Goal: Task Accomplishment & Management: Complete application form

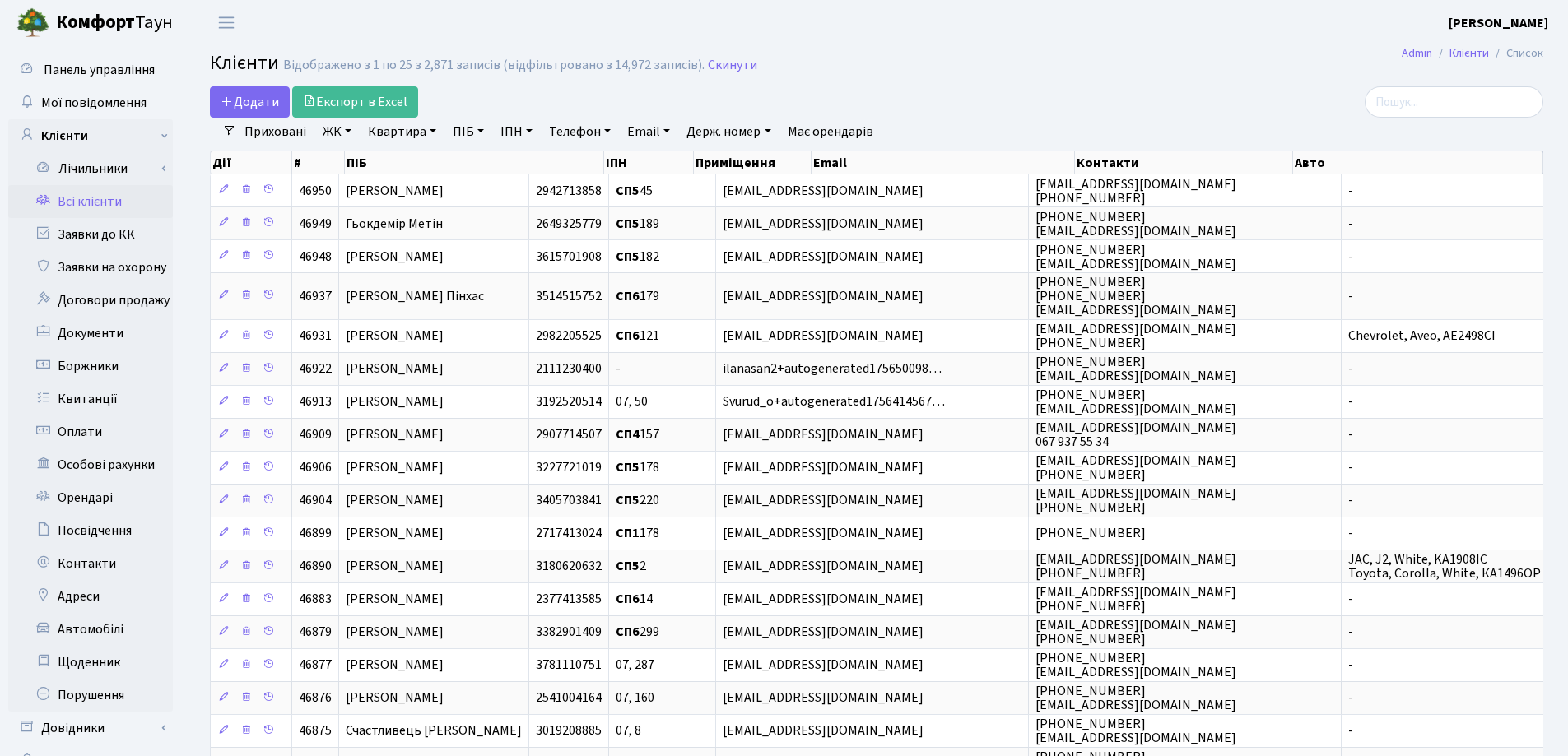
select select "25"
click at [435, 132] on link "Квартира" at bounding box center [402, 132] width 81 height 28
type input "47"
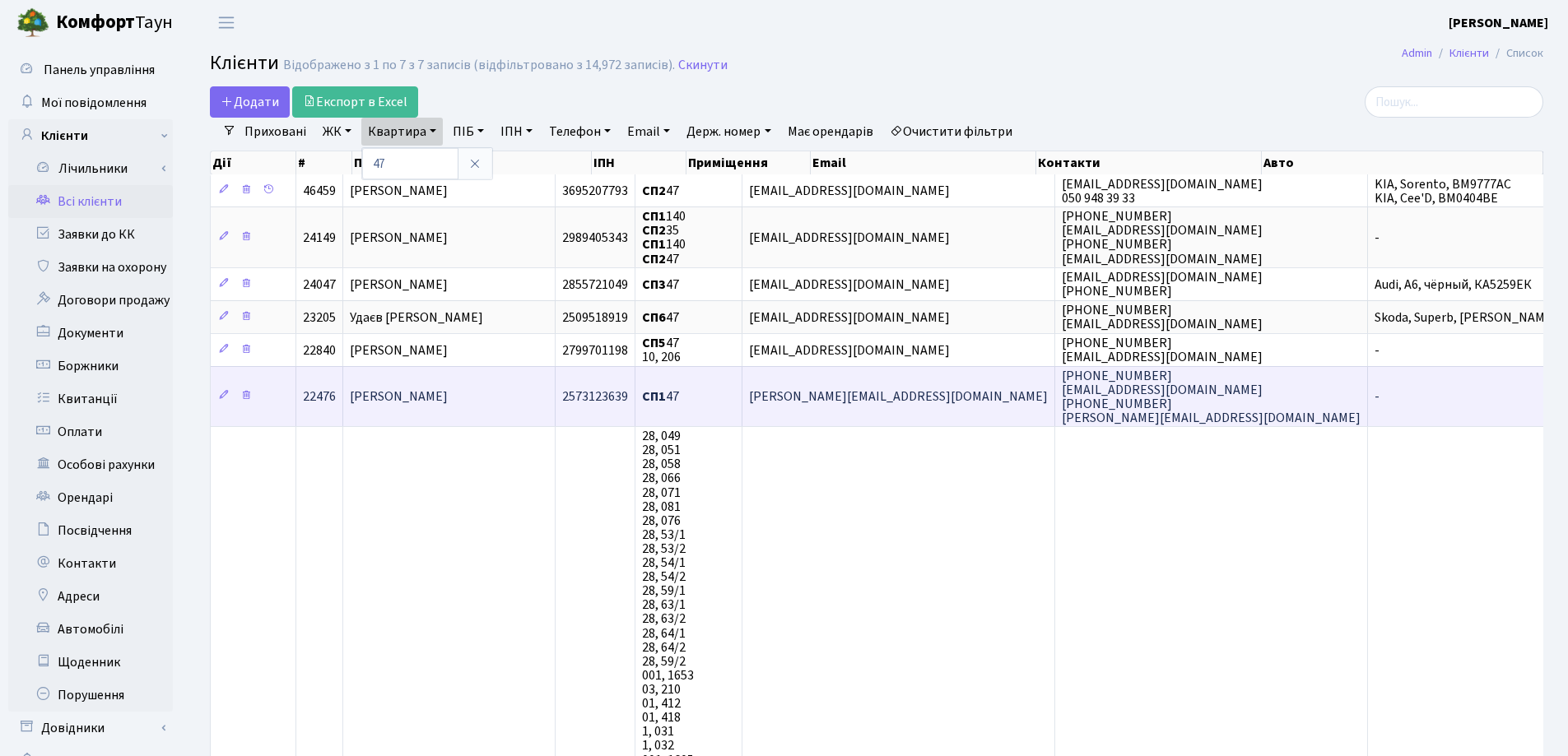
click at [553, 390] on td "Аббасов Мікайил Гуммат Огли" at bounding box center [449, 396] width 212 height 60
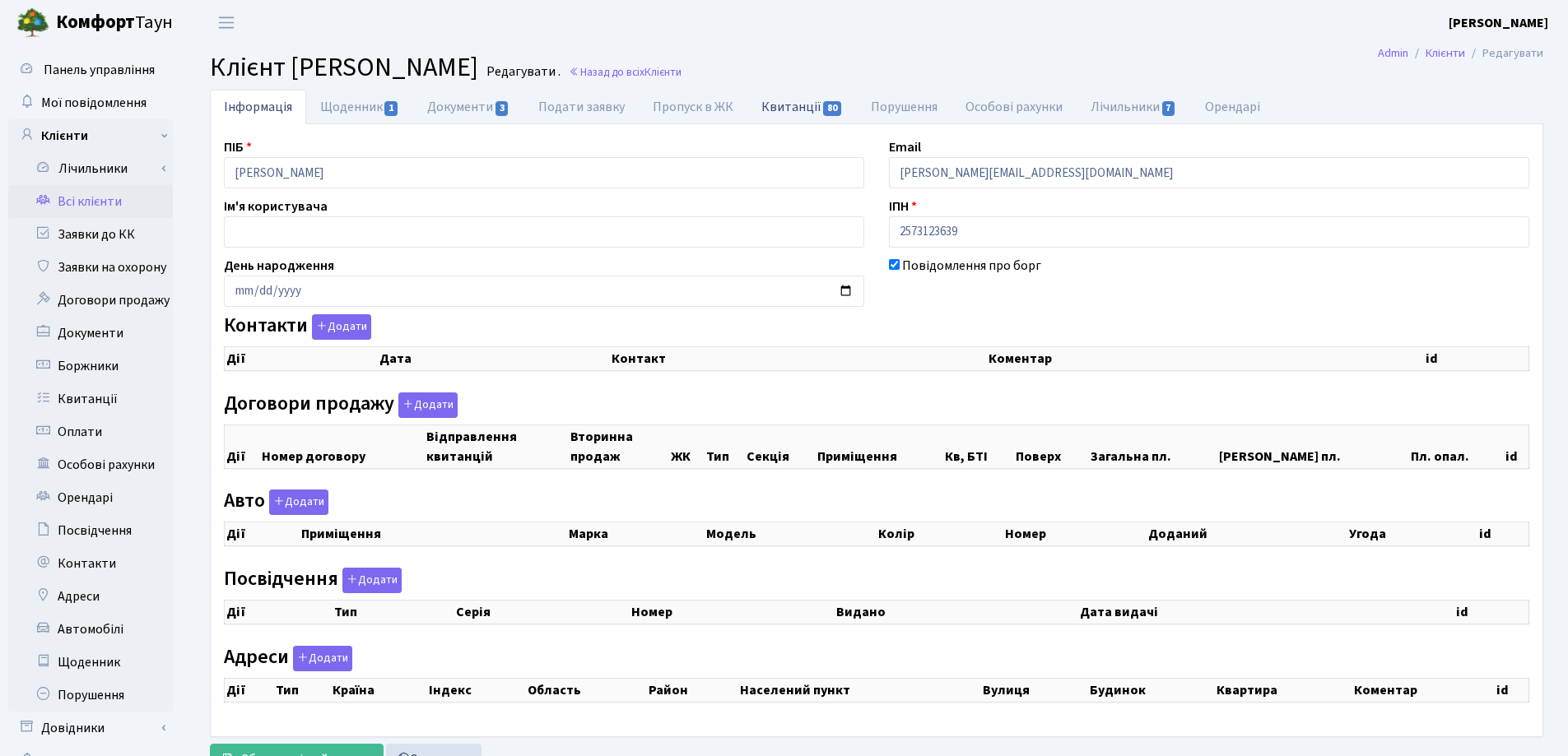
checkbox input "true"
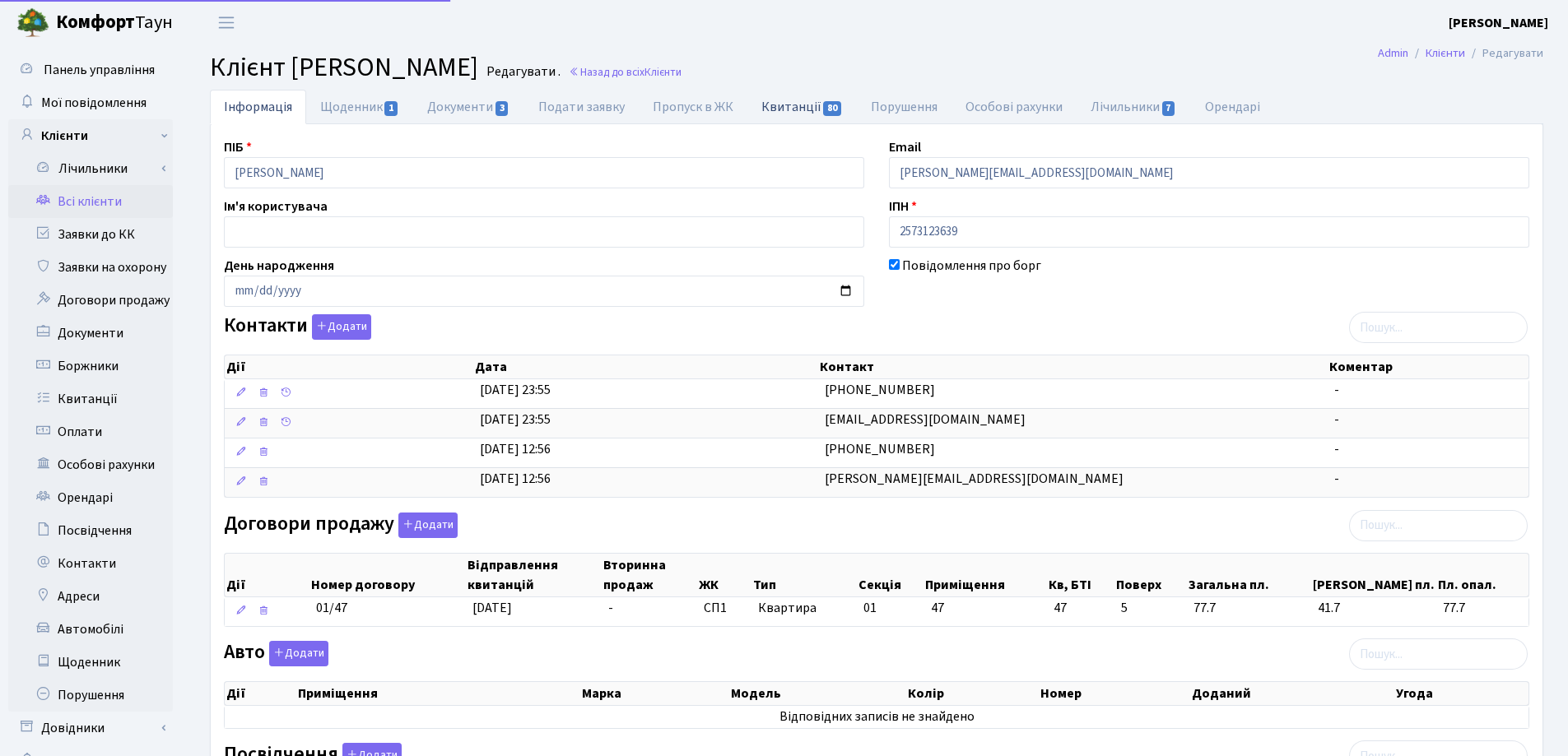
click at [772, 112] on link "Квитанції 80" at bounding box center [802, 107] width 109 height 34
select select "25"
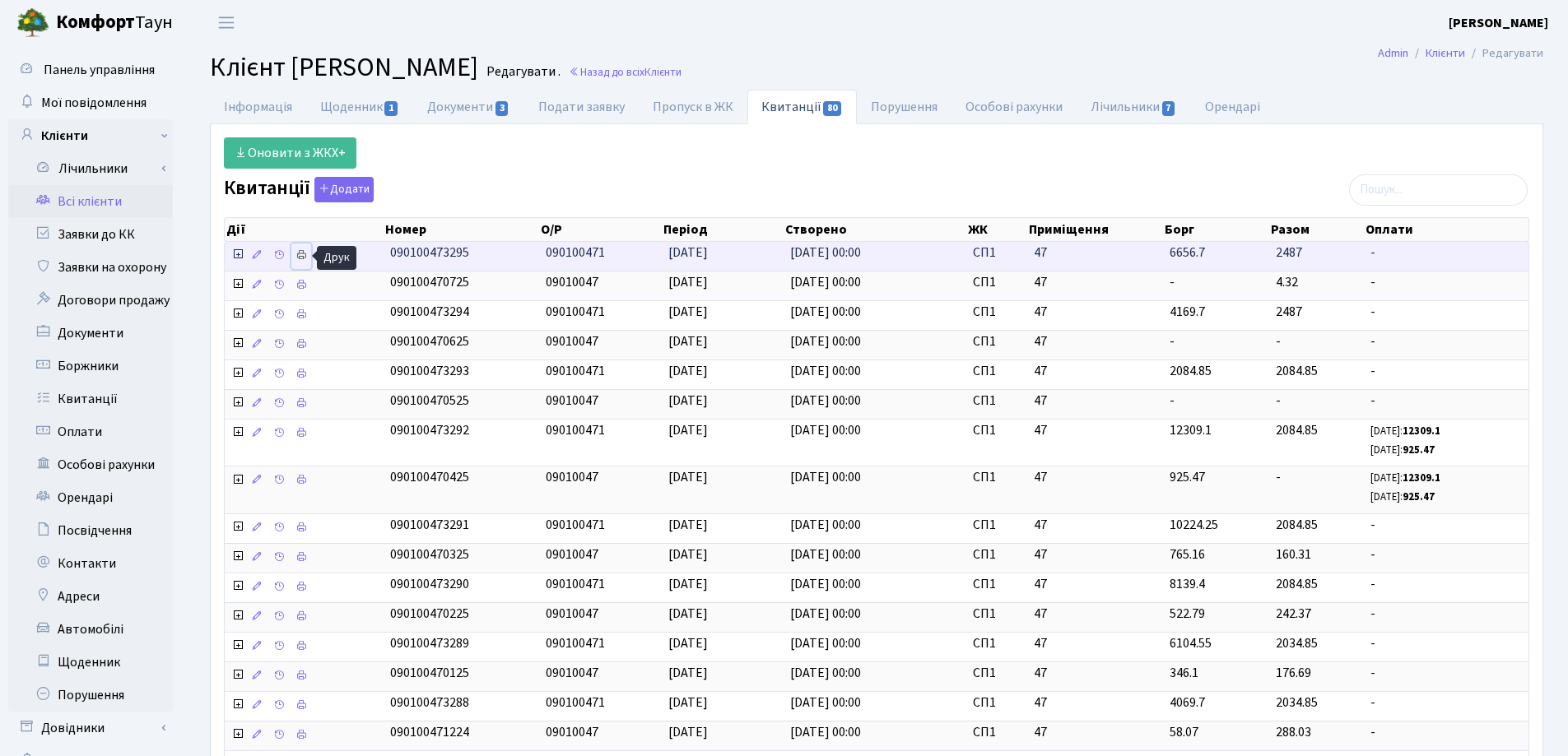
click at [298, 254] on icon at bounding box center [301, 255] width 11 height 11
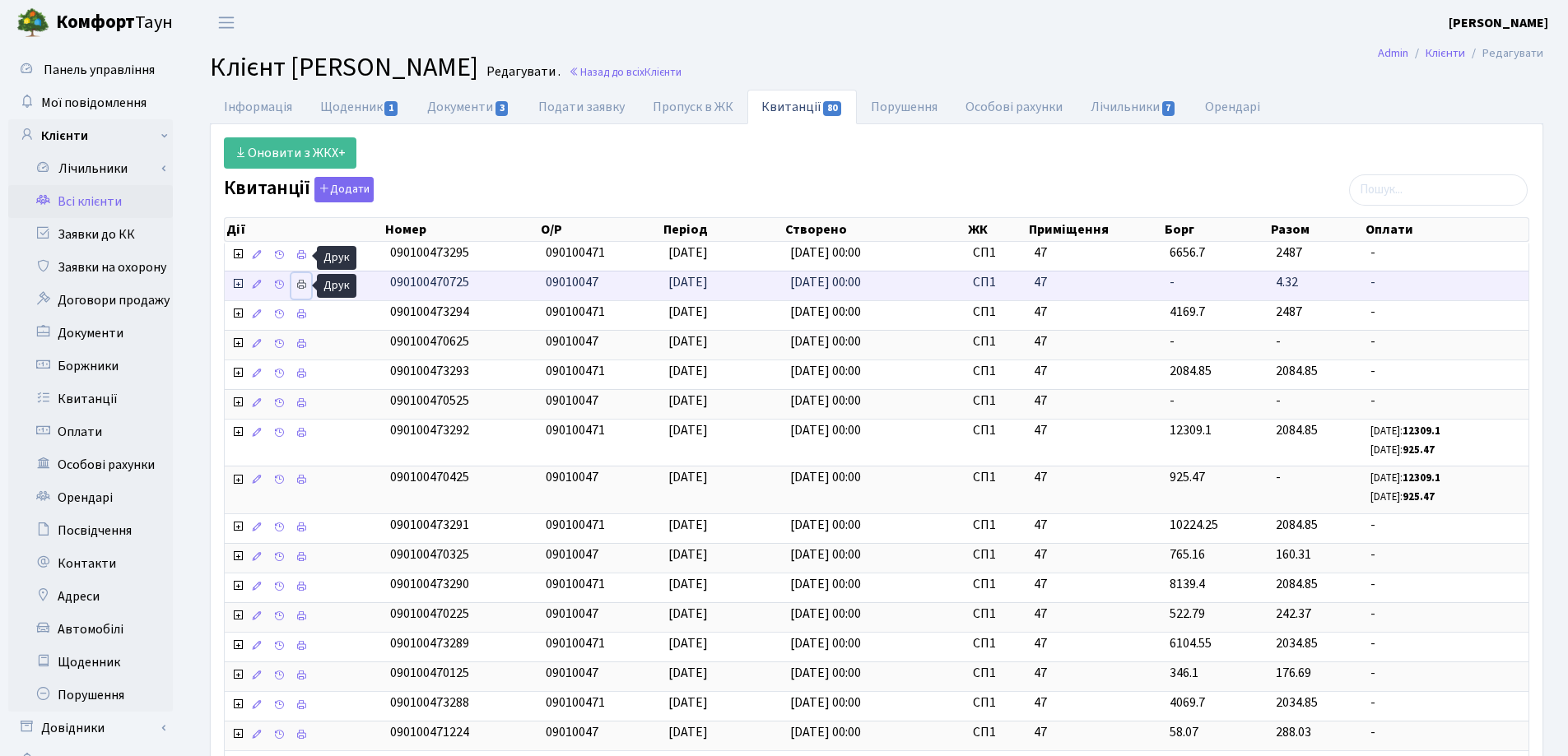
click at [305, 284] on icon at bounding box center [301, 284] width 11 height 11
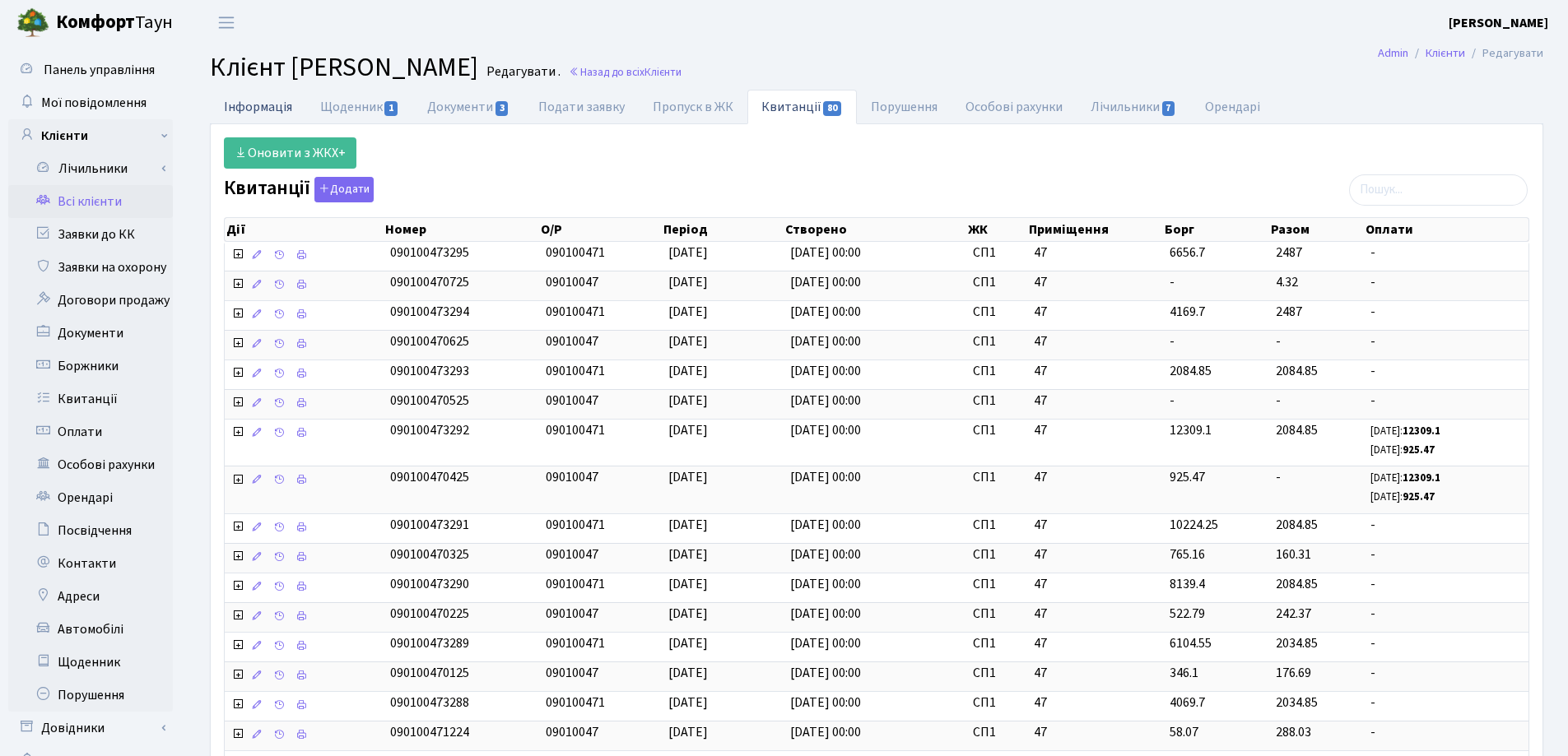
click at [264, 106] on link "Інформація" at bounding box center [258, 107] width 96 height 34
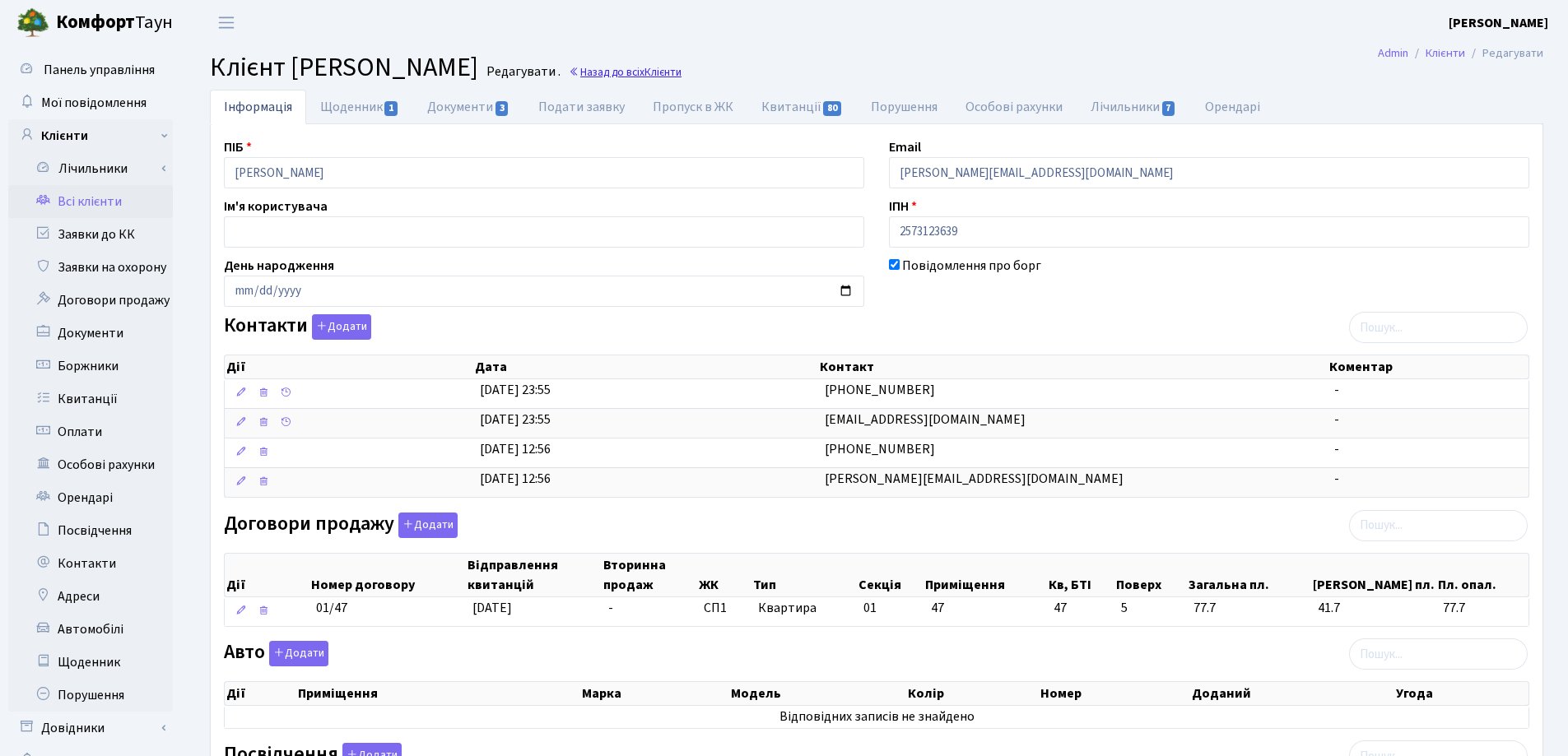
click at [682, 72] on link "Назад до всіх Клієнти" at bounding box center [625, 72] width 113 height 16
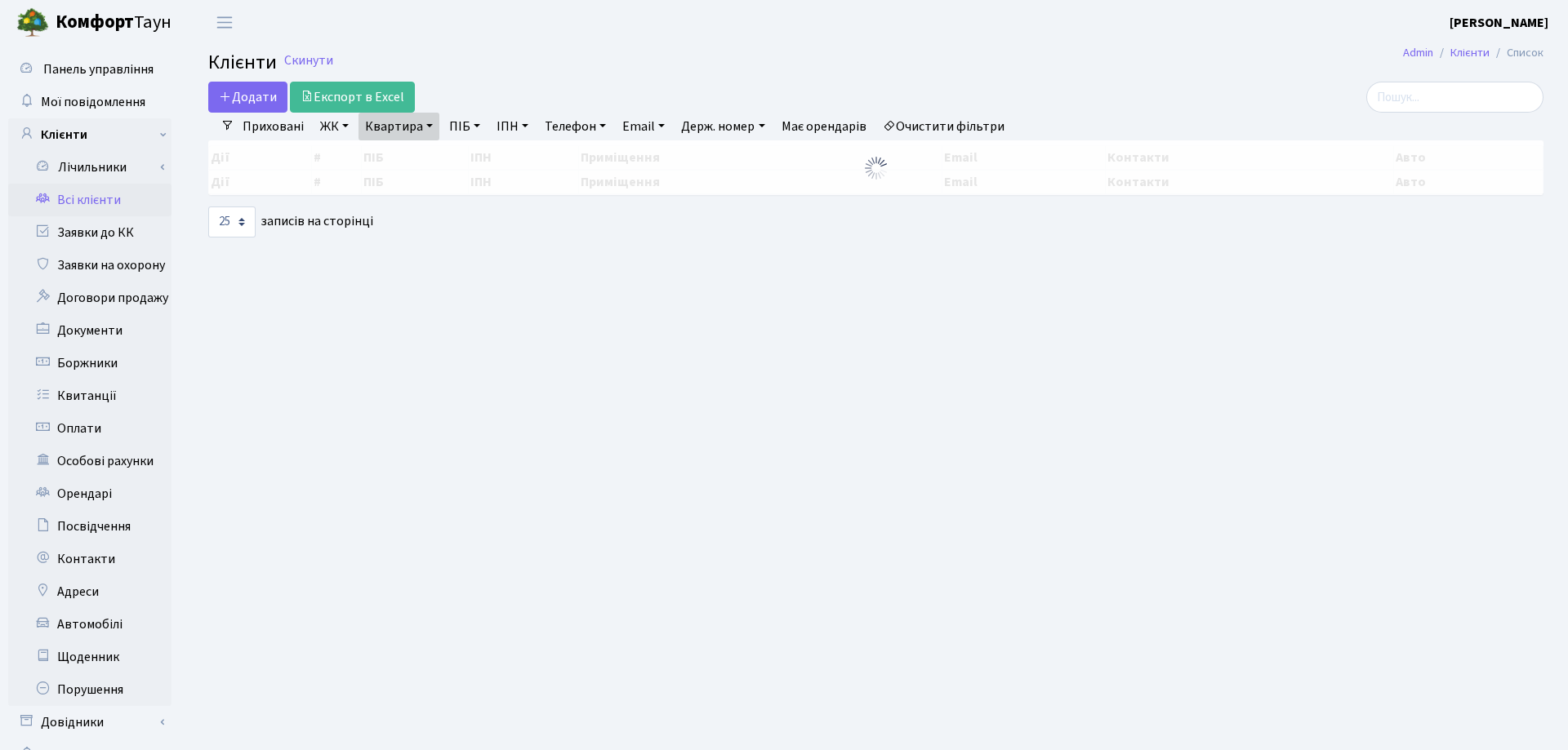
select select "25"
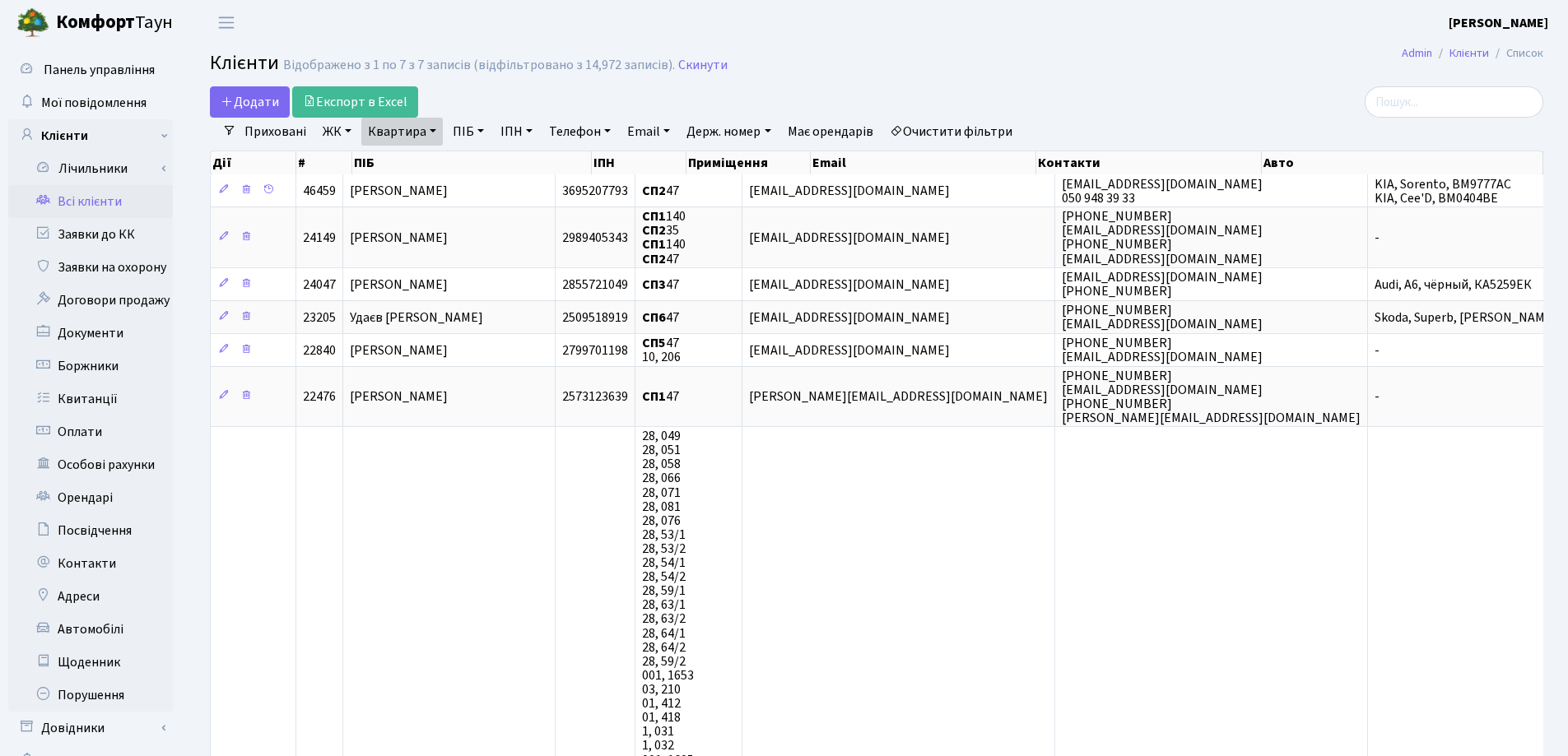
click at [436, 126] on link "Квартира" at bounding box center [402, 132] width 81 height 28
click at [439, 162] on input "47" at bounding box center [410, 163] width 96 height 31
type input "4"
type input "258"
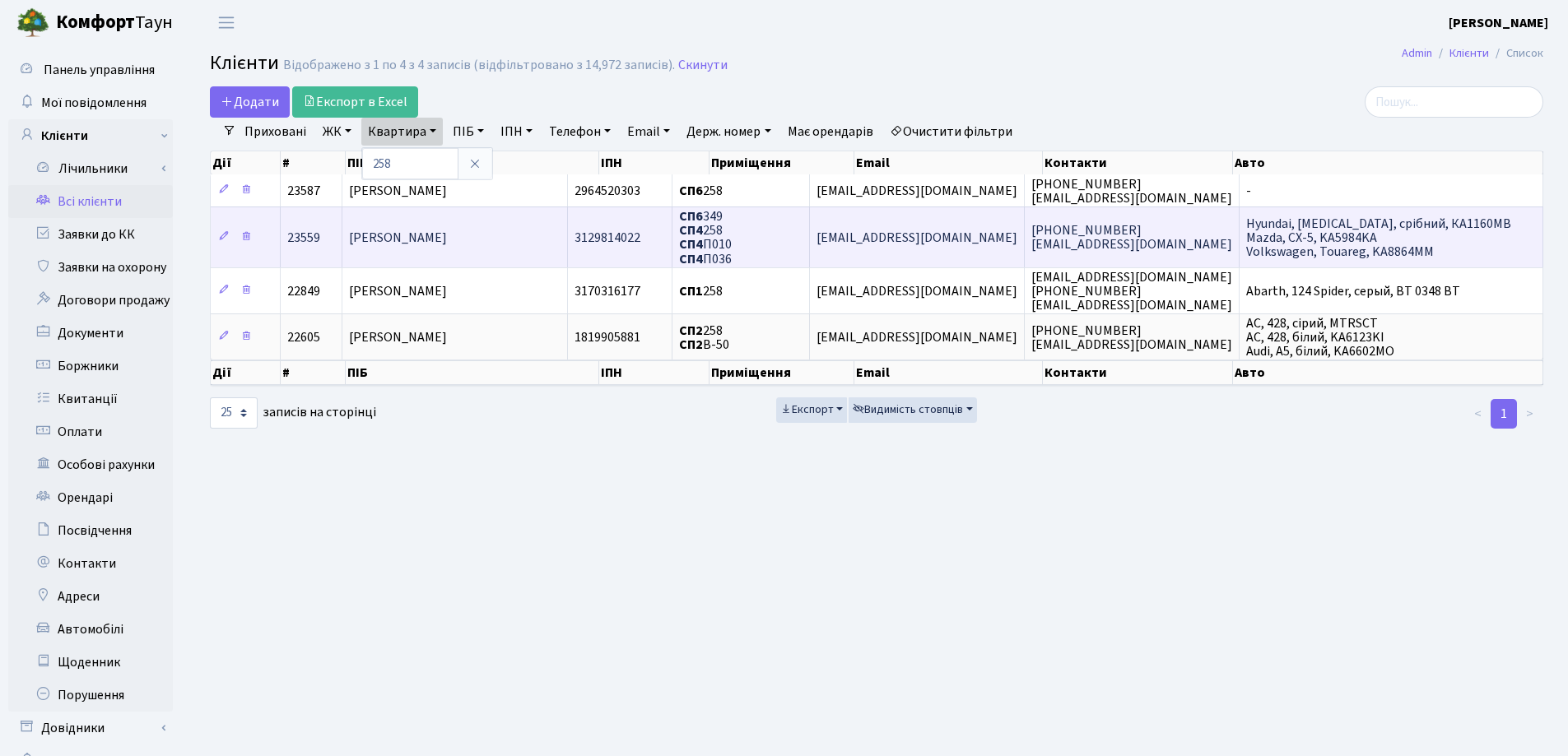
click at [507, 210] on td "Усик Анастасія Андріївна" at bounding box center [454, 236] width 225 height 60
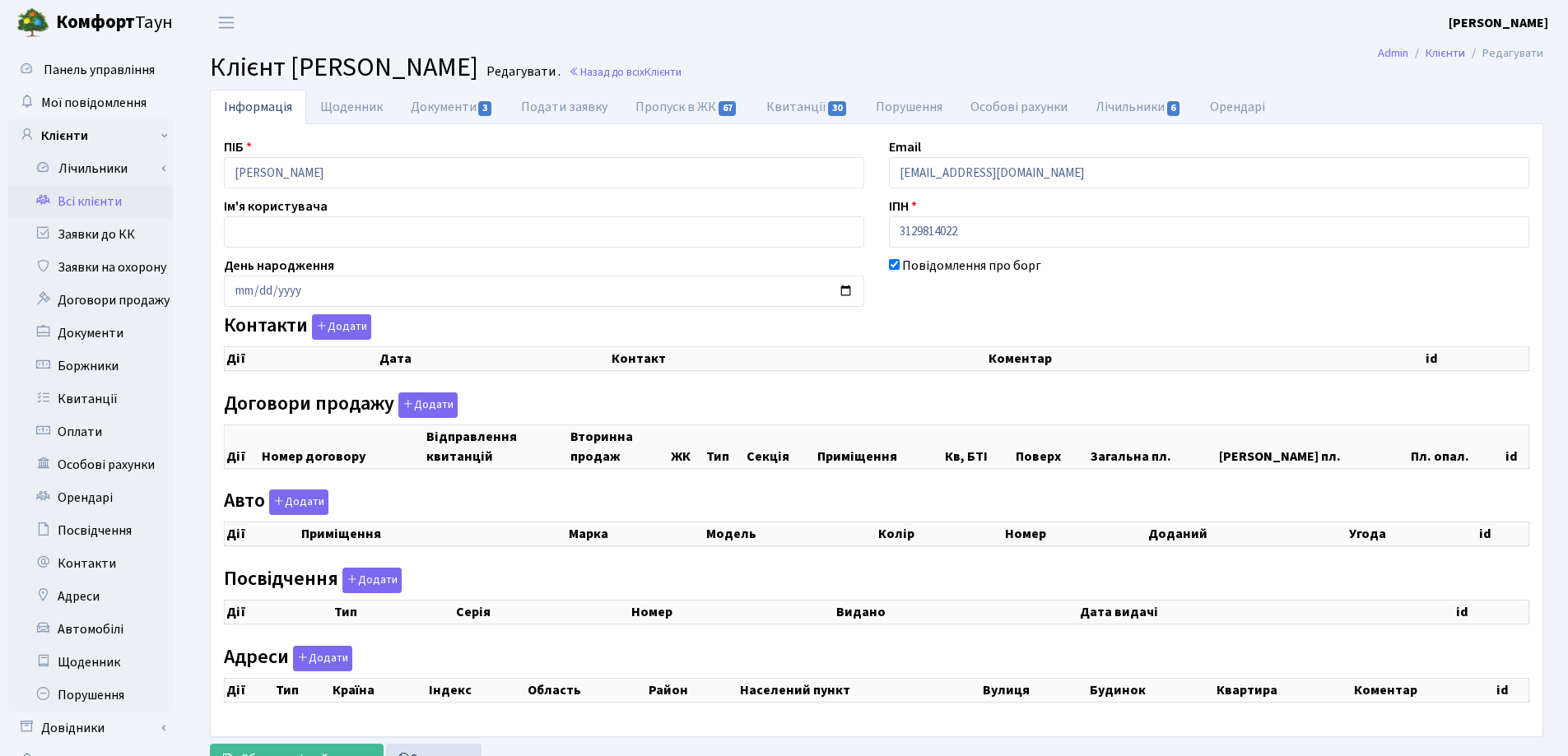
checkbox input "true"
select select "25"
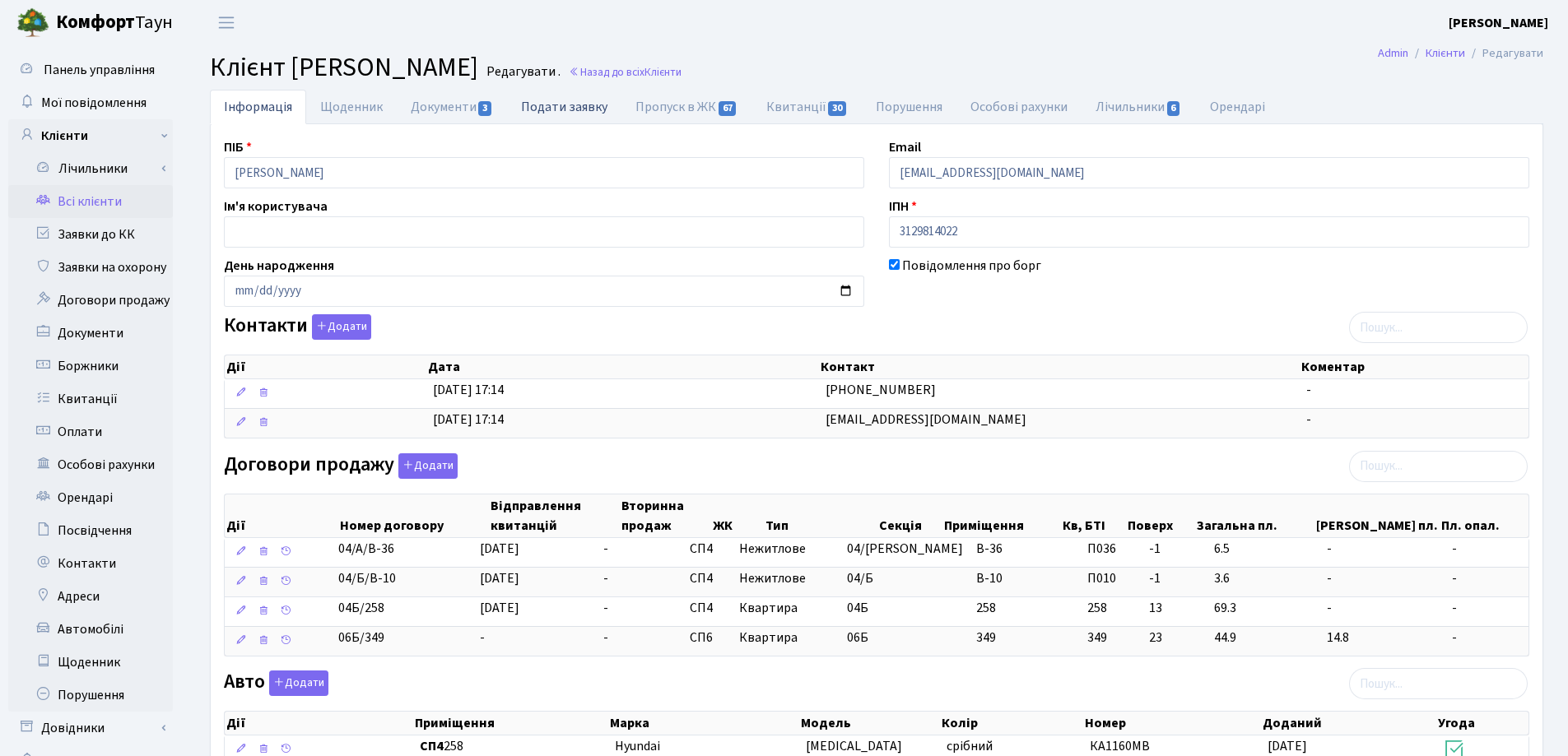
click at [578, 107] on link "Подати заявку" at bounding box center [564, 107] width 114 height 34
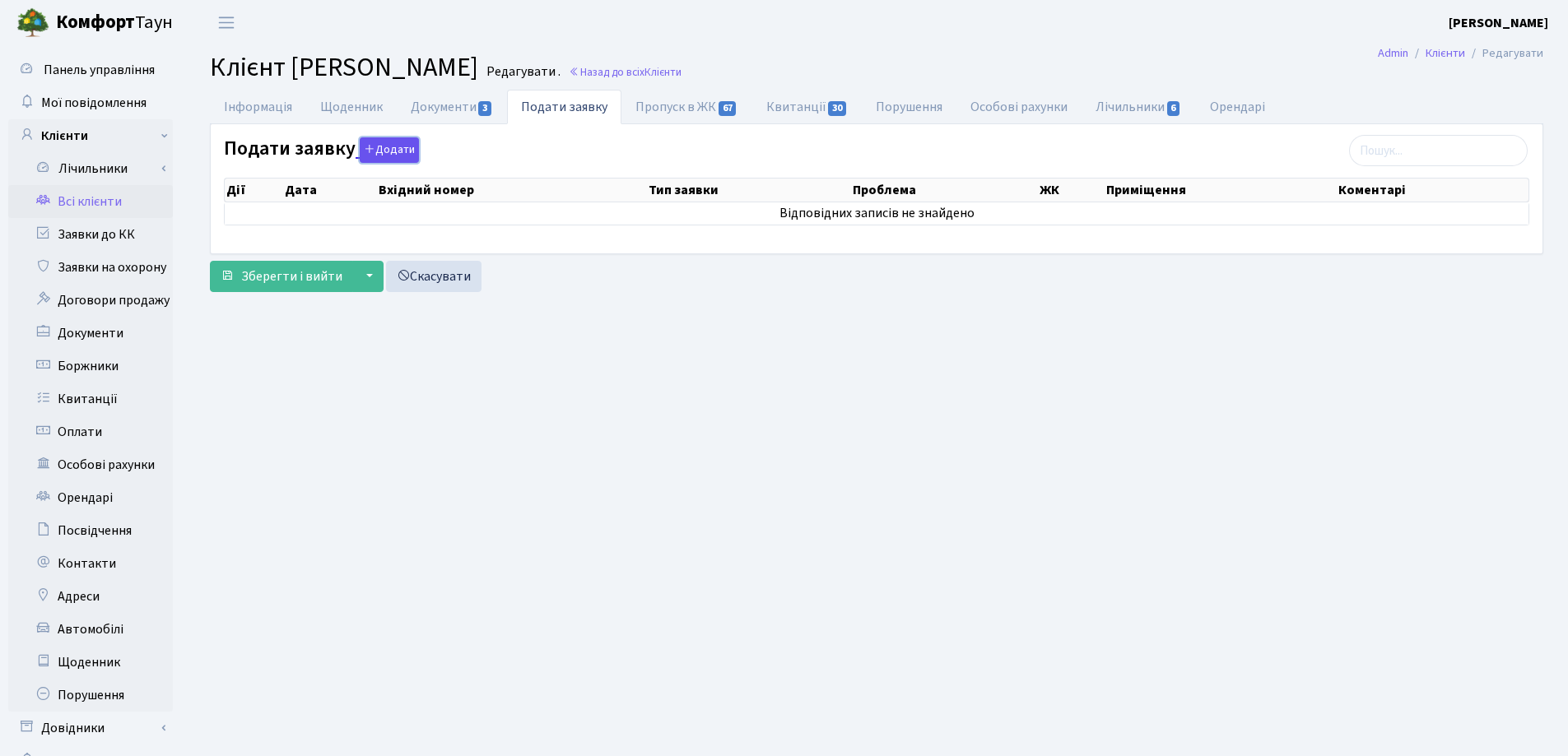
click at [395, 140] on button "Додати" at bounding box center [389, 150] width 59 height 25
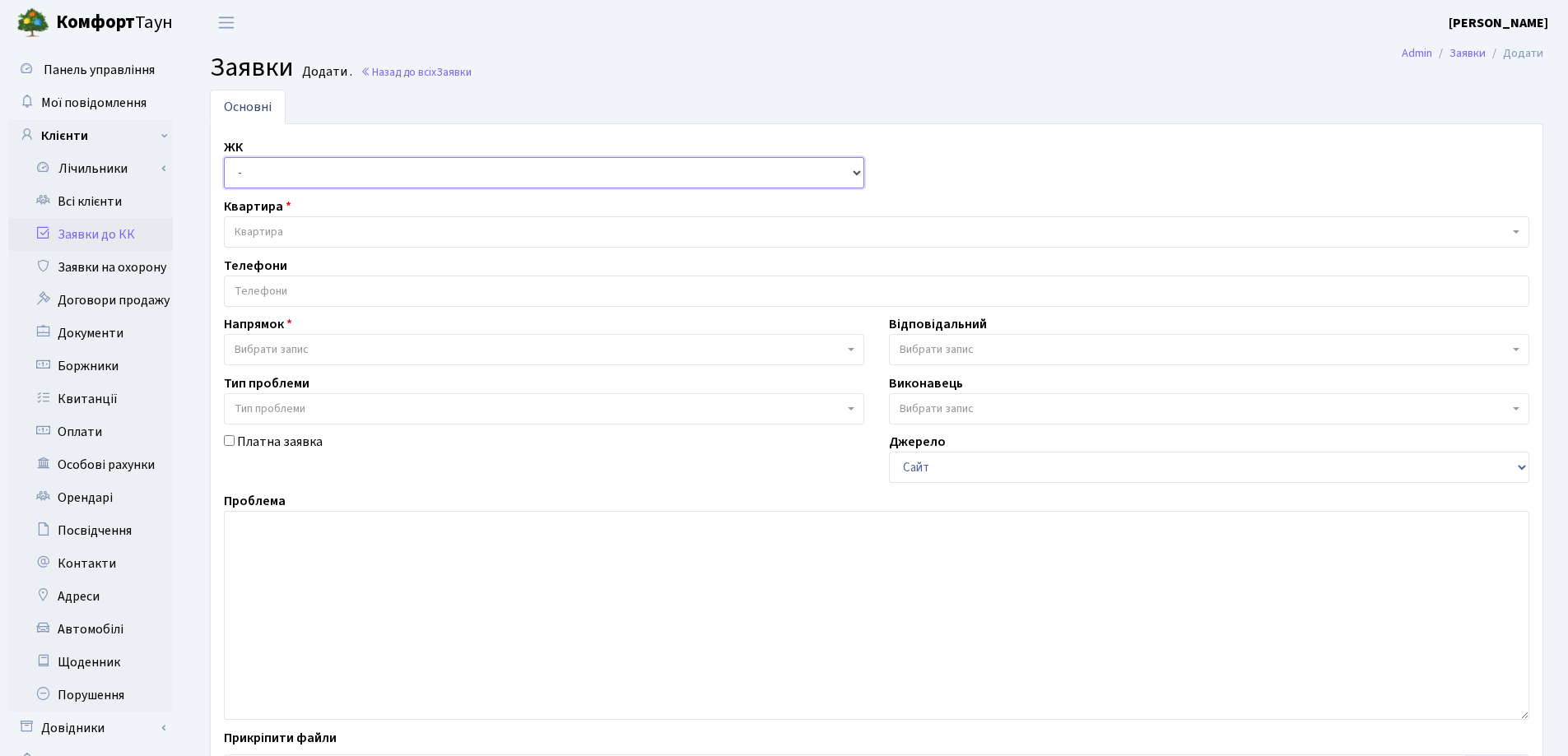
click at [334, 166] on select "- СП, Наддніпрянське шосе, 2а СП1, Столичне шосе, 1 СП2, Столичне шосе, 1А СП3,…" at bounding box center [544, 172] width 640 height 31
select select "325"
click at [224, 157] on select "- СП, Наддніпрянське шосе, 2а СП1, Столичне шосе, 1 СП2, Столичне шосе, 1А СП3,…" at bounding box center [544, 172] width 640 height 31
select select
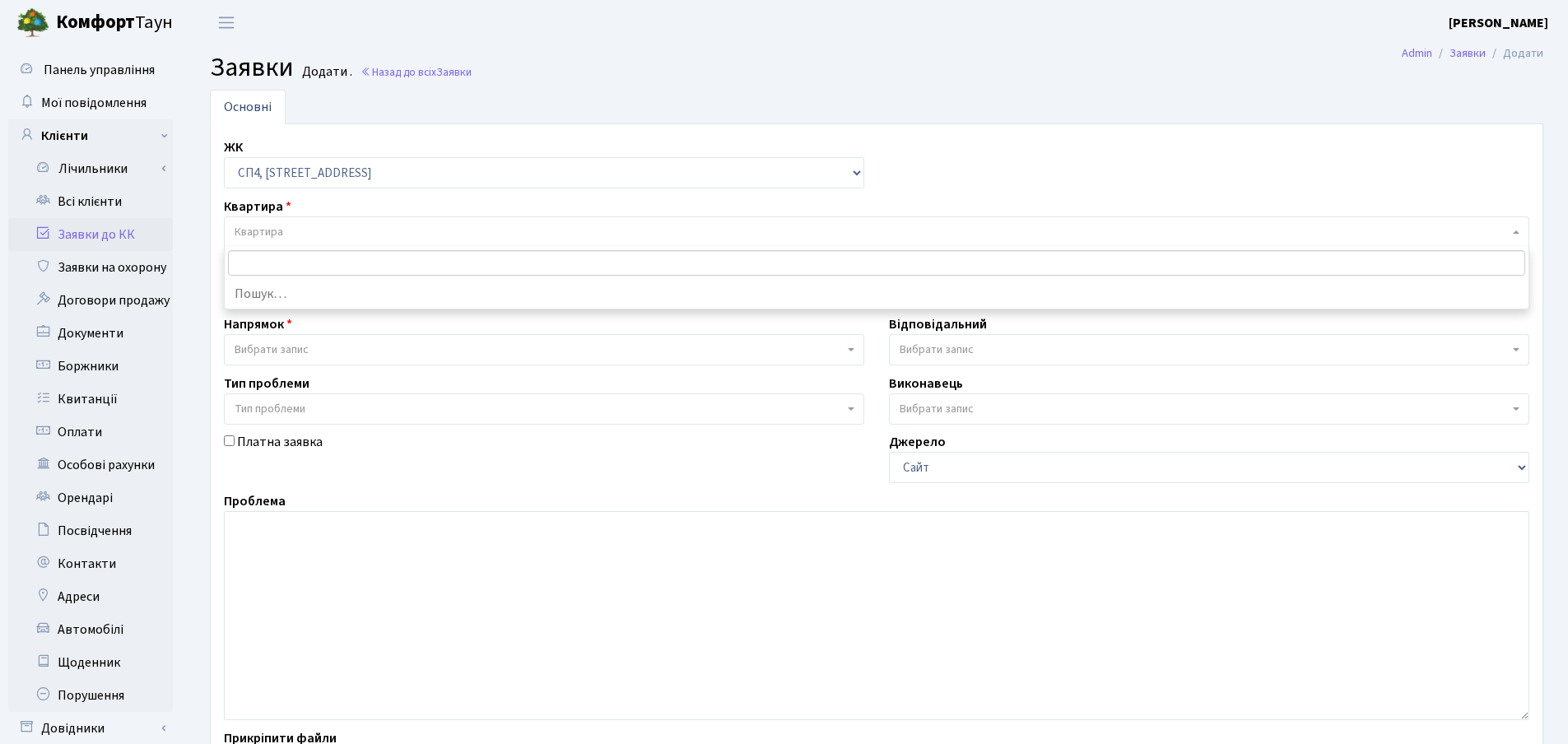
click at [324, 231] on span "Квартира" at bounding box center [871, 233] width 1274 height 17
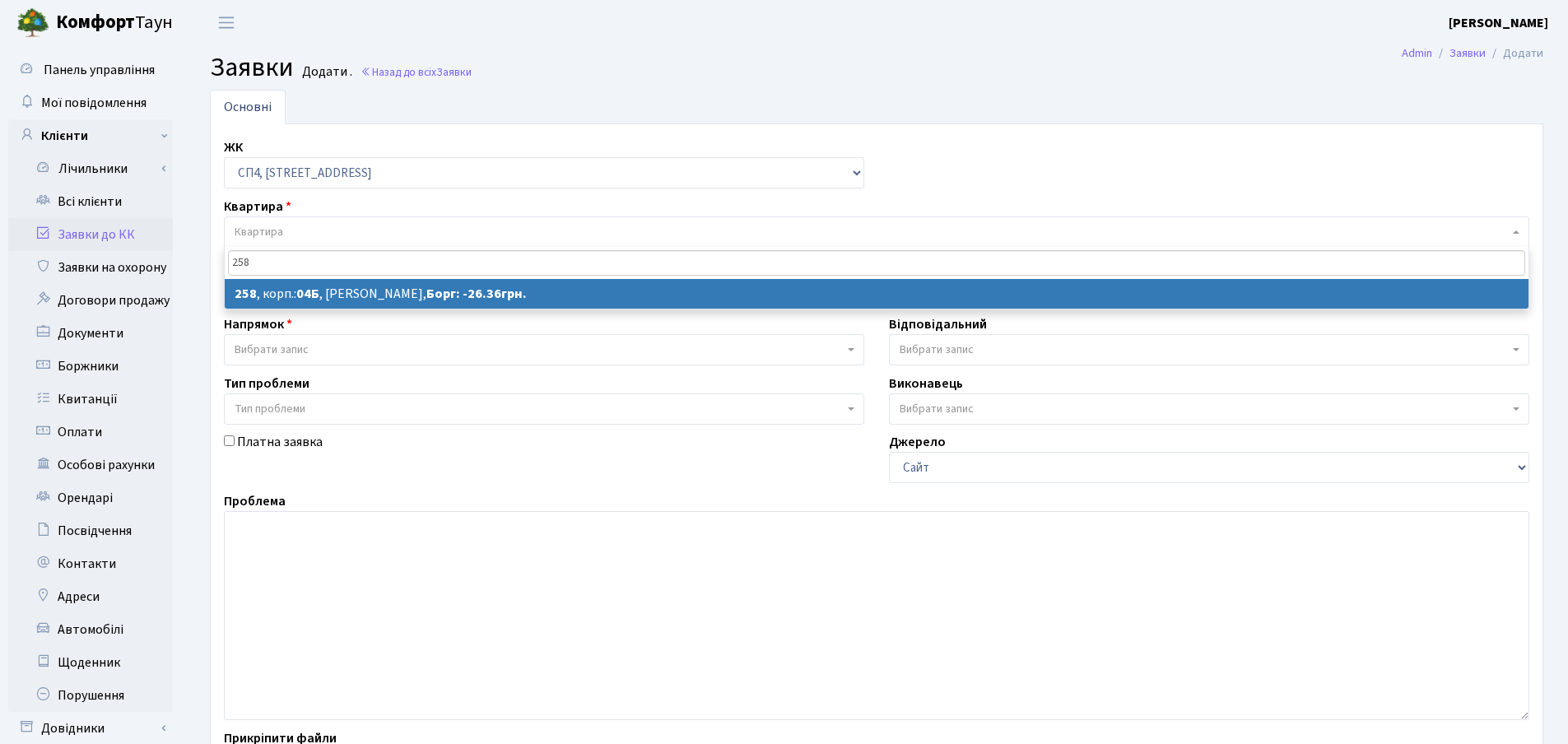
type input "258"
select select "21286"
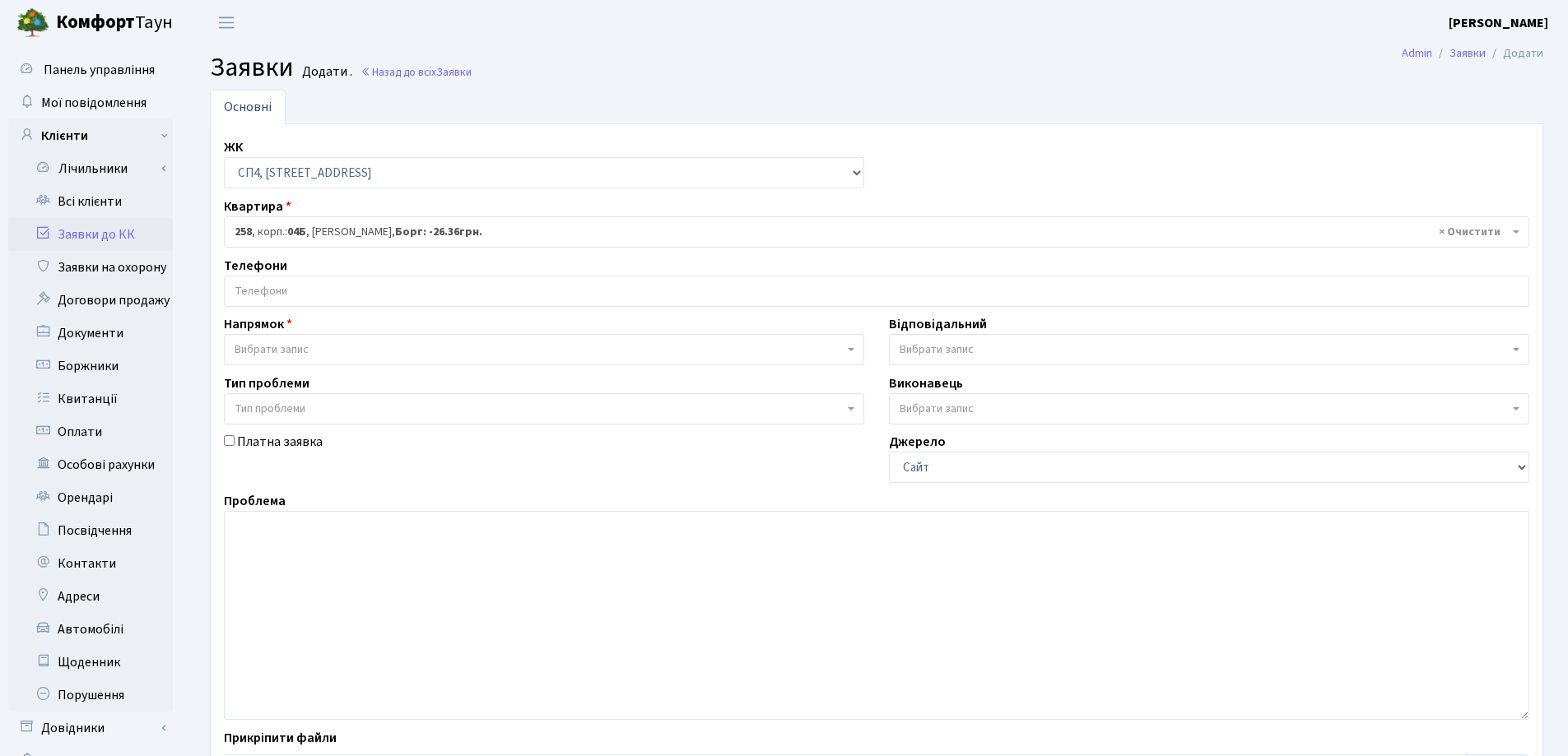
click at [373, 290] on input "search" at bounding box center [876, 292] width 1304 height 30
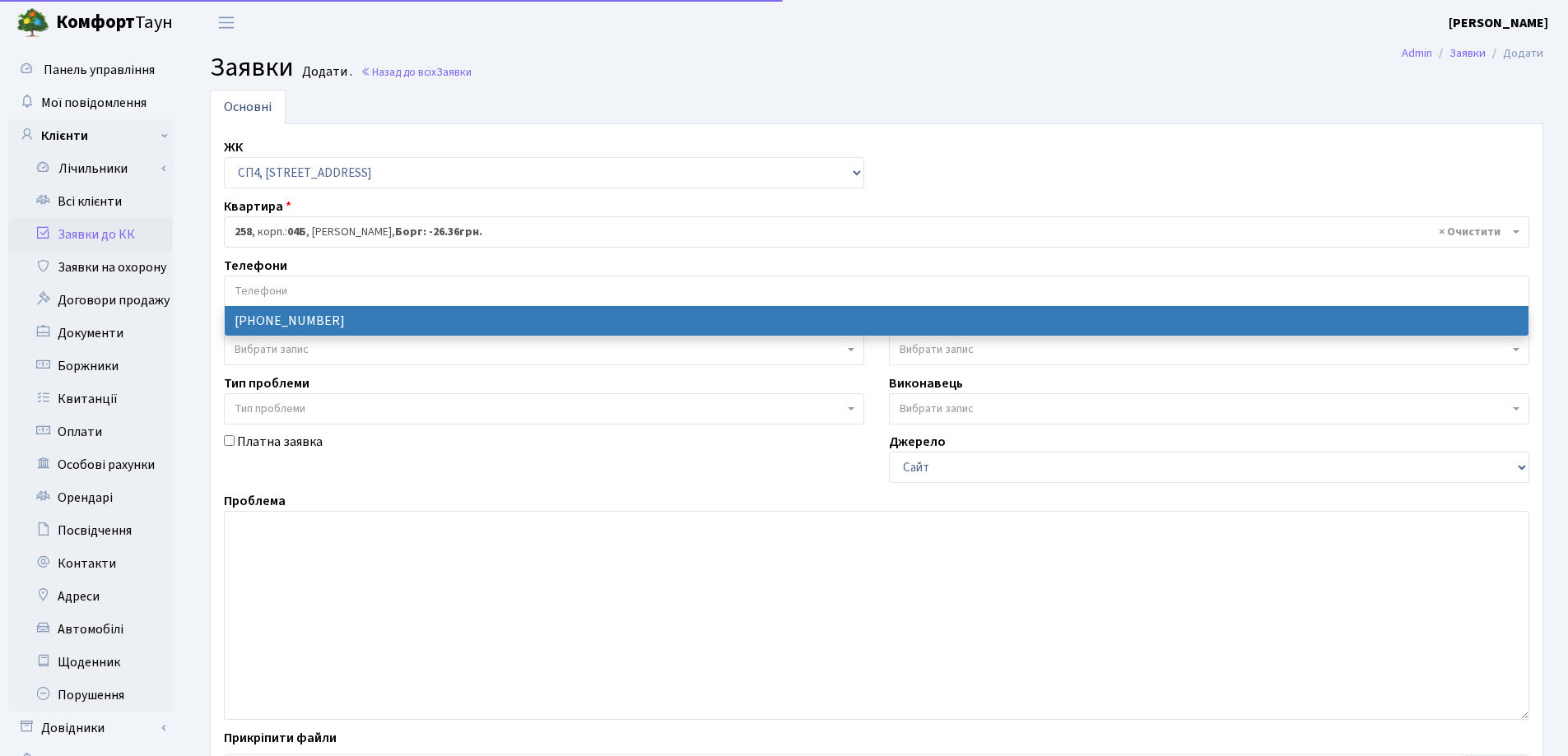
select select "63940"
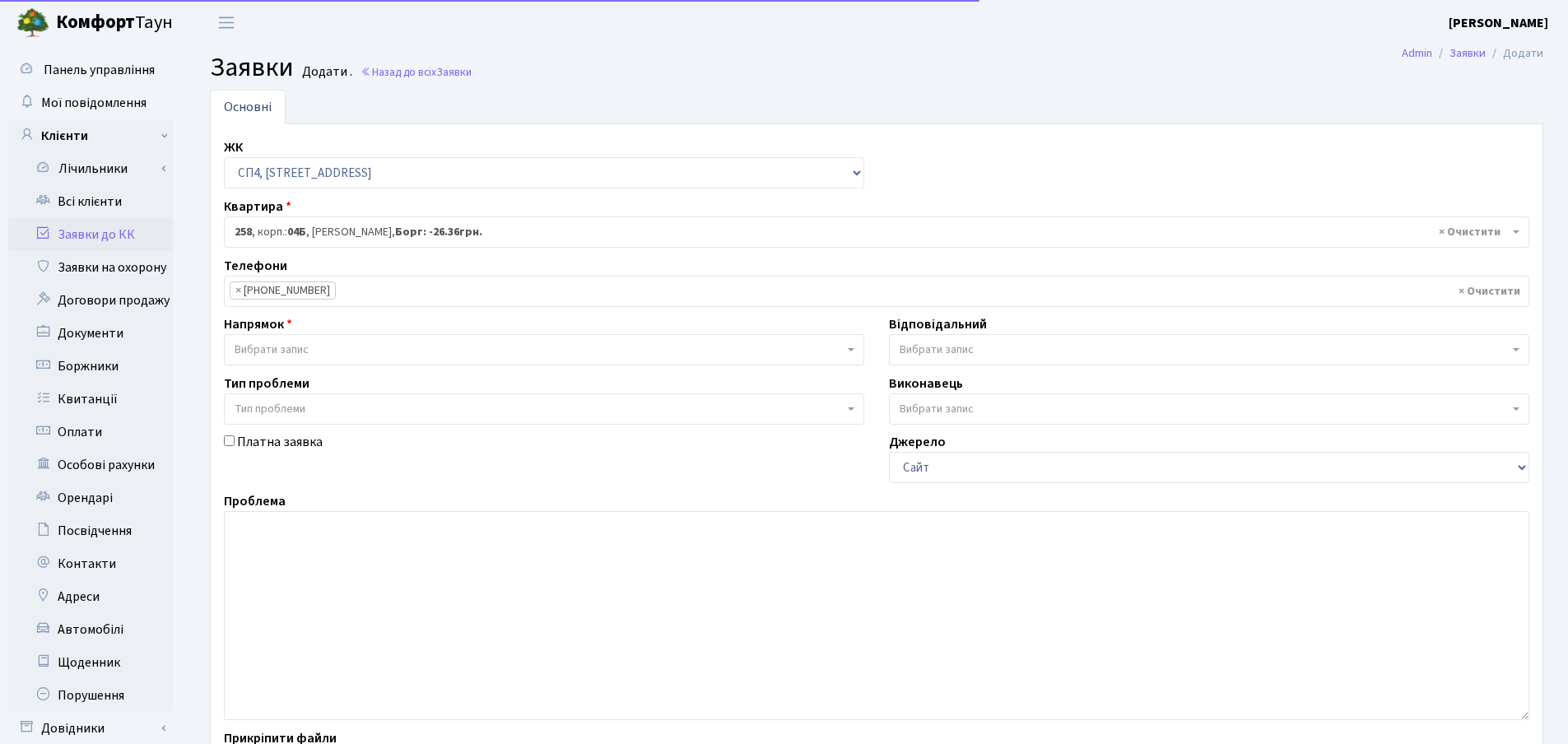
click at [368, 355] on span "Вибрати запис" at bounding box center [539, 350] width 610 height 17
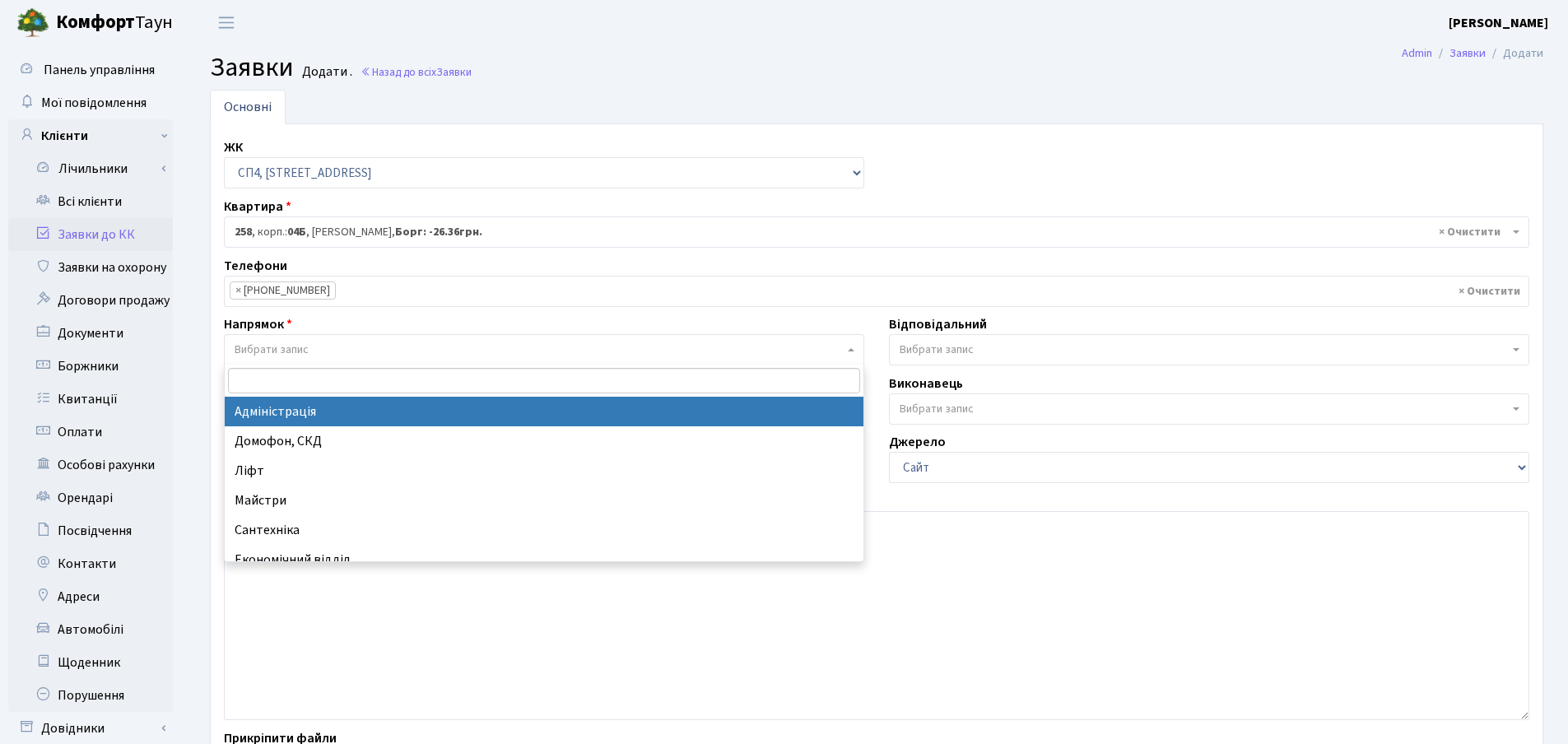
select select "5"
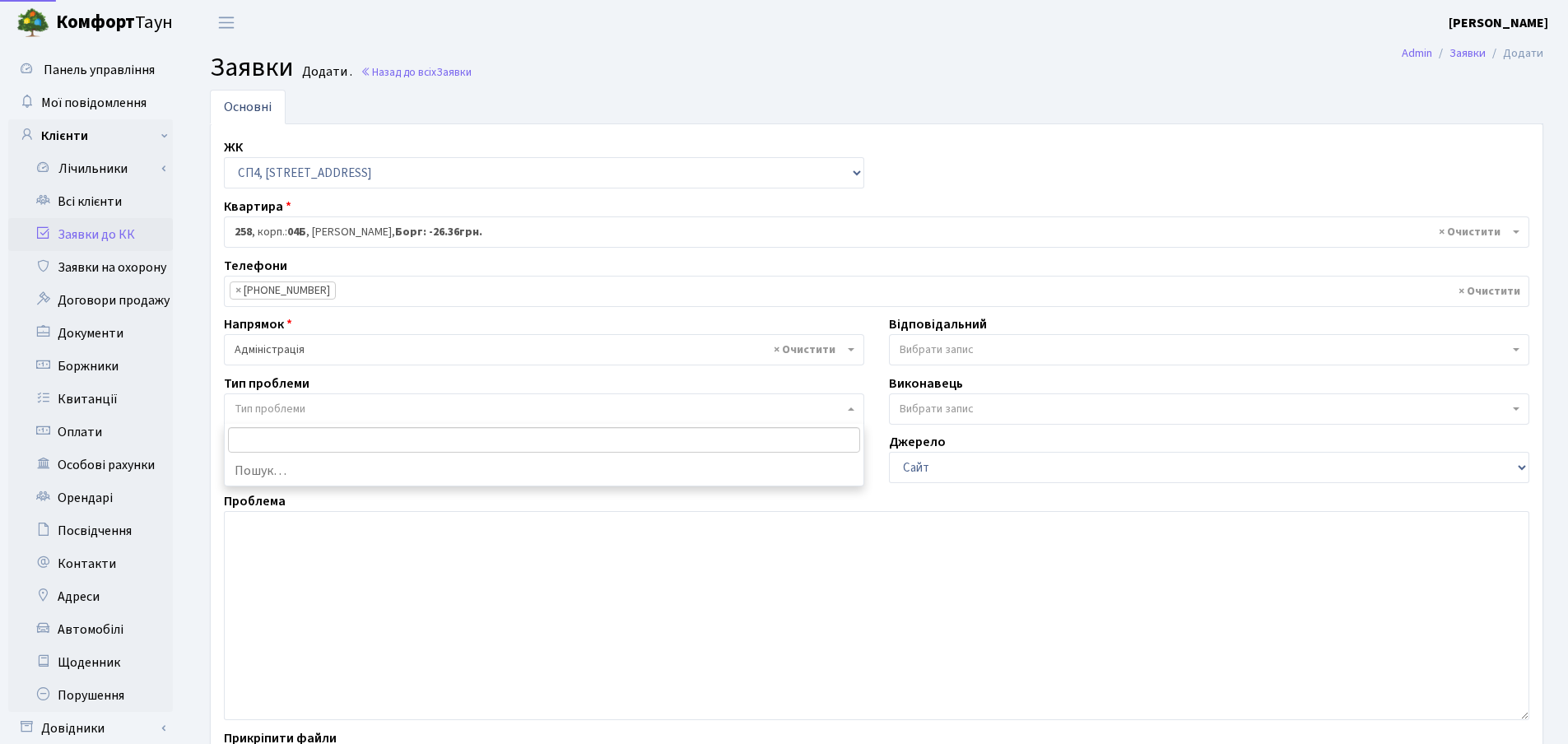
click at [330, 406] on span "Тип проблеми" at bounding box center [539, 409] width 610 height 17
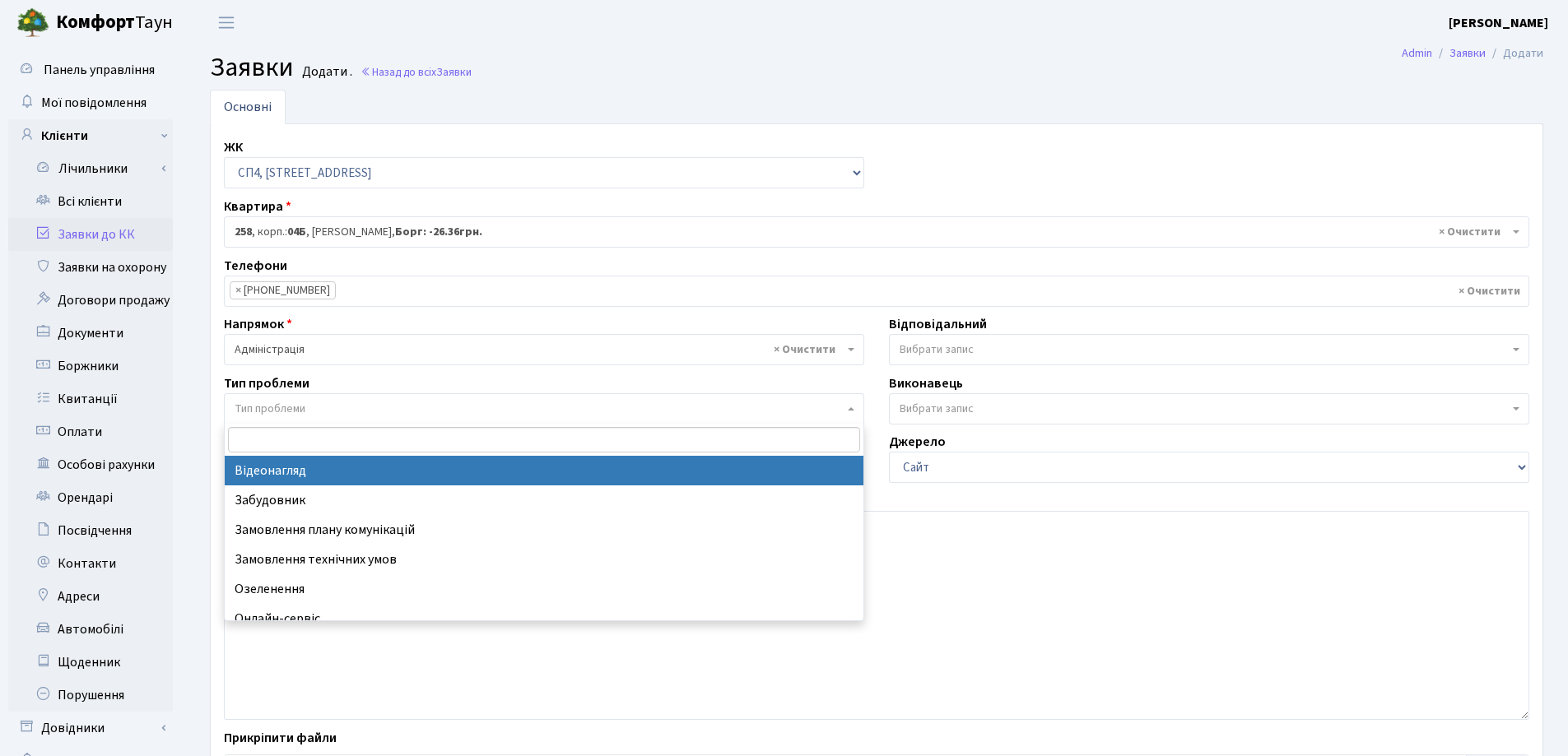
select select "45"
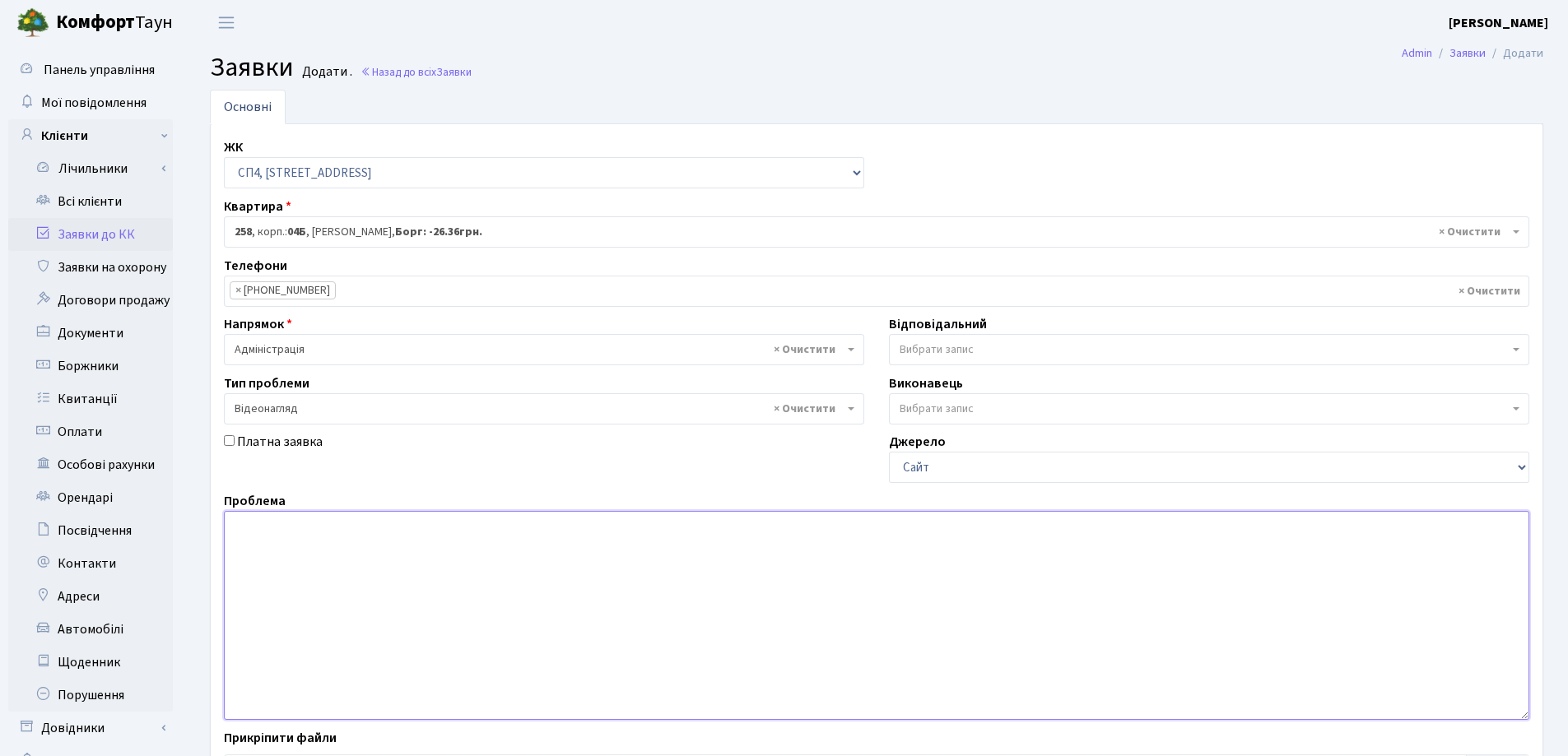
click at [316, 553] on textarea at bounding box center [877, 616] width 1306 height 209
click at [535, 526] on textarea "Прошу Вас, надати дозвіл на перегляд камер відеоспос ереження" at bounding box center [877, 616] width 1306 height 209
click at [535, 527] on textarea "Прошу Вас, надати дозвіл на перегляд камер відеоспос тереження" at bounding box center [877, 616] width 1306 height 209
click at [636, 534] on textarea "Прошу Вас, надати дозвіл на перегляд камер відеоспостереження" at bounding box center [877, 616] width 1306 height 209
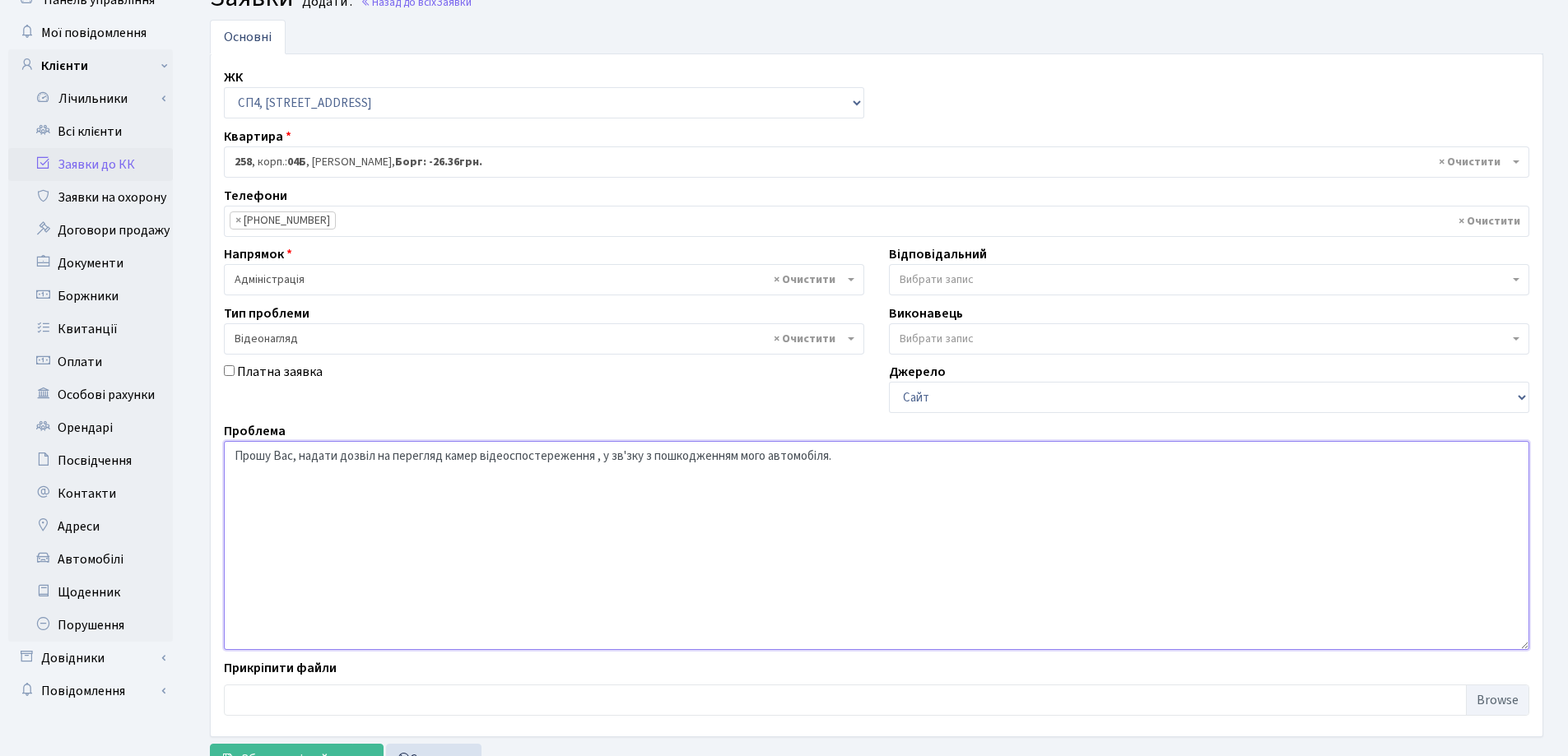
scroll to position [138, 0]
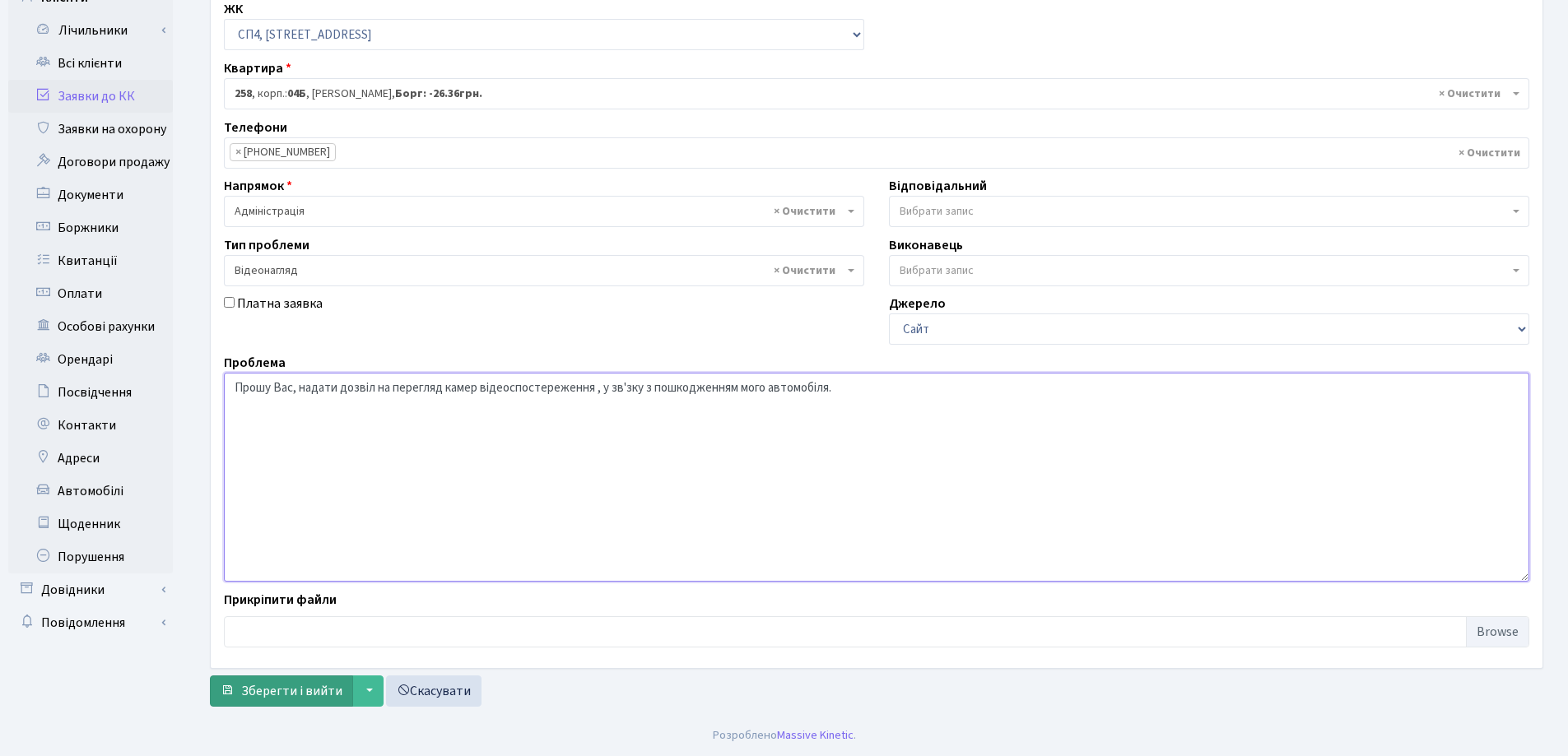
type textarea "Прошу Вас, надати дозвіл на перегляд камер відеоспостереження , у зв'зку з пошк…"
click at [313, 697] on span "Зберегти і вийти" at bounding box center [292, 691] width 101 height 18
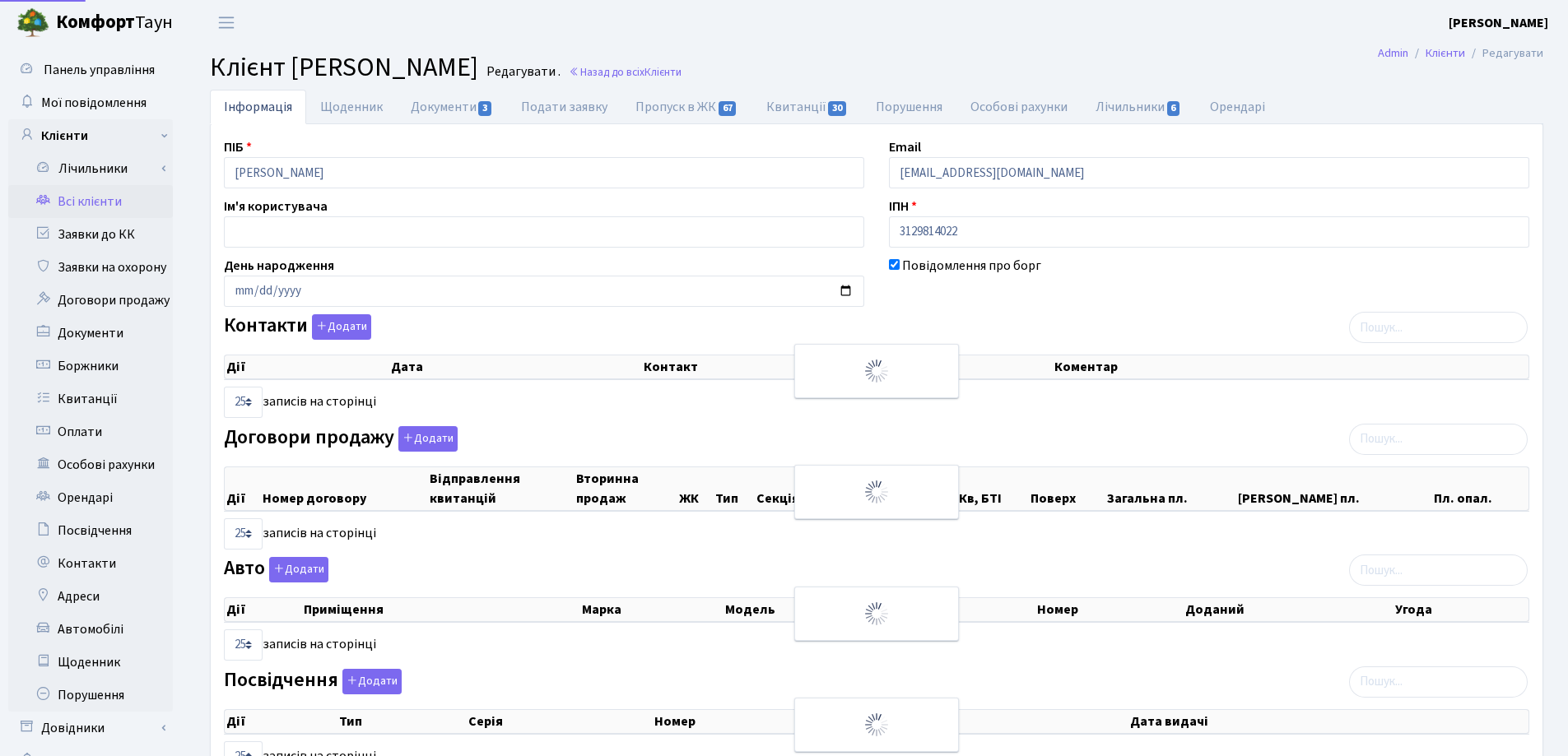
select select "25"
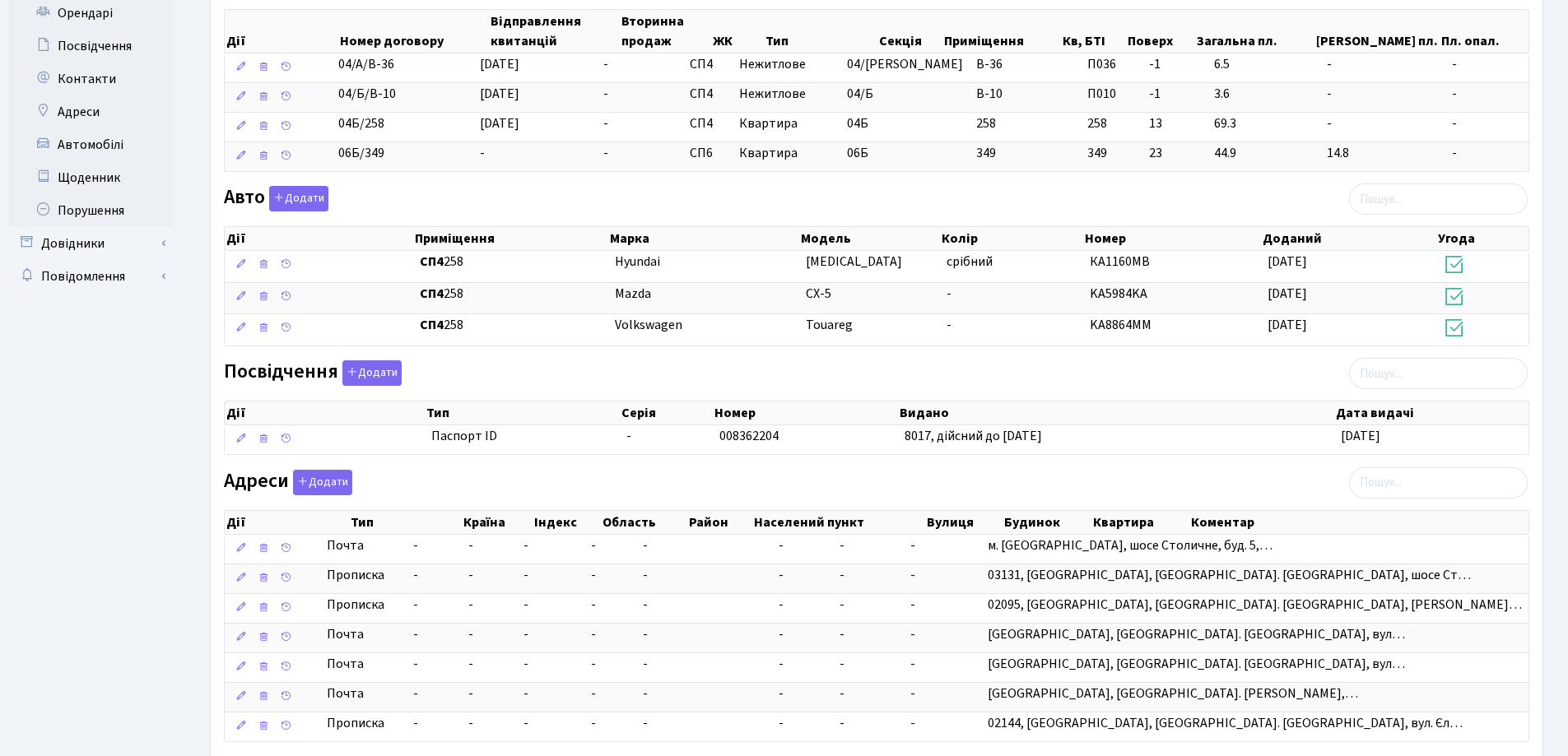
scroll to position [586, 0]
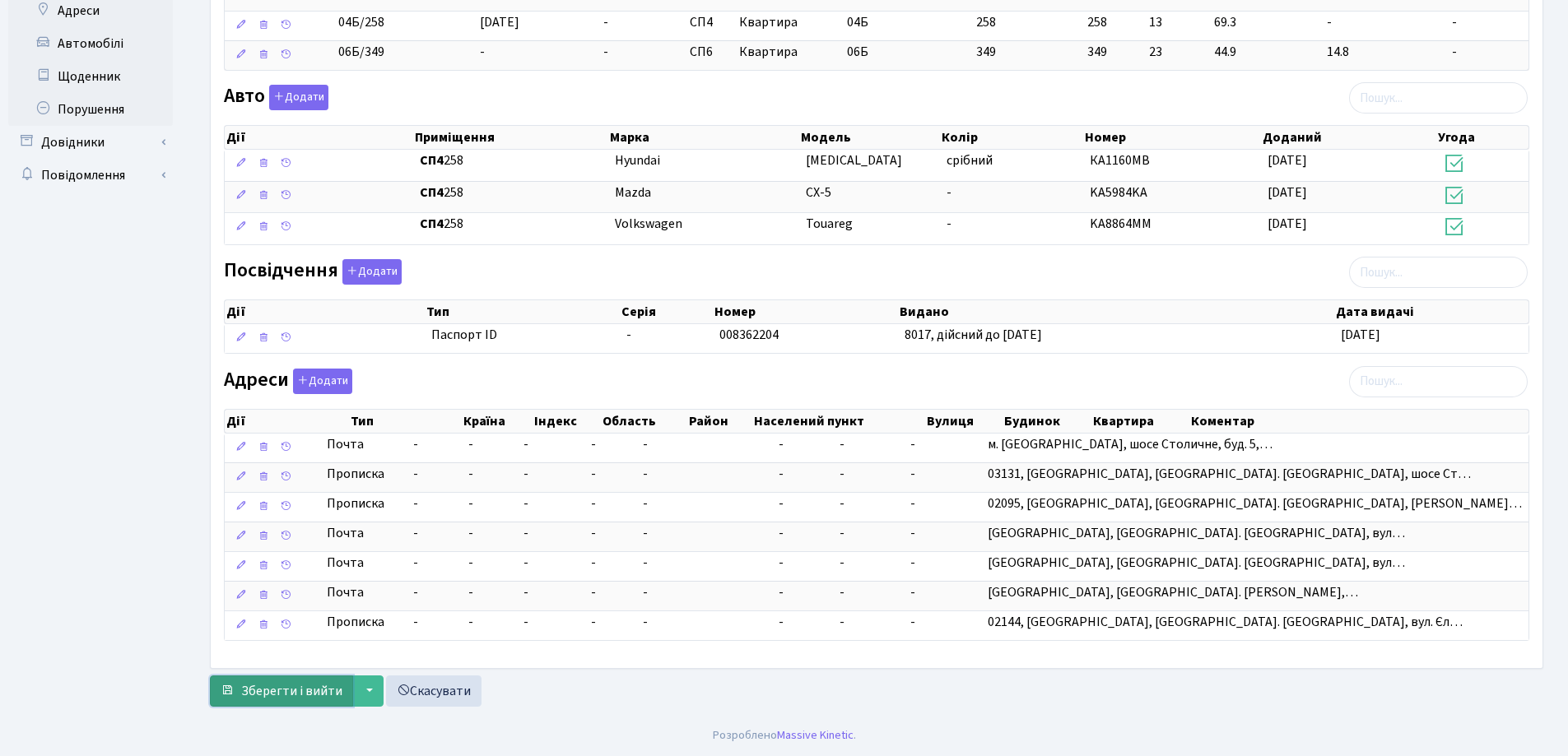
click at [286, 680] on button "Зберегти і вийти" at bounding box center [281, 691] width 143 height 31
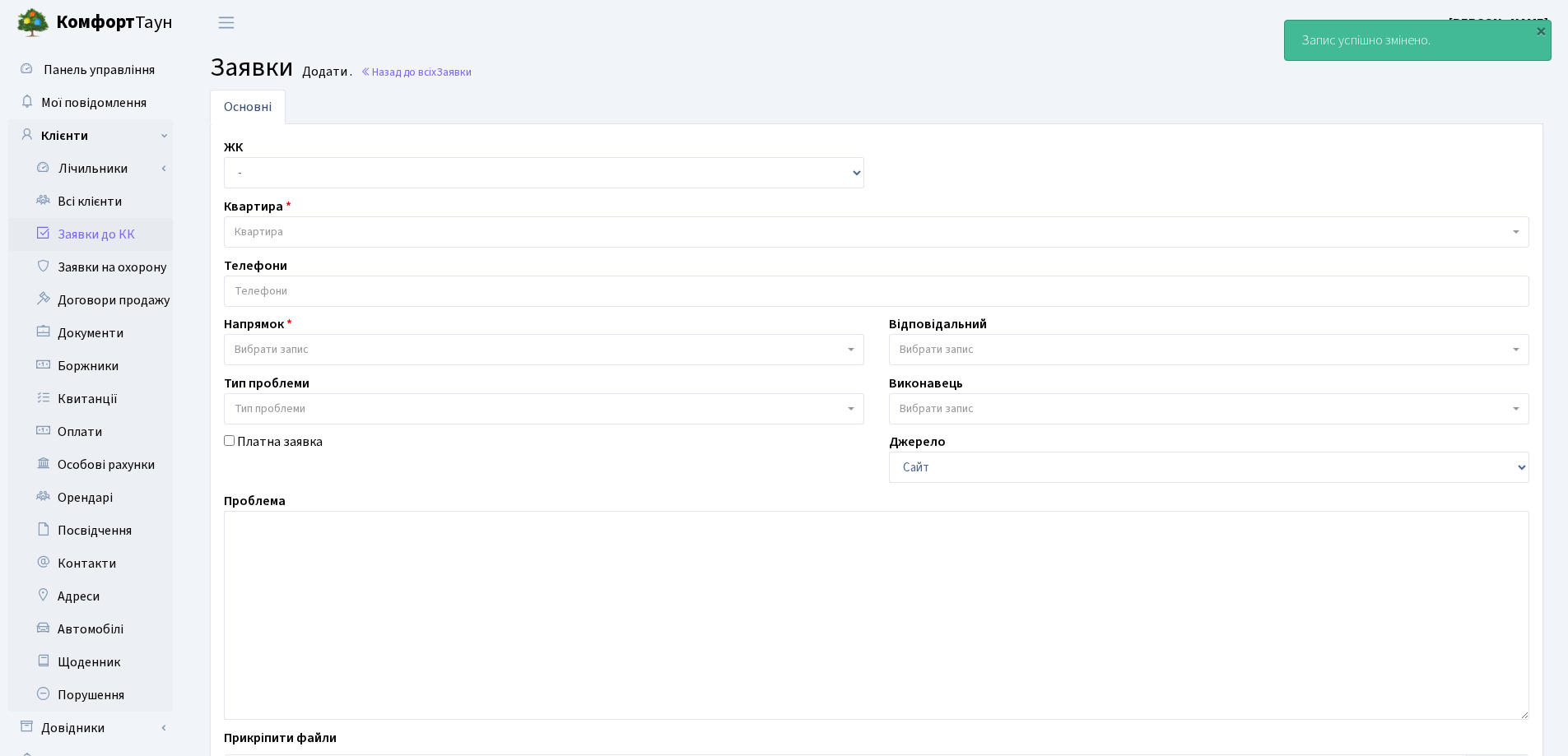
click at [74, 234] on link "Заявки до КК" at bounding box center [91, 234] width 165 height 33
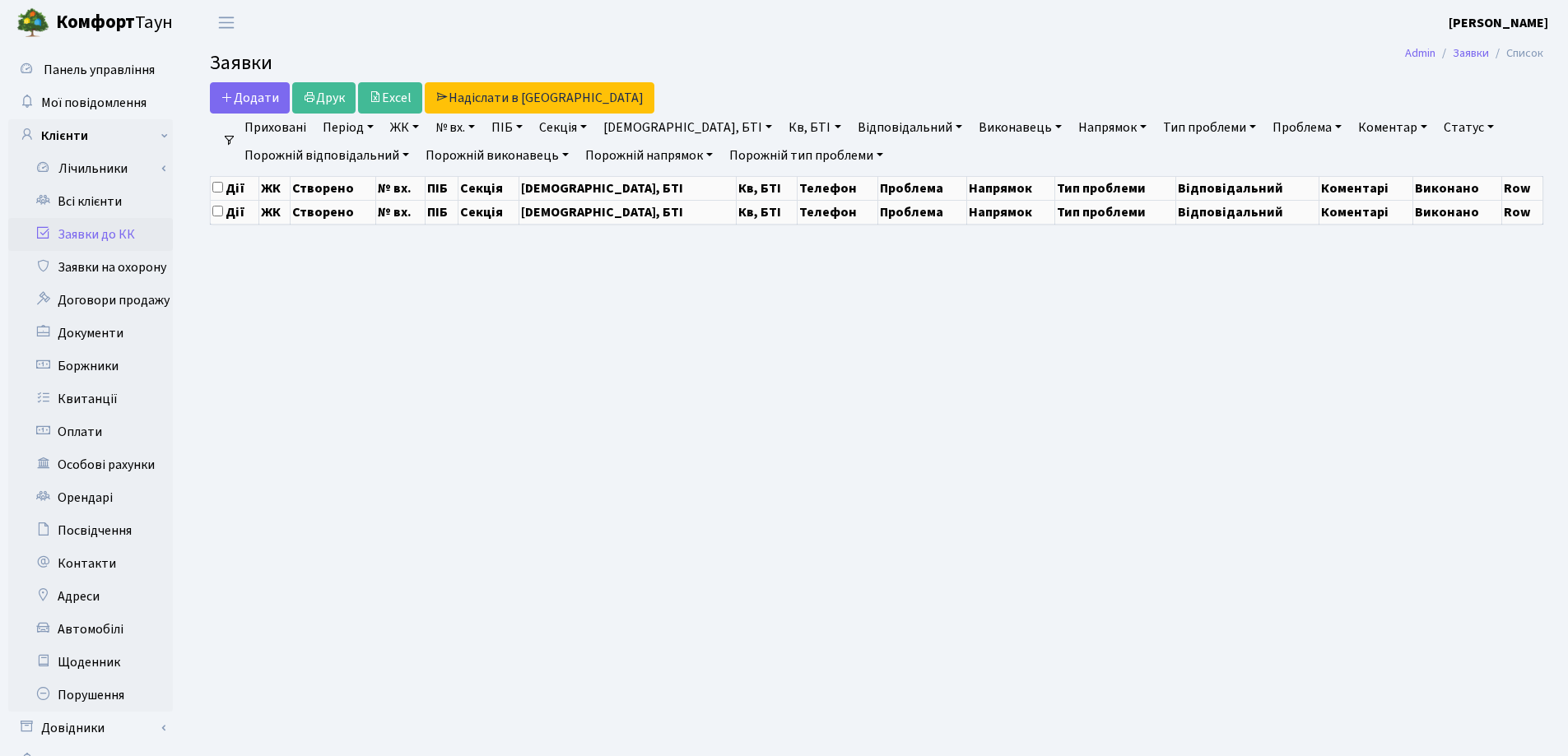
select select "25"
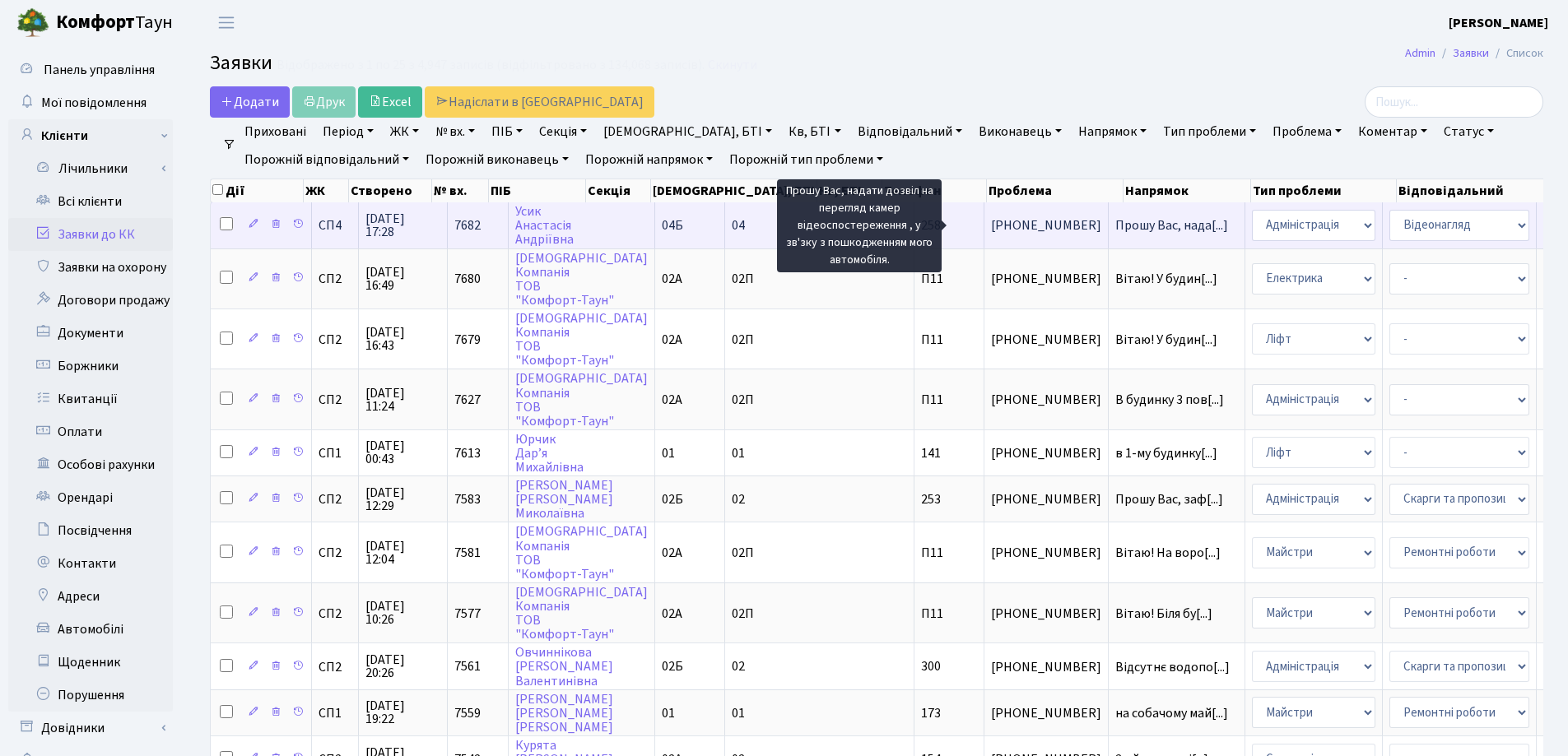
click at [1115, 224] on span "Прошу Вас, нада[...]" at bounding box center [1172, 225] width 113 height 18
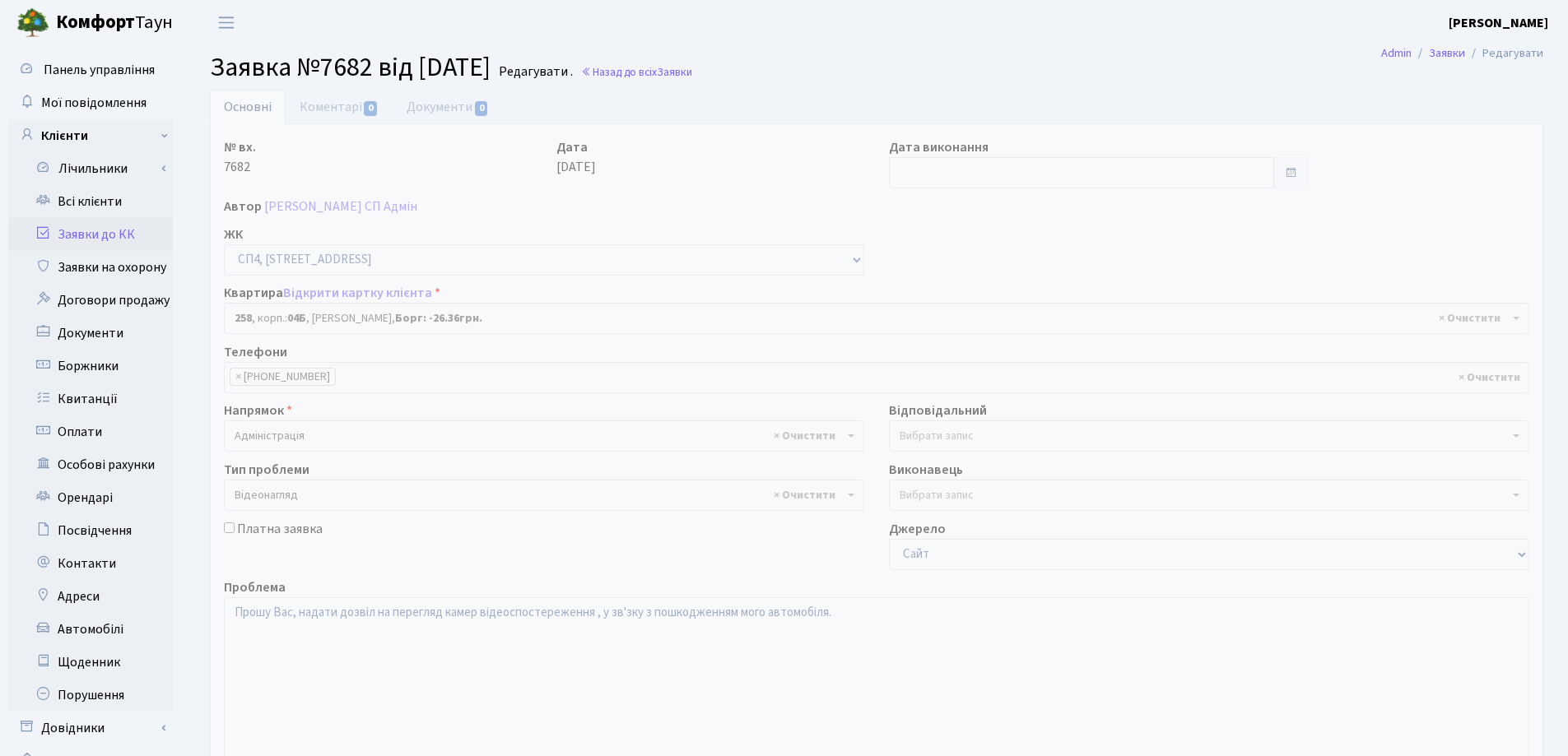
select select "21286"
select select "45"
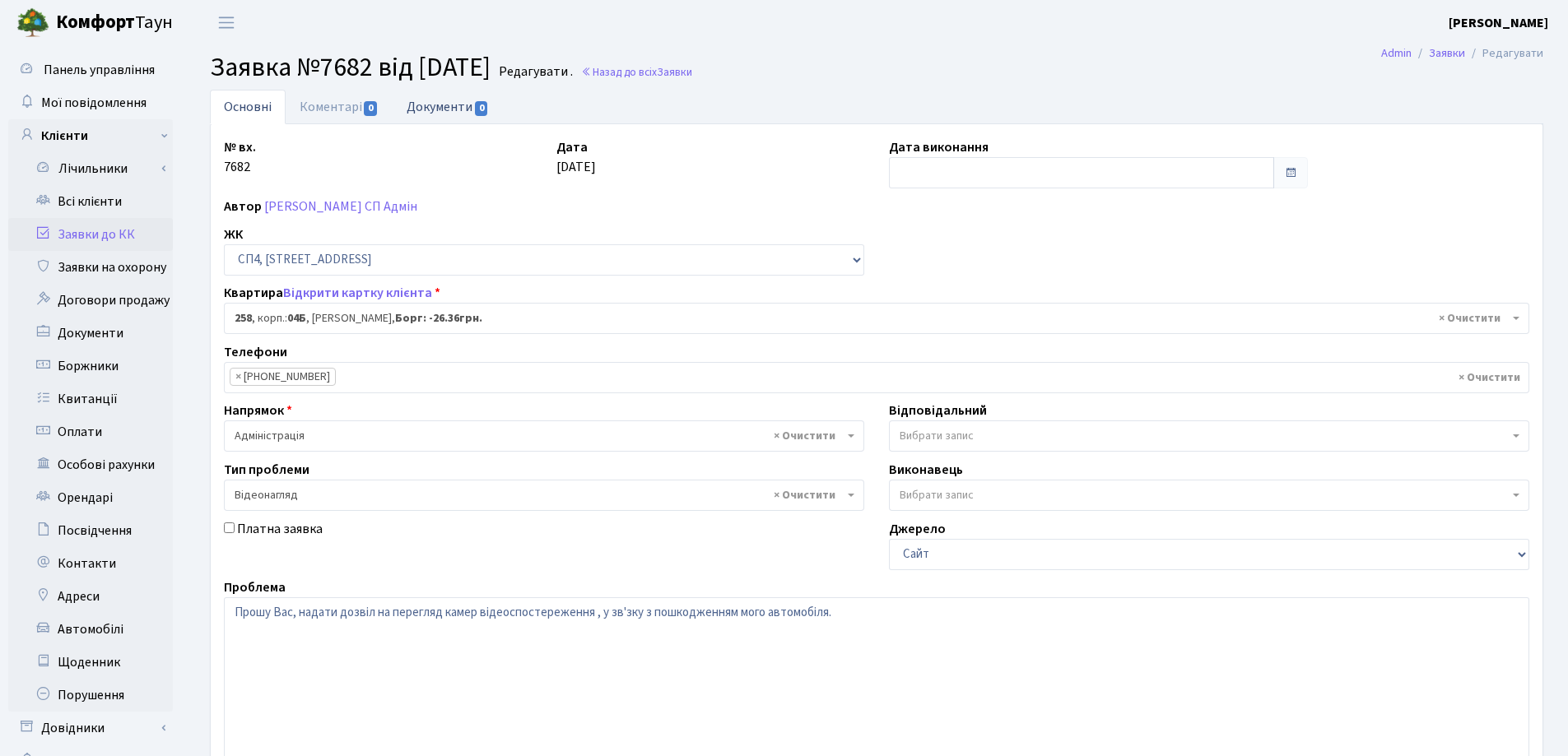
click at [439, 111] on link "Документи 0" at bounding box center [448, 107] width 110 height 34
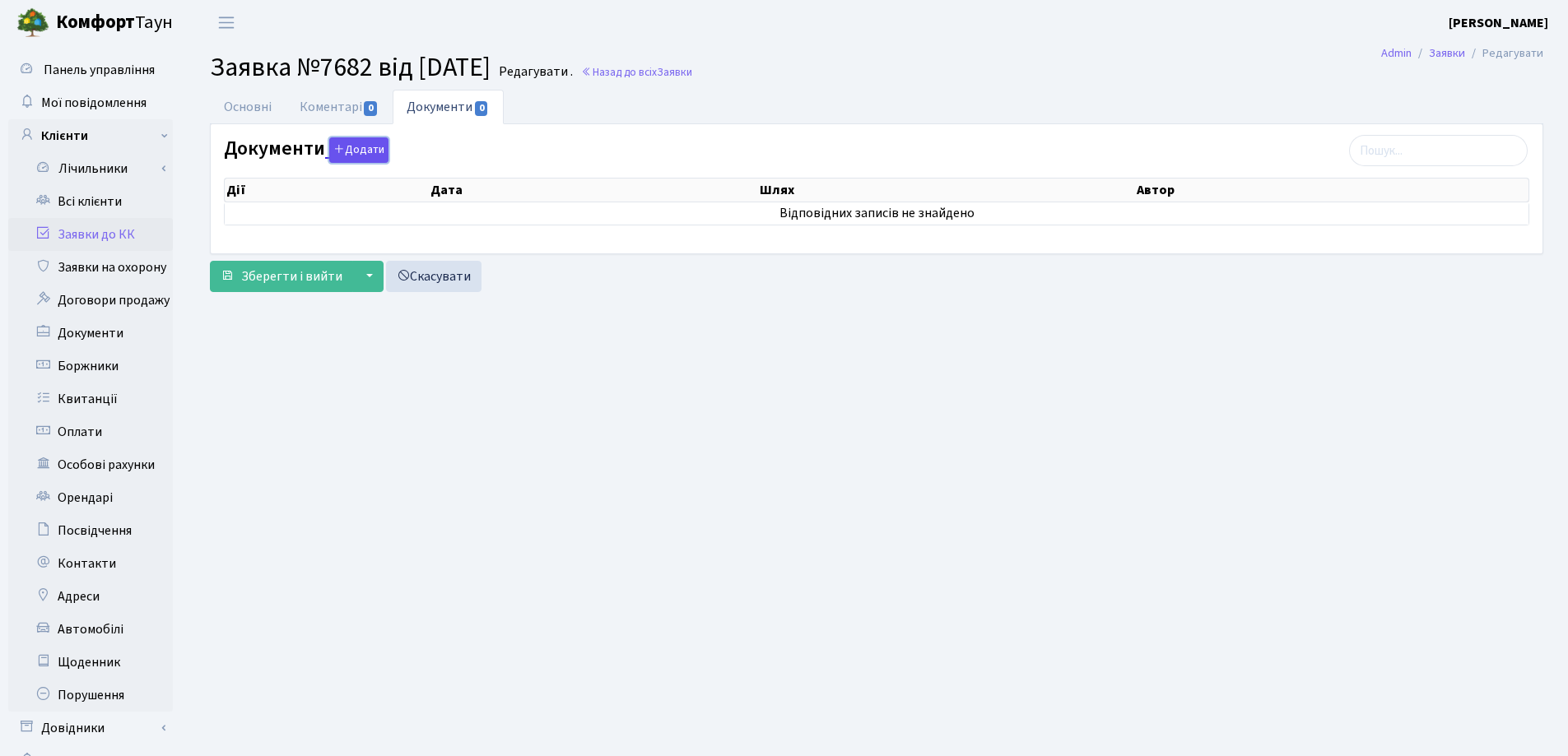
click at [346, 150] on button "Додати" at bounding box center [358, 150] width 59 height 25
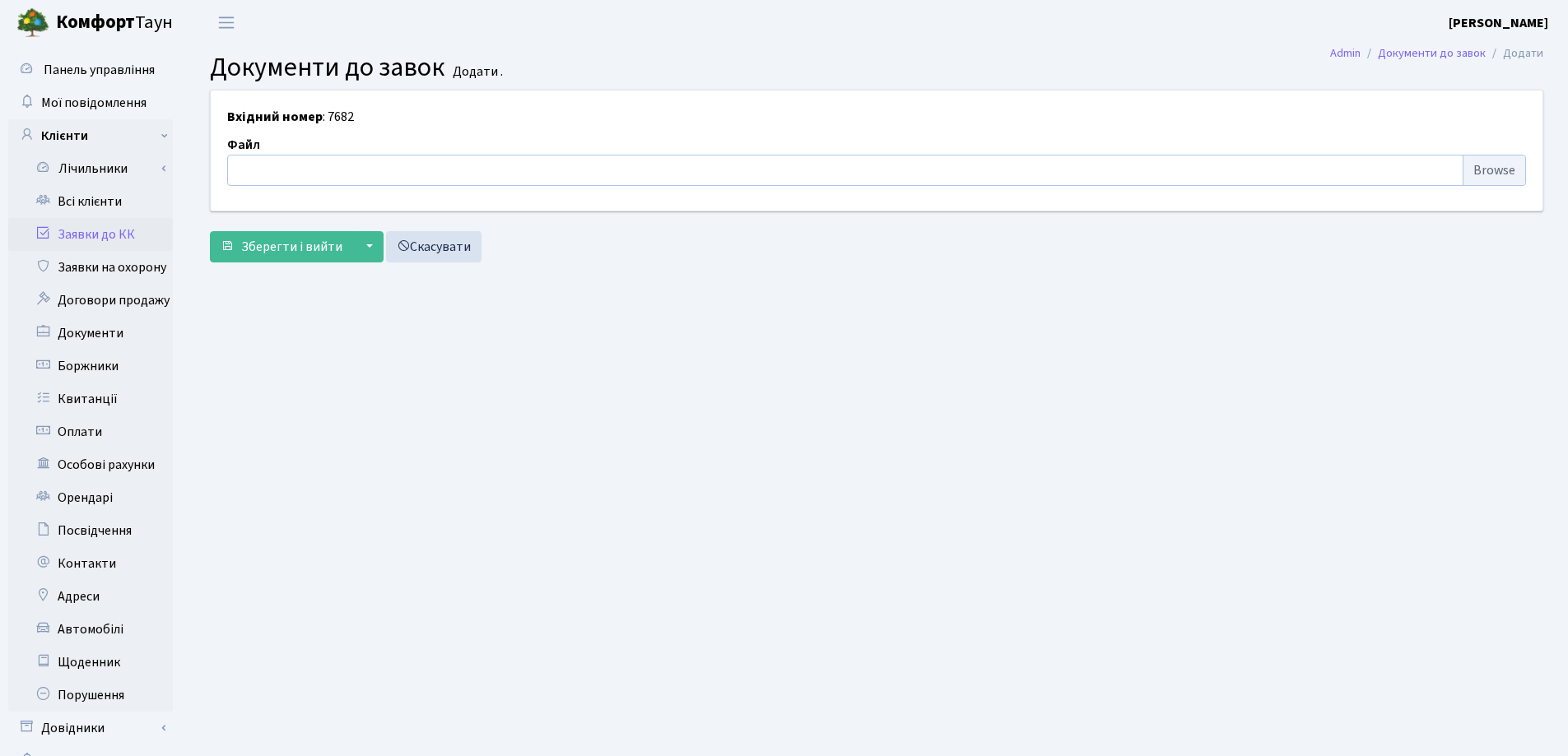
click at [348, 167] on input "file" at bounding box center [876, 170] width 1299 height 31
type input "C:\fakepath\IMG_0001.pdf"
click at [267, 243] on span "Зберегти і вийти" at bounding box center [292, 246] width 101 height 18
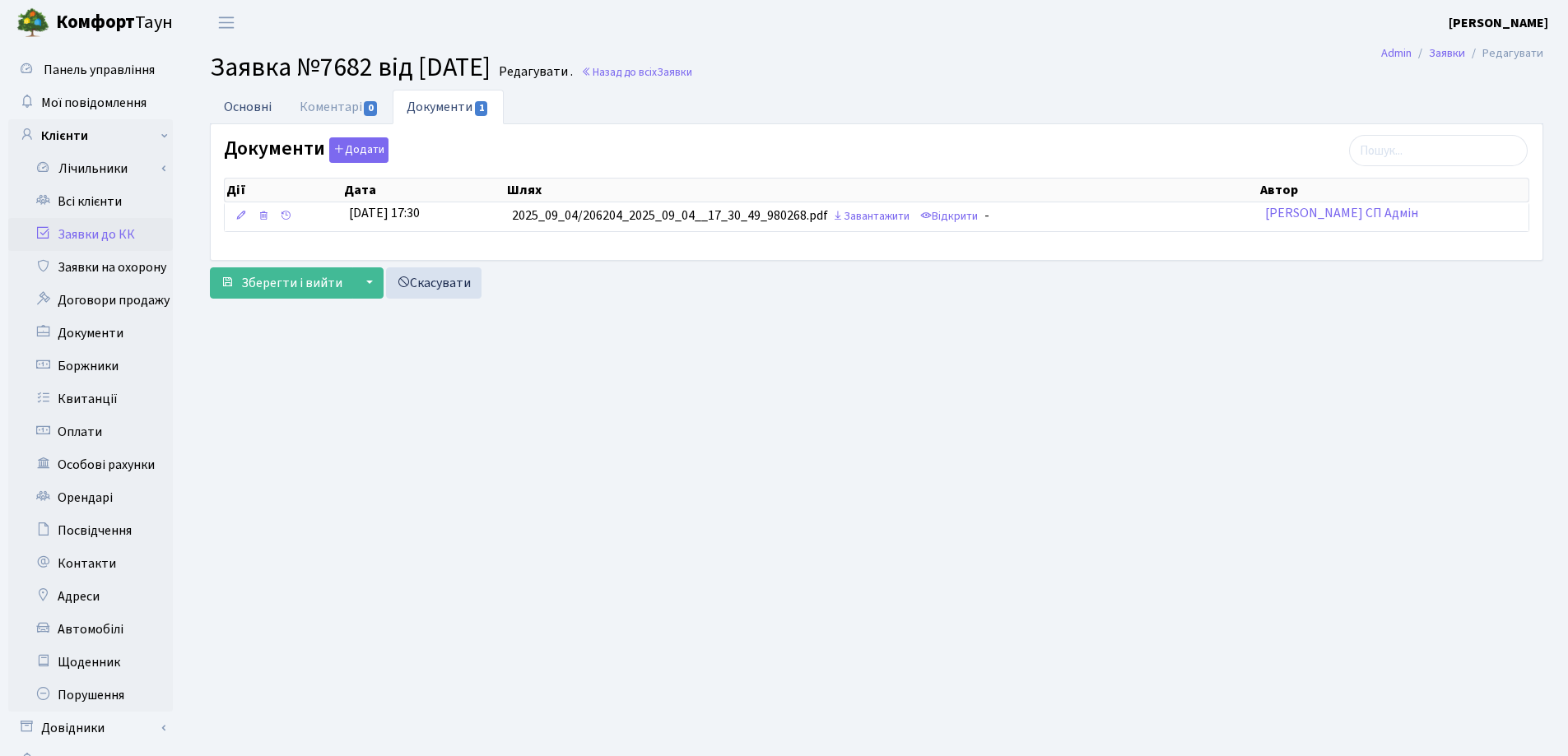
click at [244, 112] on link "Основні" at bounding box center [248, 107] width 76 height 34
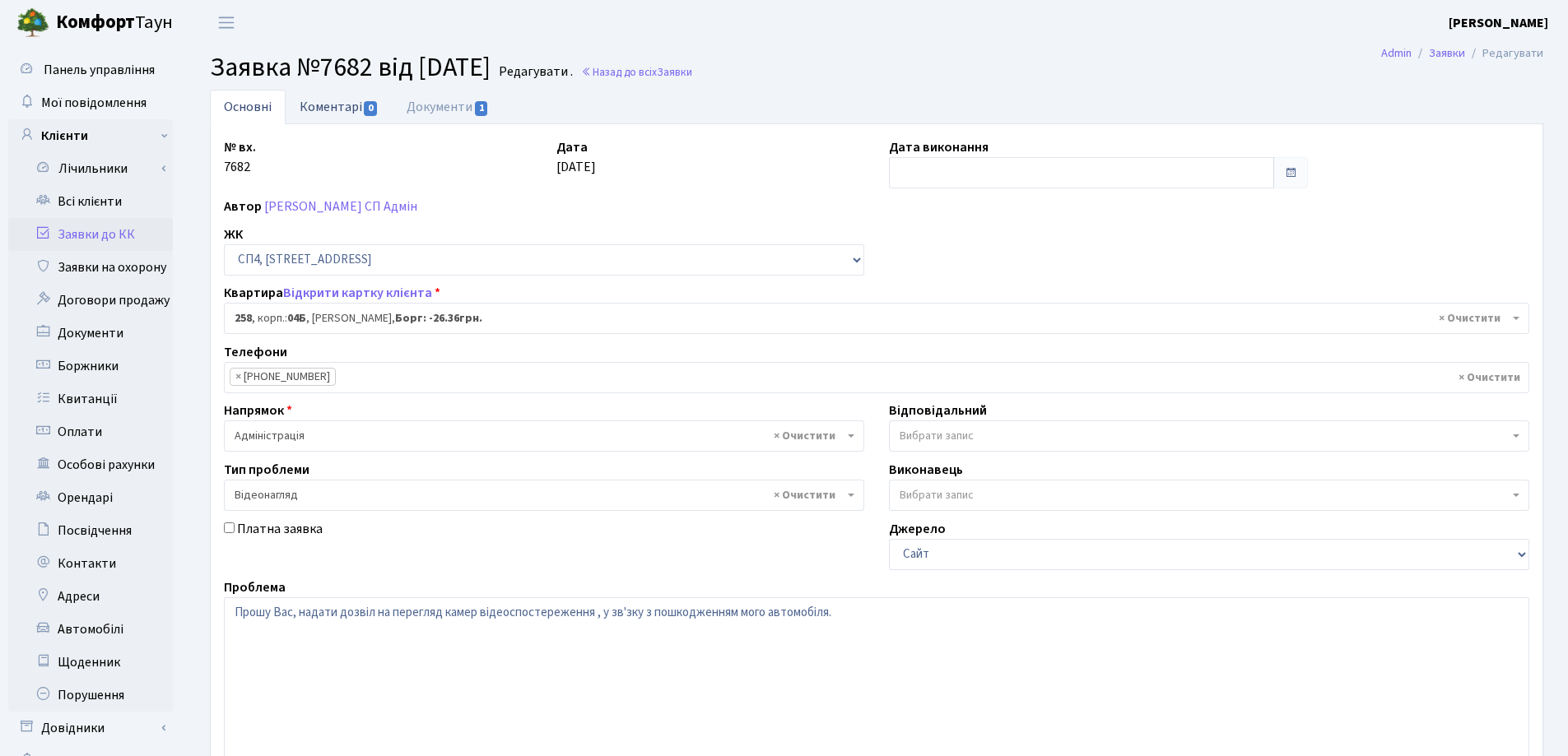
click at [325, 107] on link "Коментарі 0" at bounding box center [339, 107] width 107 height 34
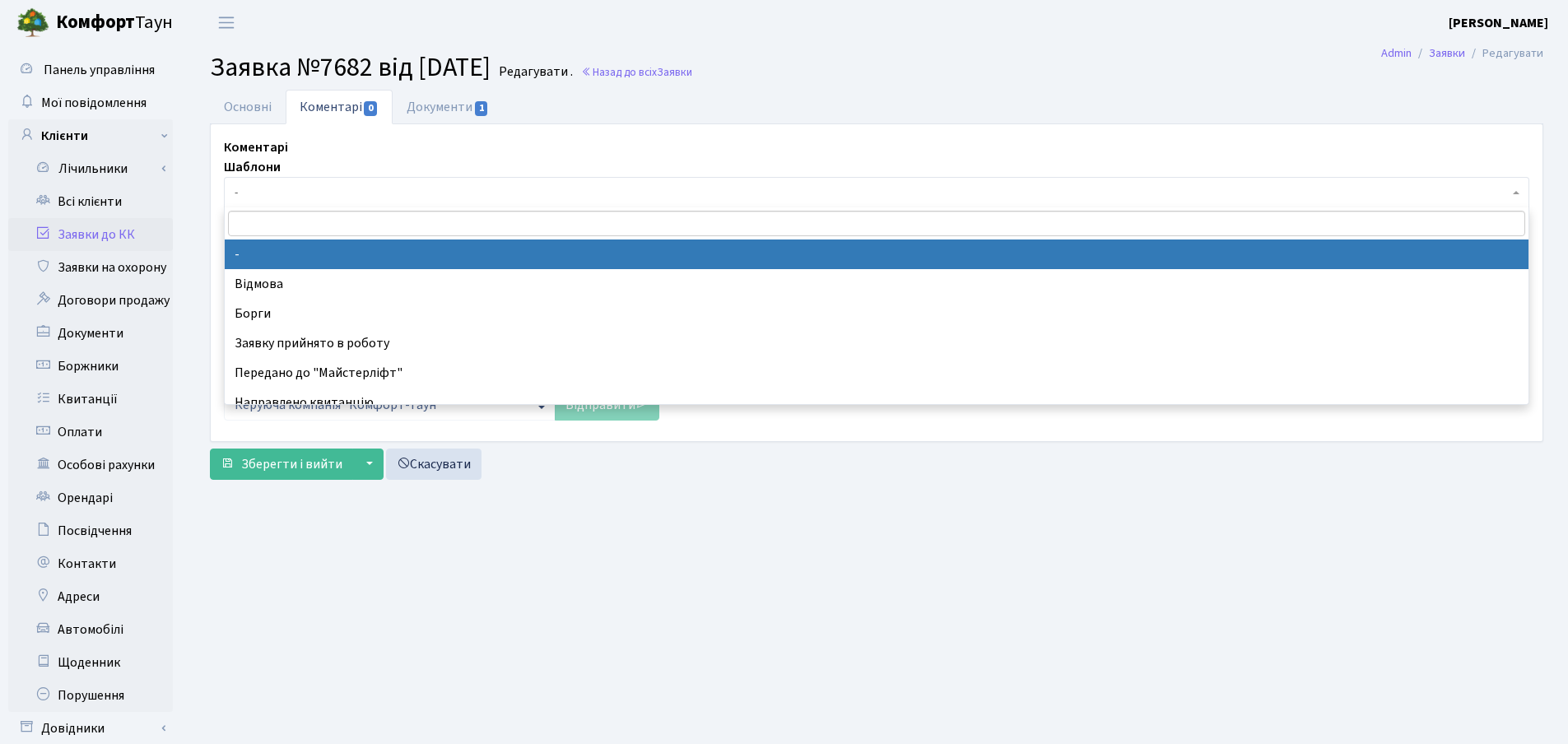
click at [313, 194] on span "-" at bounding box center [871, 193] width 1274 height 17
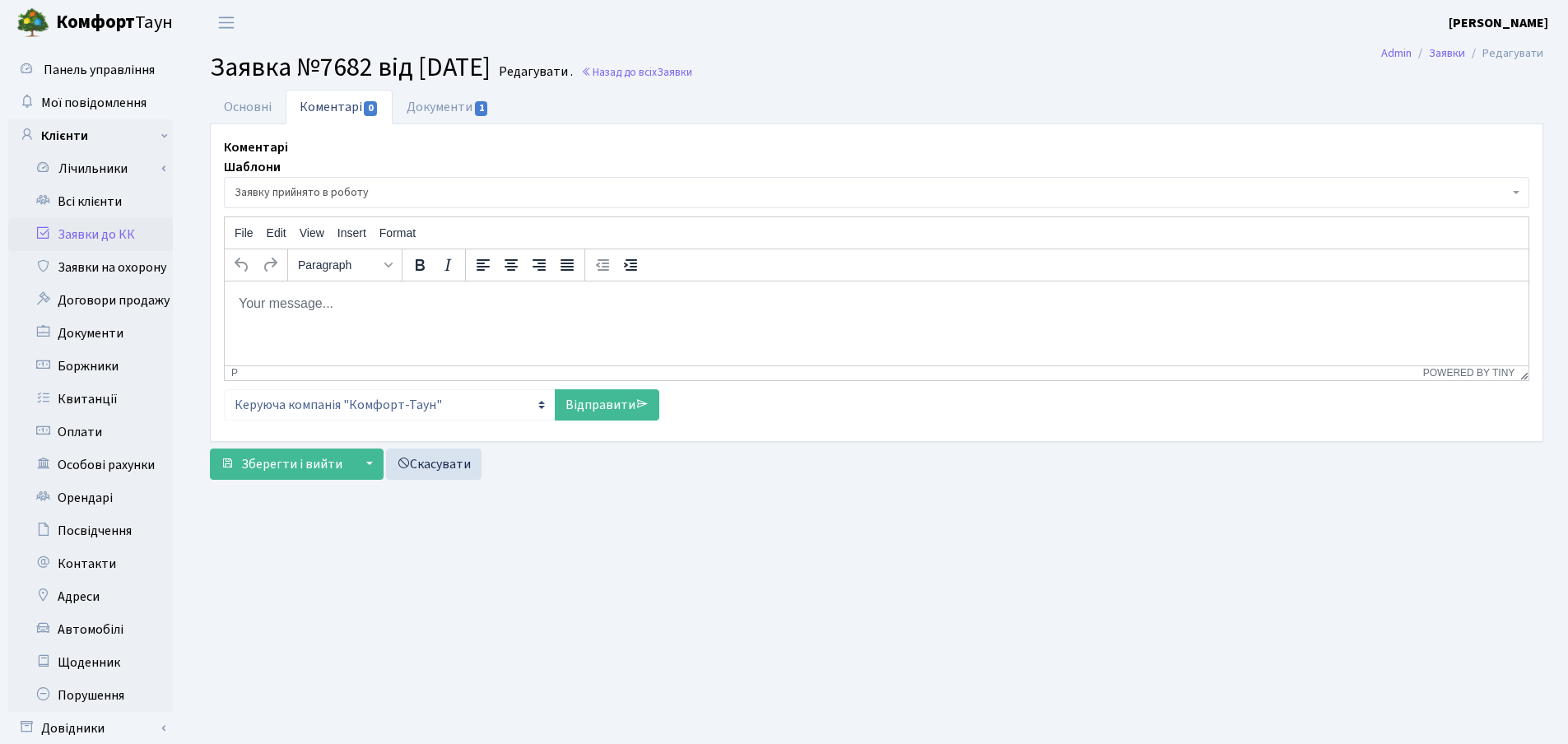
select select "7"
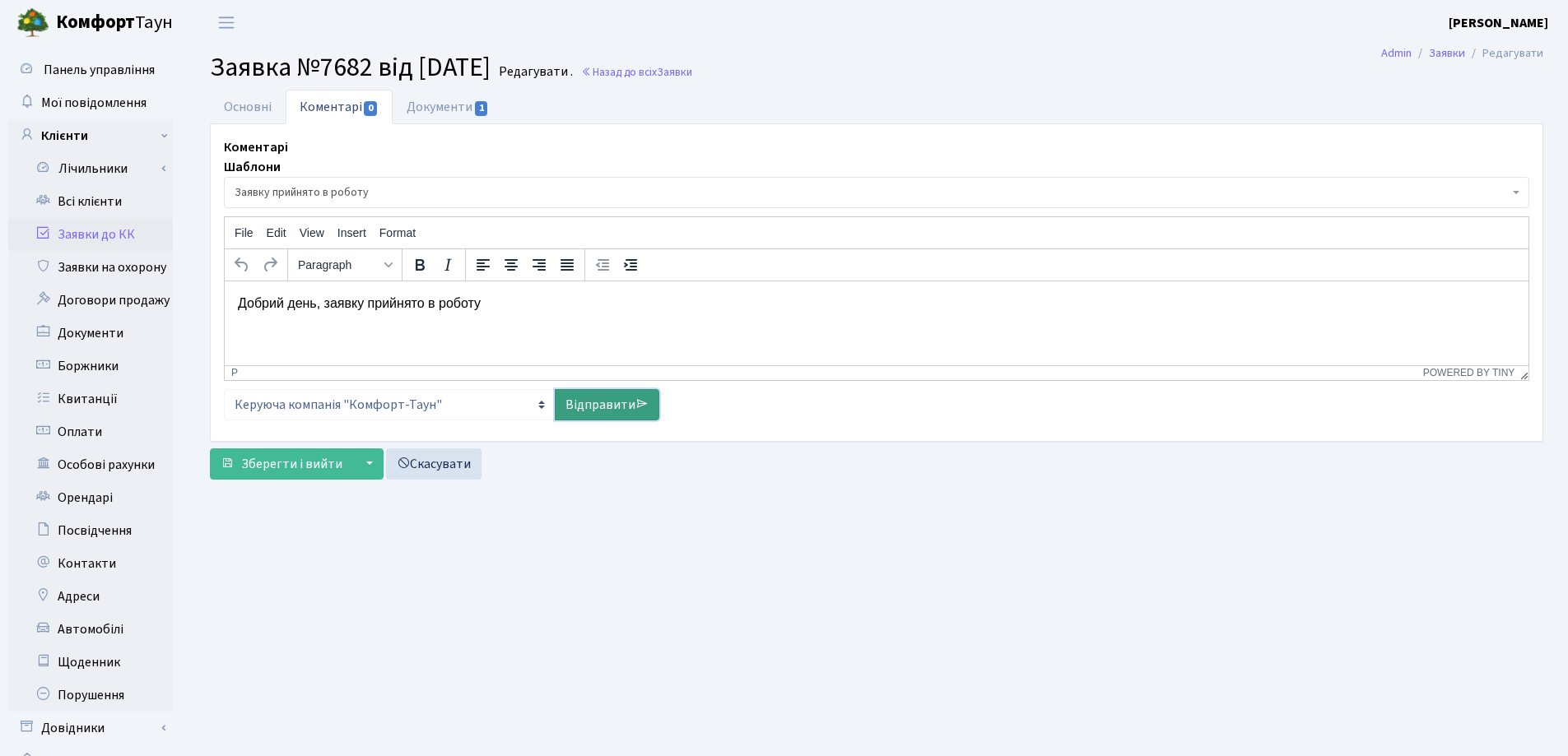
click at [594, 411] on link "Відправити" at bounding box center [607, 404] width 105 height 31
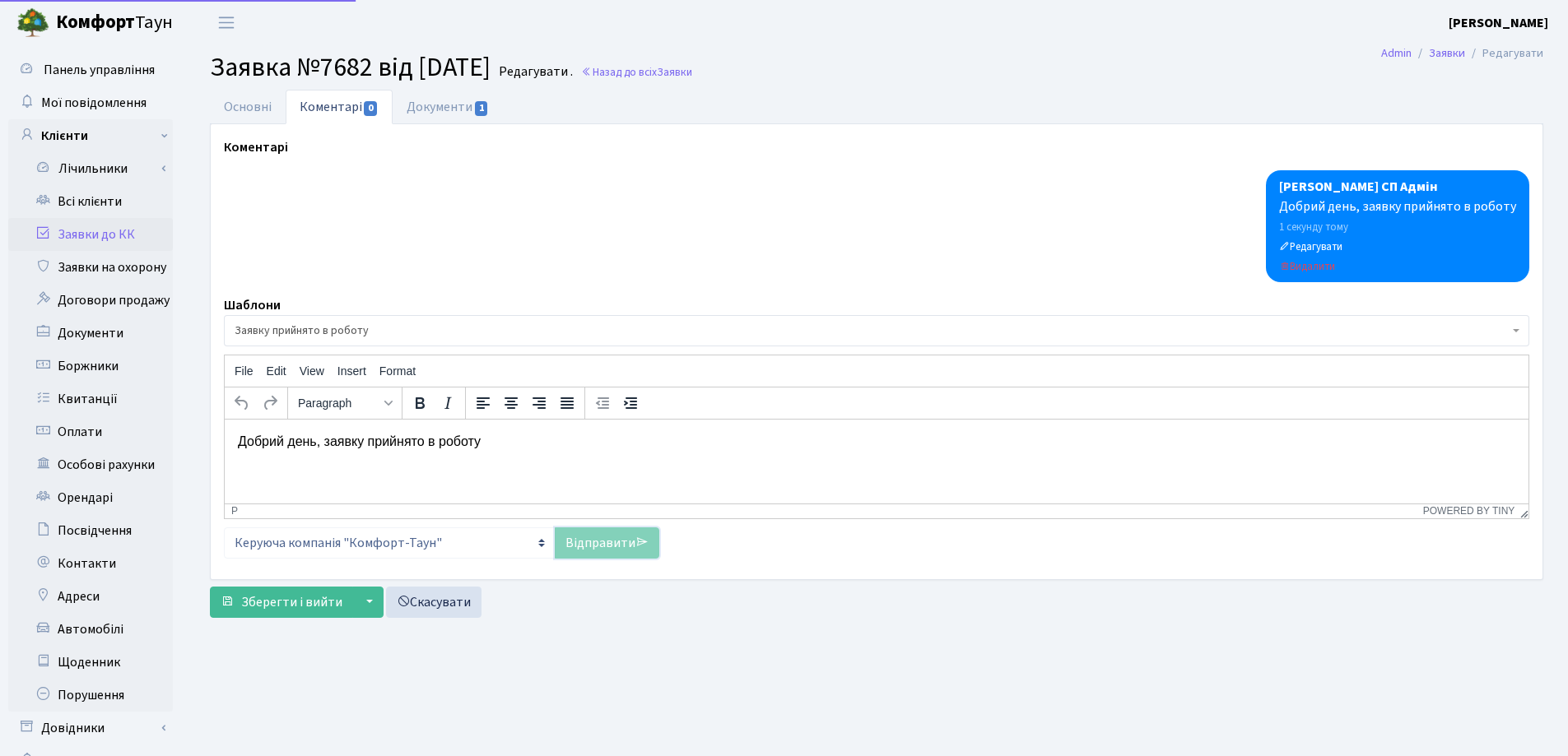
select select
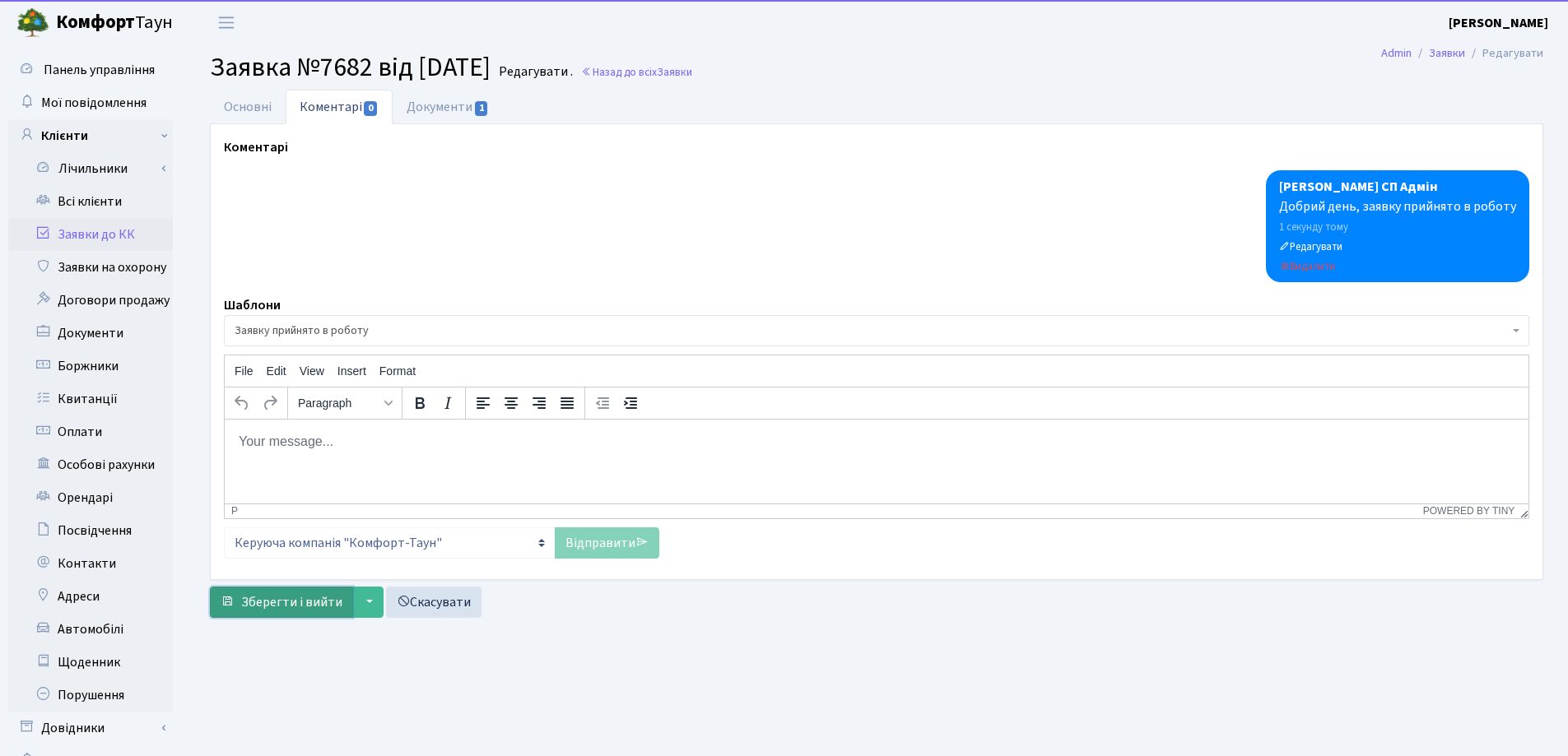
click at [282, 598] on span "Зберегти і вийти" at bounding box center [292, 602] width 101 height 18
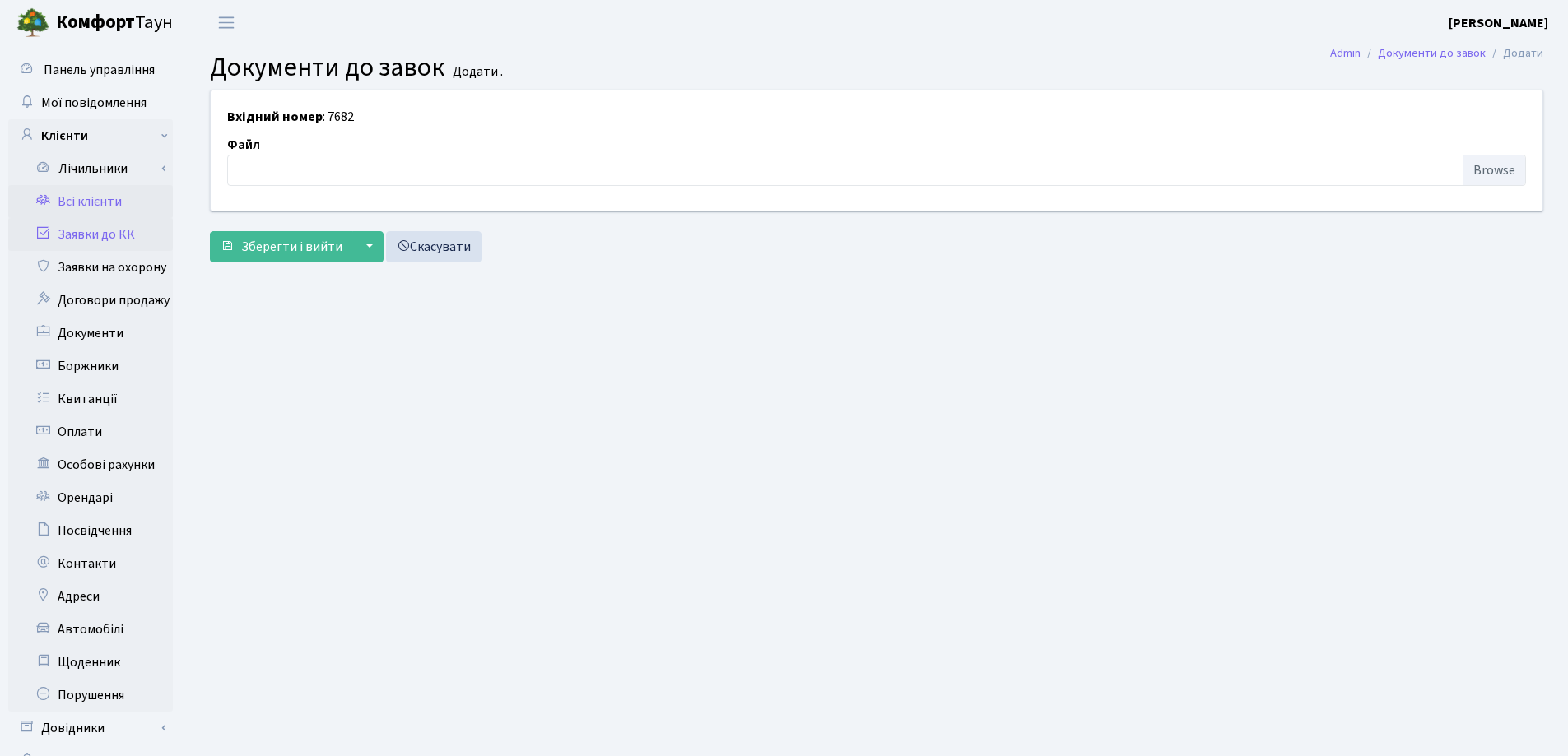
click at [79, 200] on link "Всі клієнти" at bounding box center [91, 201] width 165 height 33
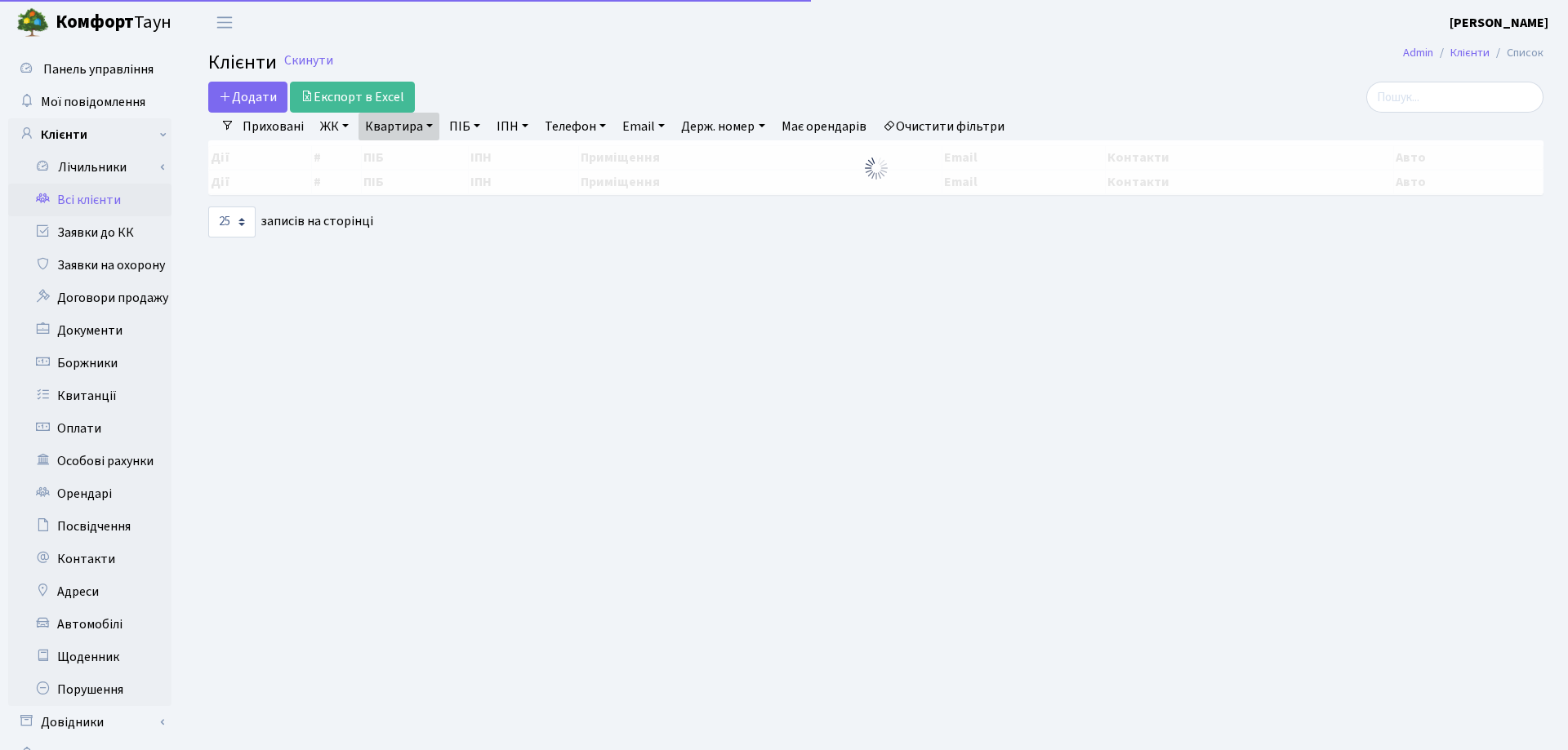
select select "25"
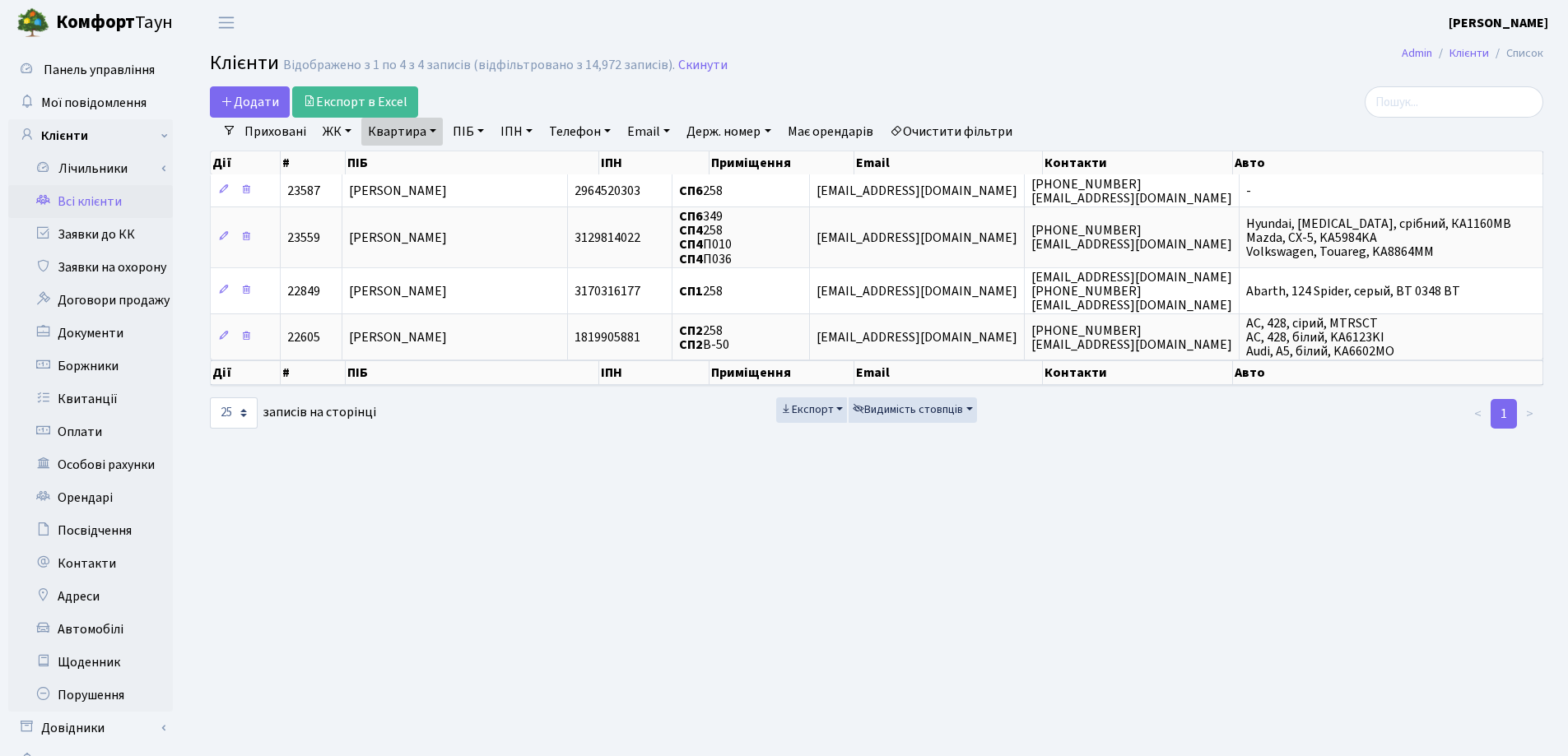
click at [433, 131] on link "Квартира" at bounding box center [402, 132] width 81 height 28
click at [477, 167] on icon at bounding box center [475, 164] width 13 height 13
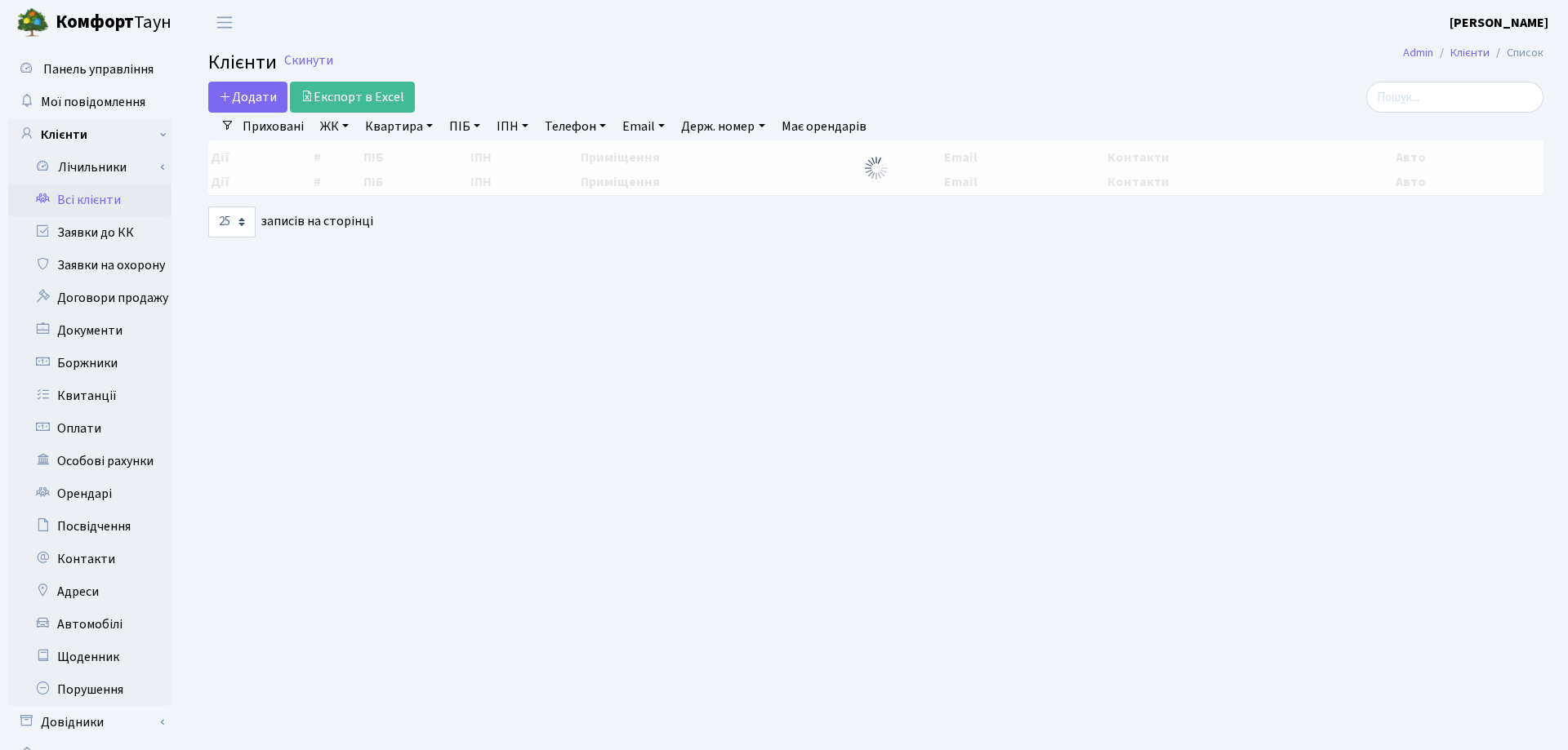
select select "25"
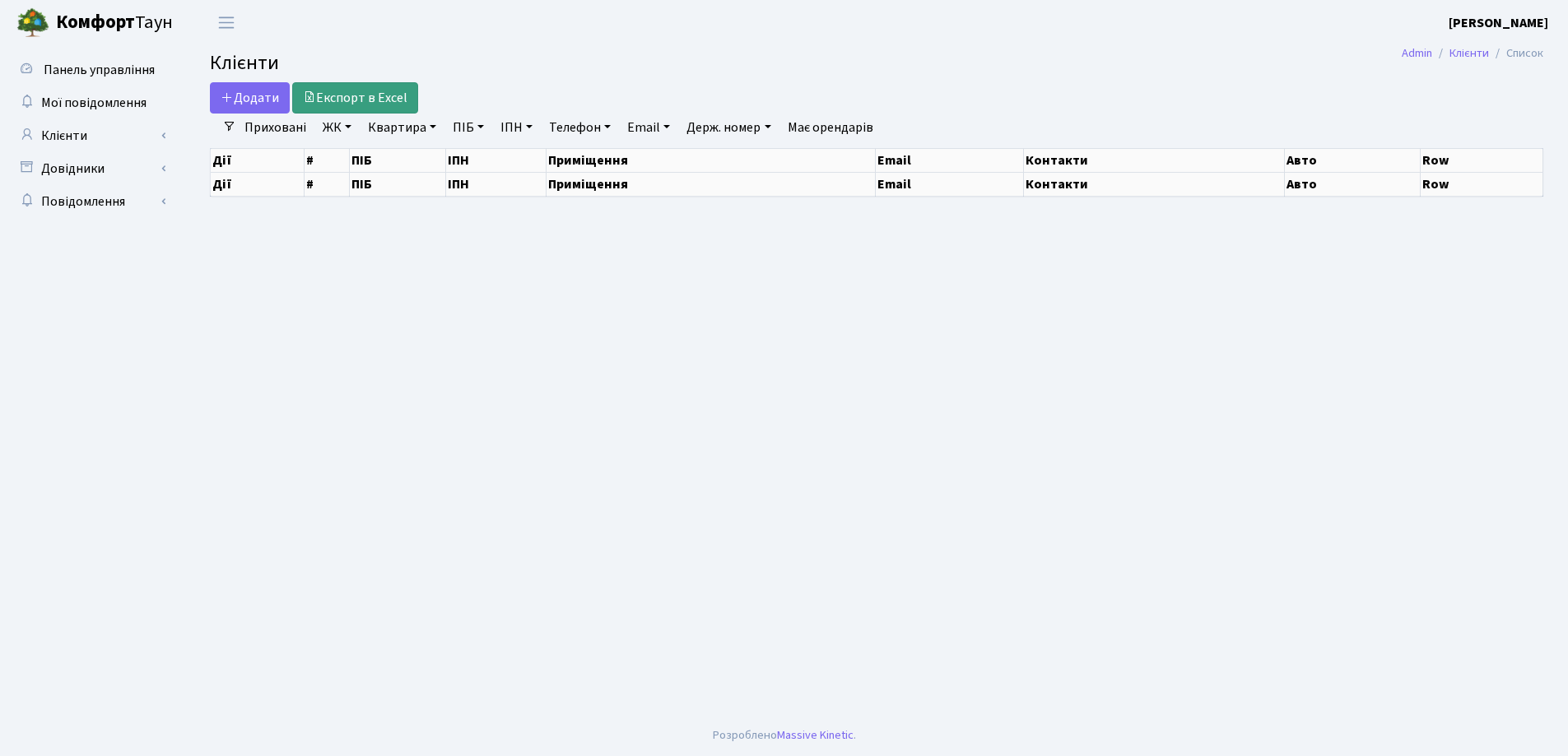
select select "25"
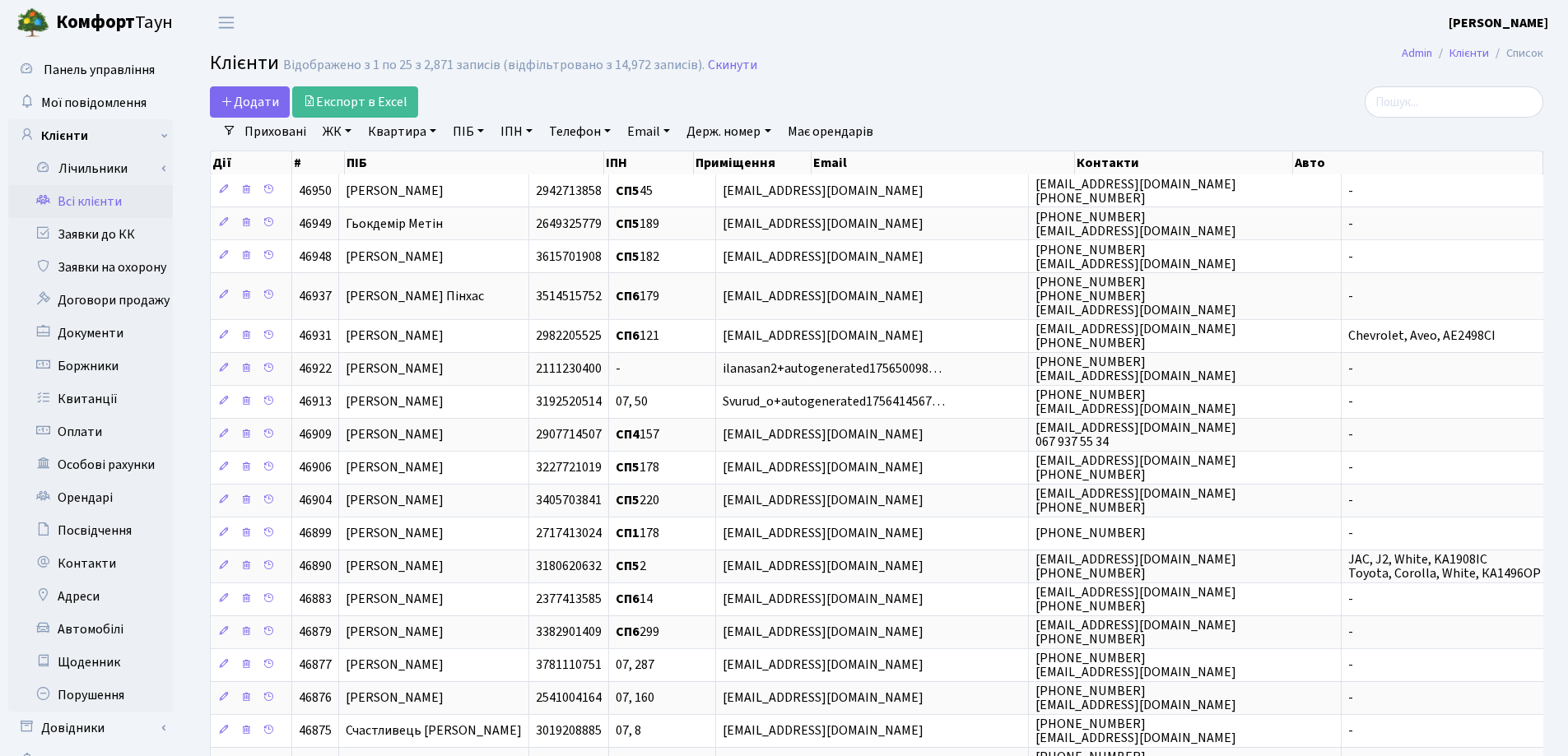
click at [431, 127] on link "Квартира" at bounding box center [402, 132] width 81 height 28
type input "18"
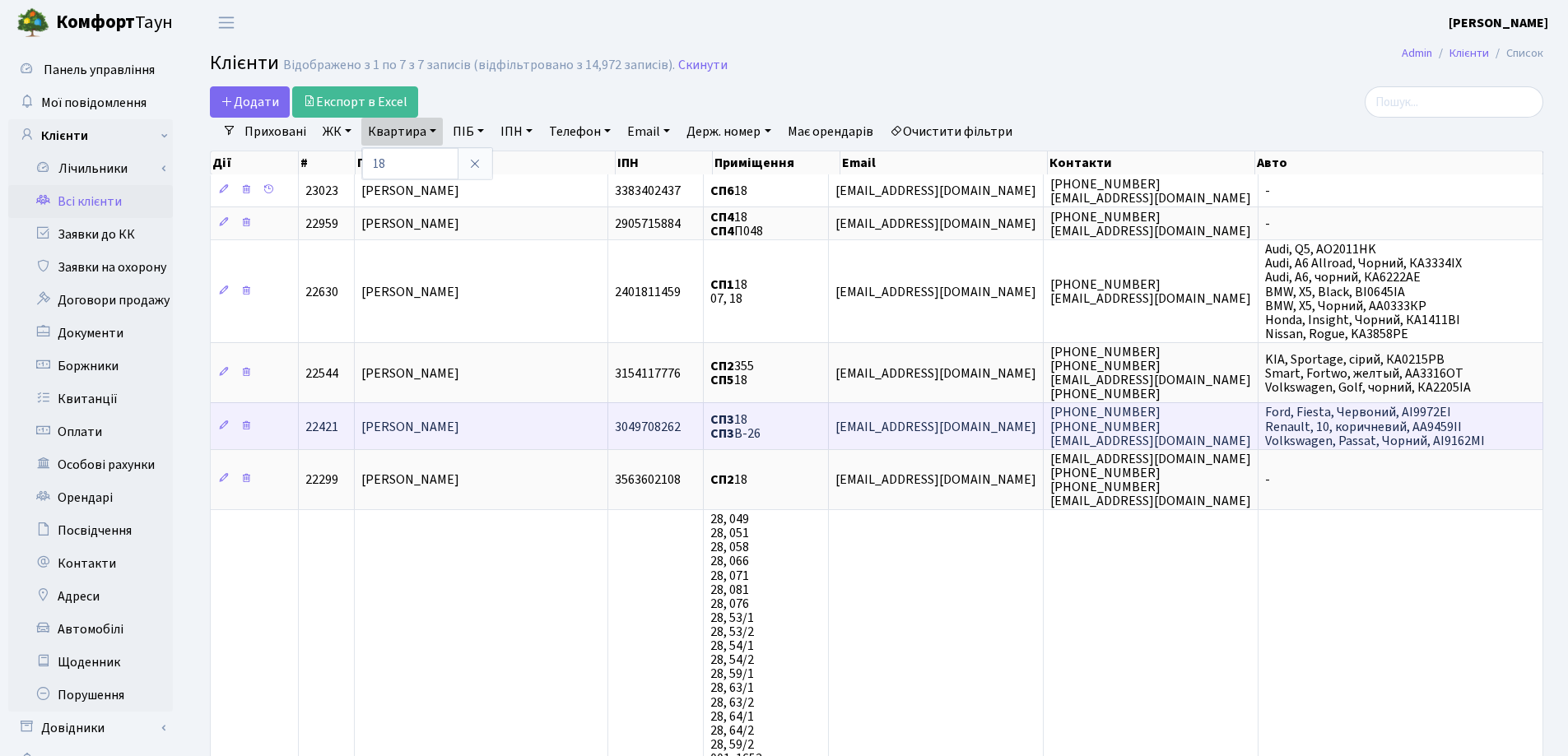
click at [459, 420] on span "Турій Альона Вікторівна" at bounding box center [410, 426] width 98 height 18
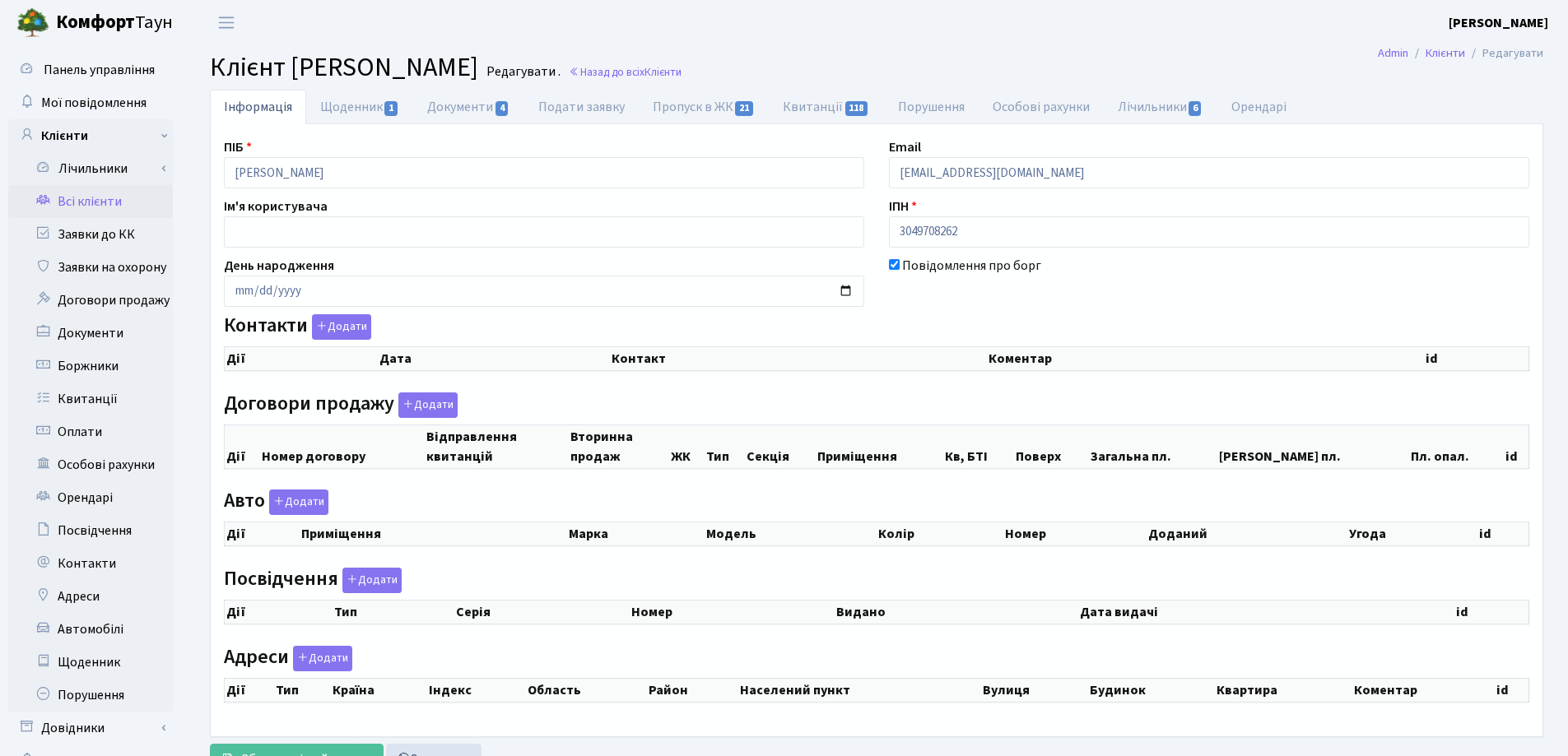
select select "25"
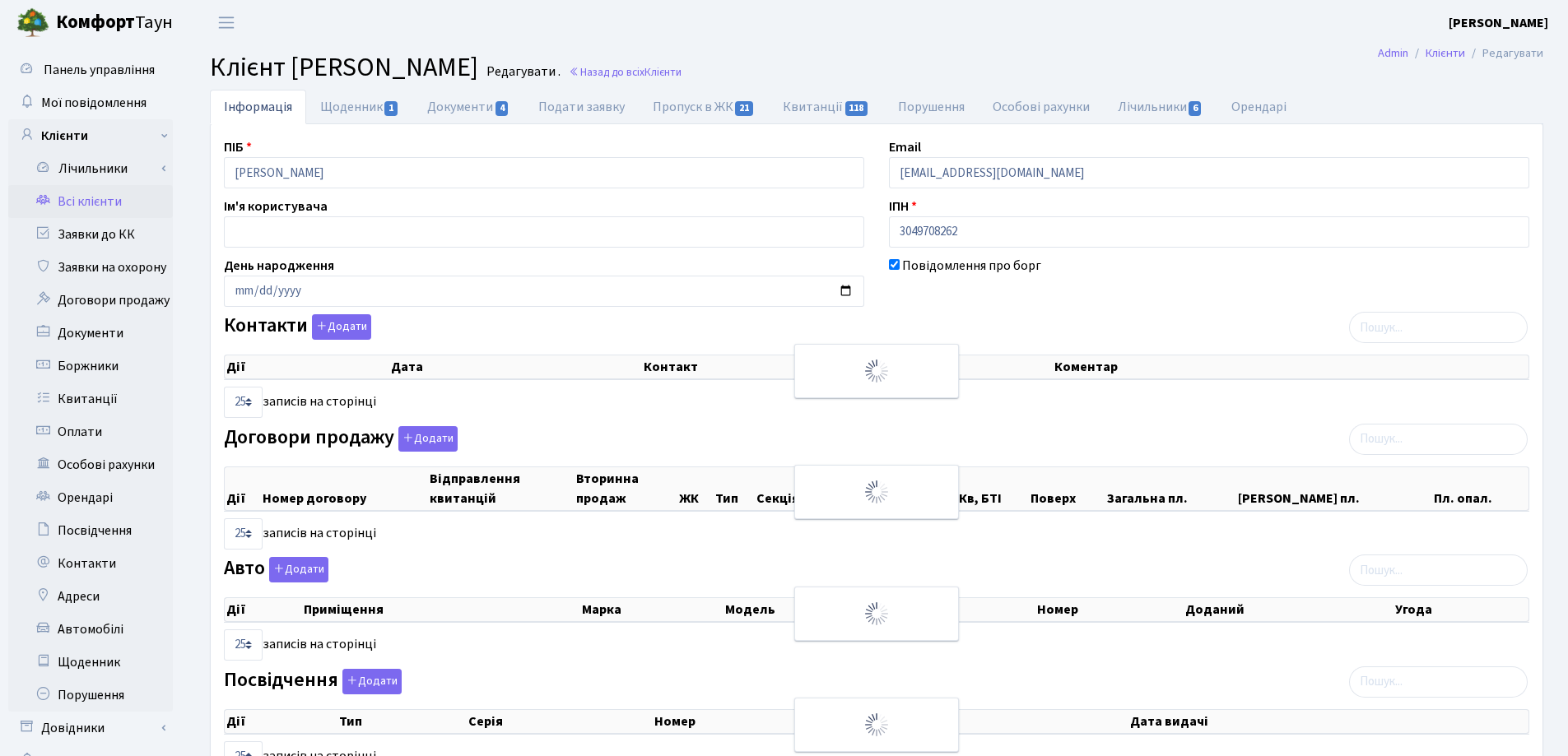
checkbox input "true"
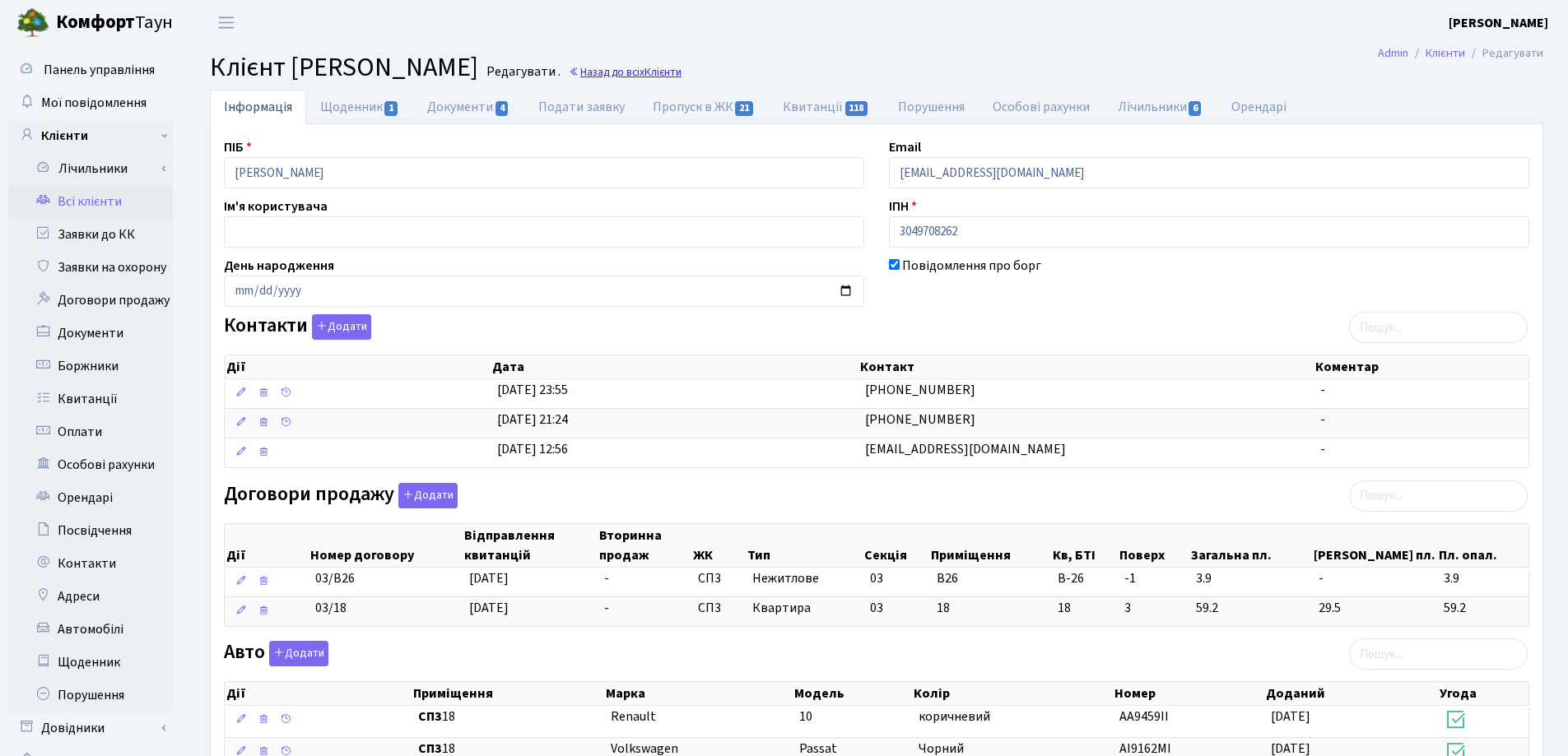
click at [682, 73] on link "Назад до всіх Клієнти" at bounding box center [625, 72] width 113 height 16
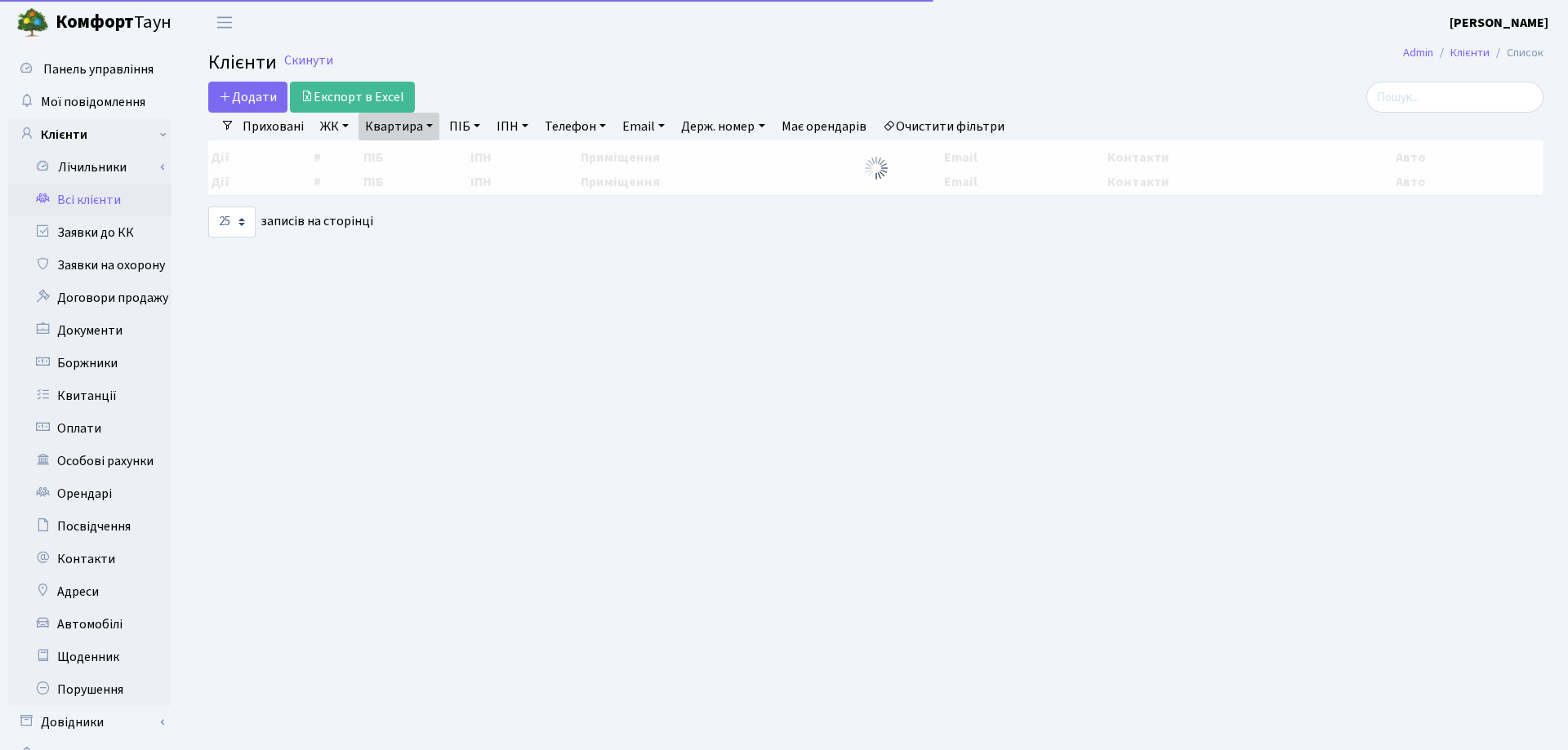
select select "25"
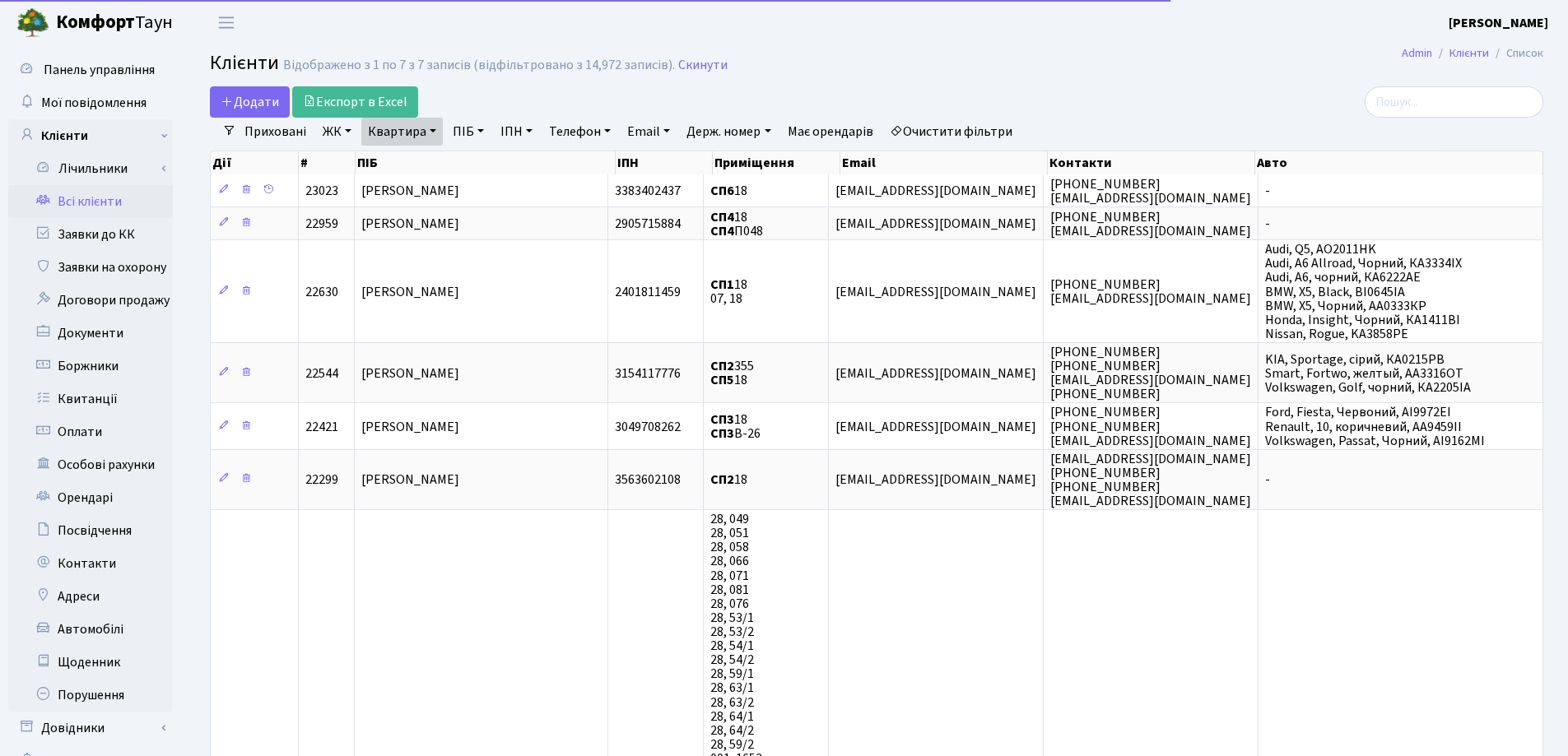
click at [429, 132] on link "Квартира" at bounding box center [402, 132] width 81 height 28
click at [431, 153] on input "18" at bounding box center [410, 163] width 96 height 31
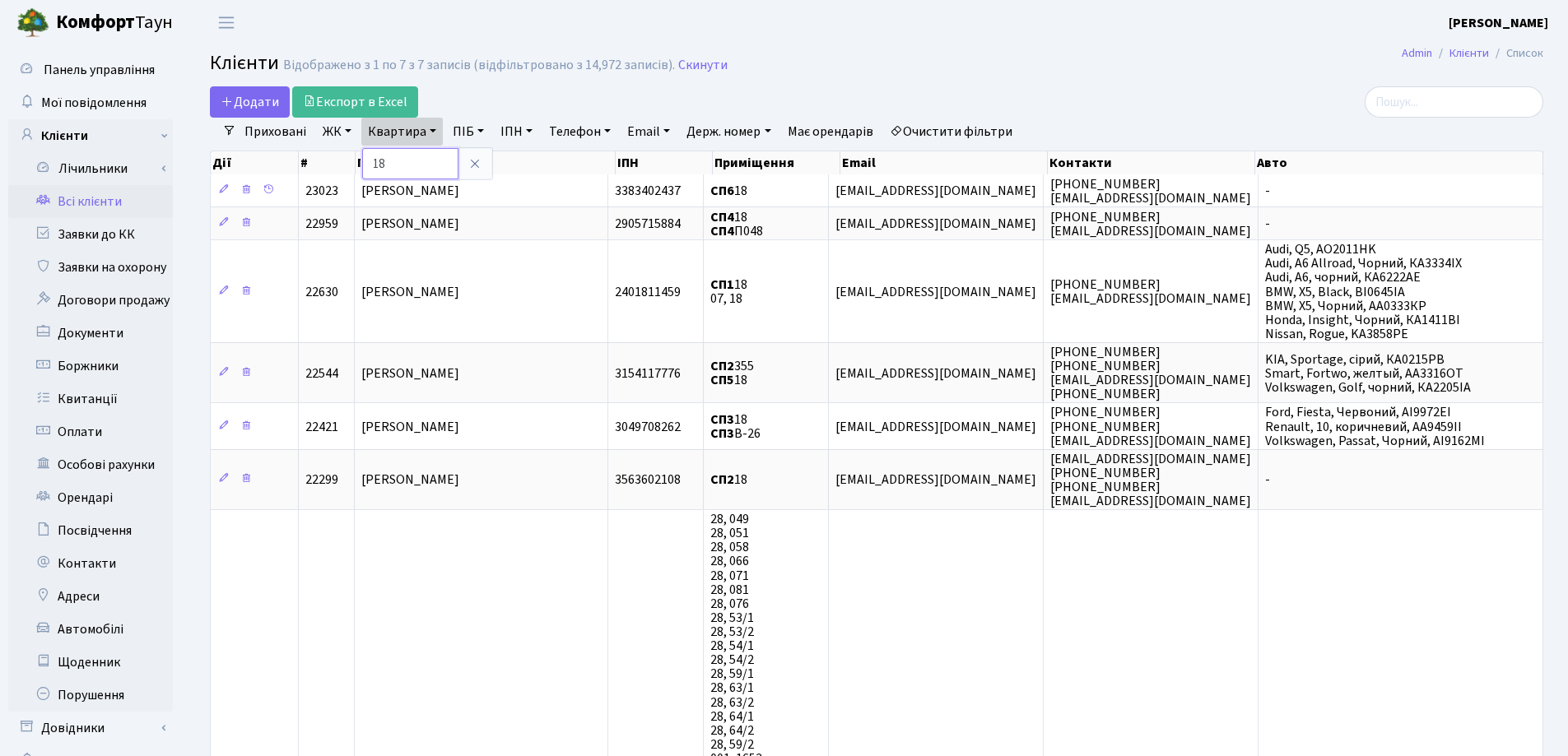
type input "1"
type input "47"
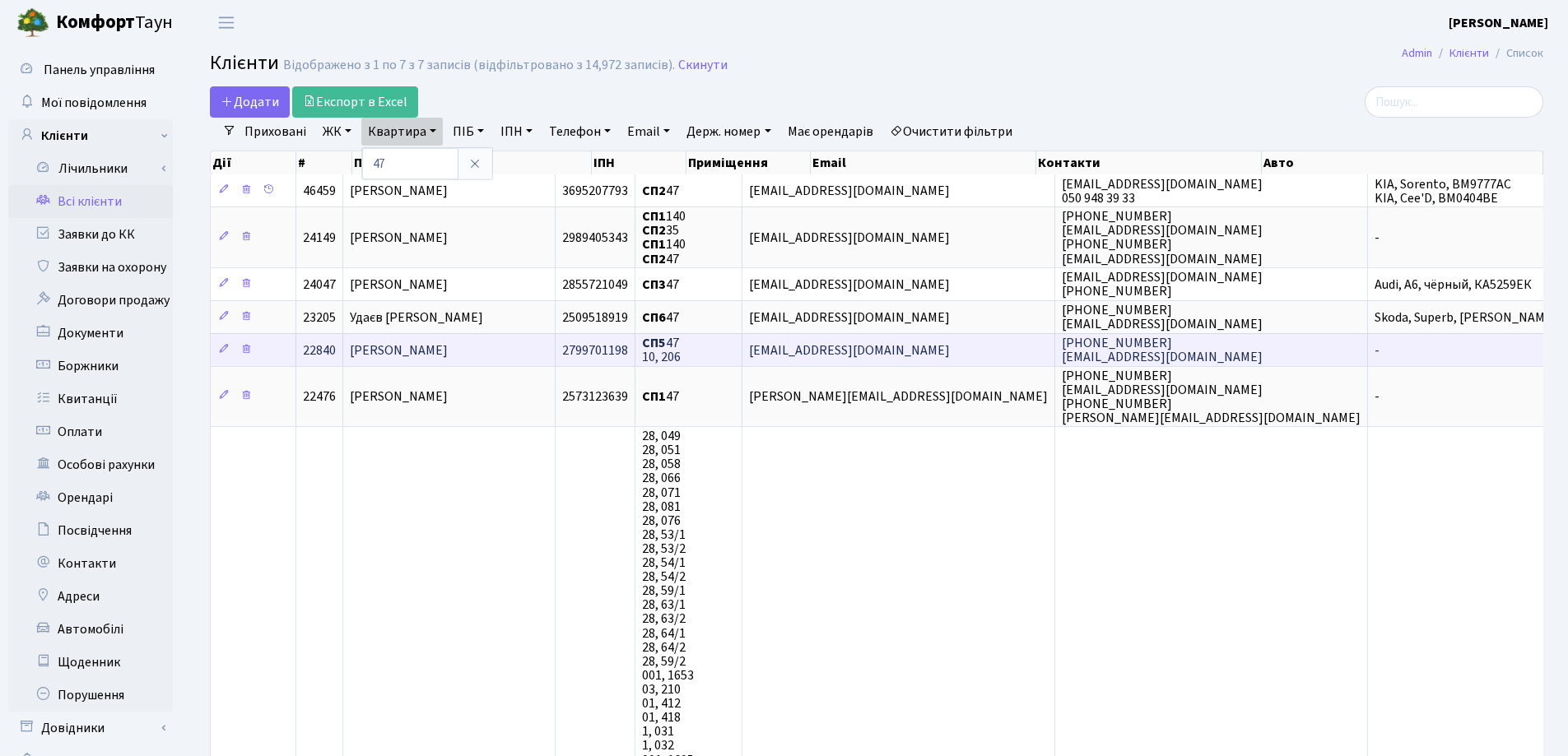
click at [448, 345] on span "[PERSON_NAME]" at bounding box center [398, 349] width 98 height 18
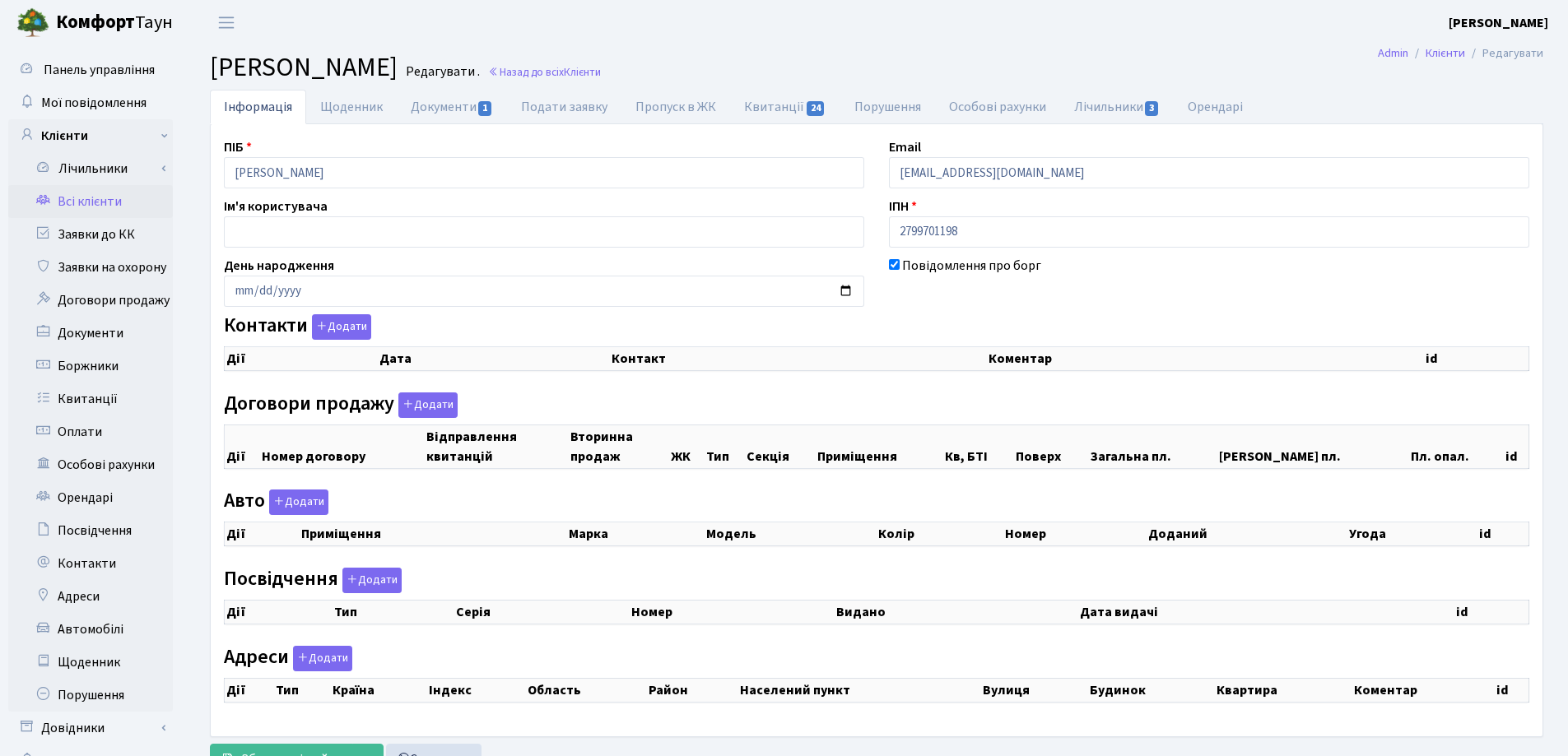
checkbox input "true"
select select "25"
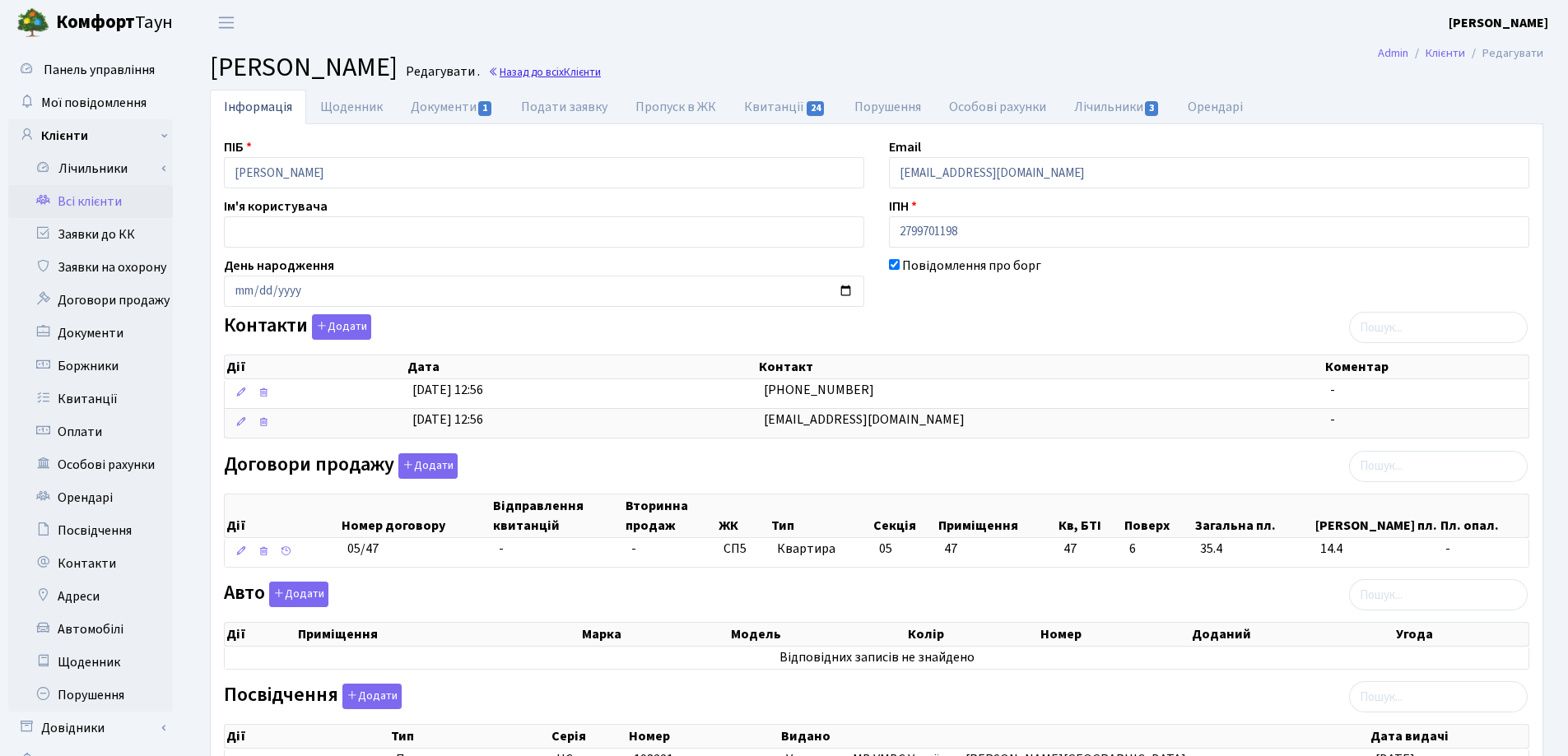
click at [601, 73] on span "Клієнти" at bounding box center [583, 72] width 37 height 16
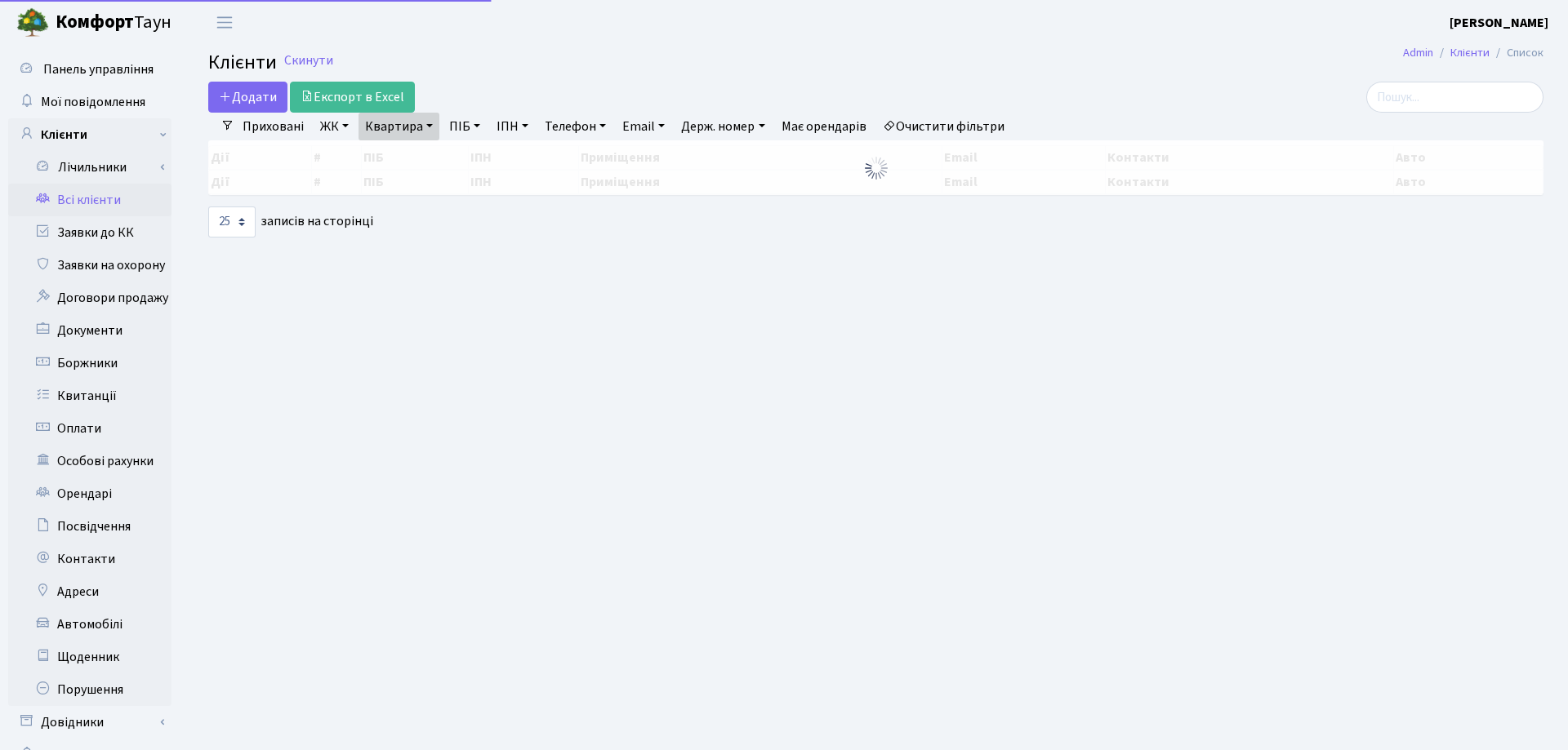
select select "25"
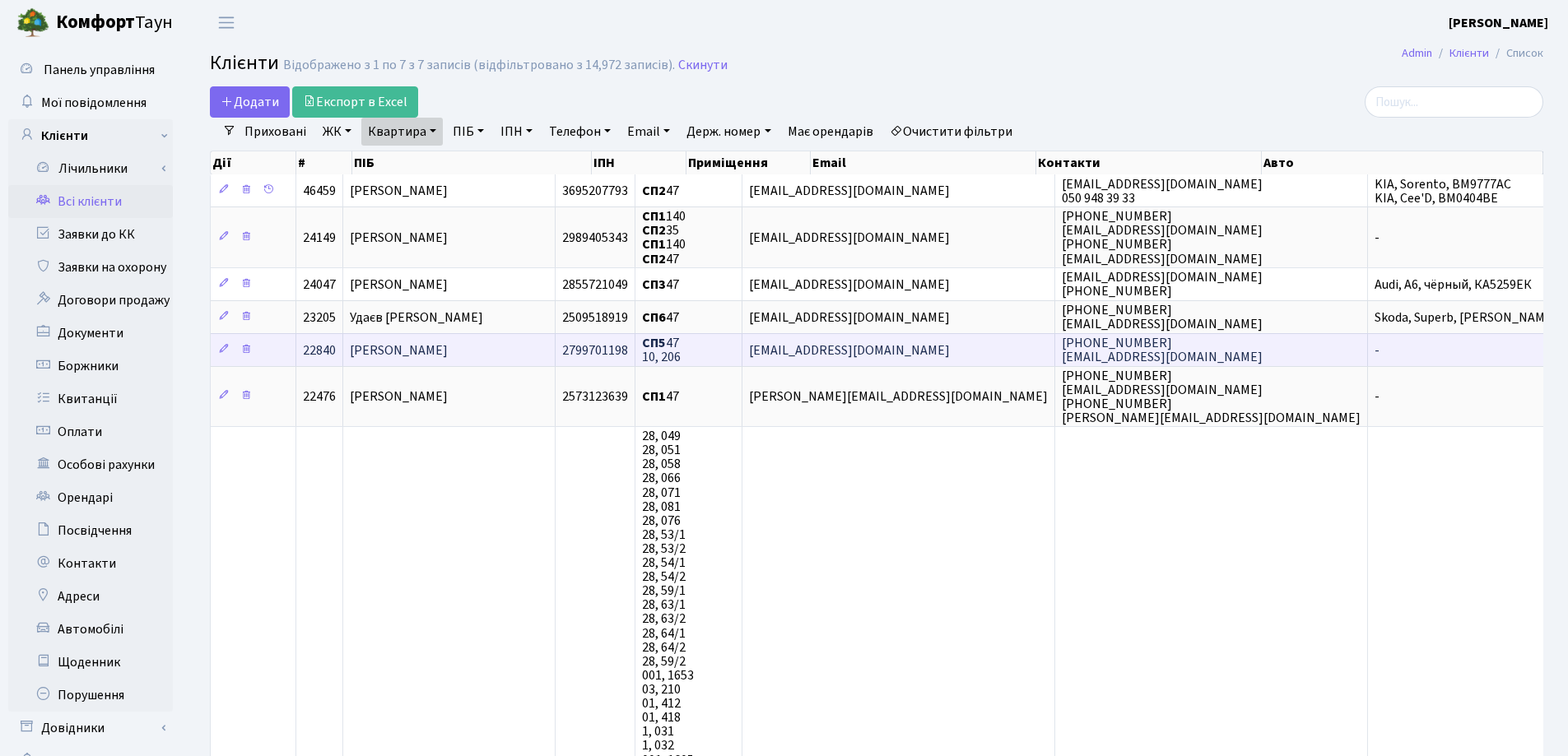
click at [448, 348] on span "[PERSON_NAME]" at bounding box center [398, 349] width 98 height 18
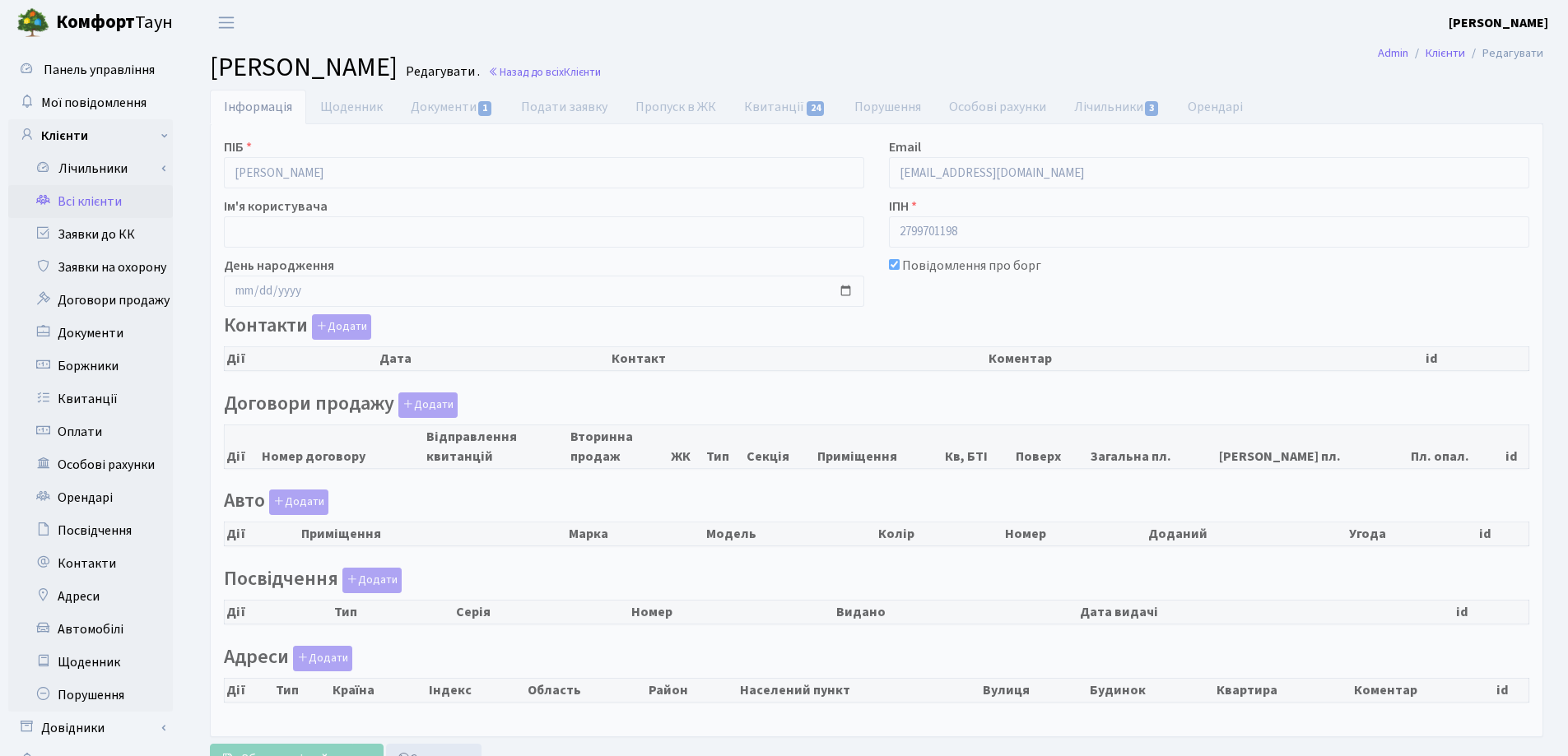
select select "25"
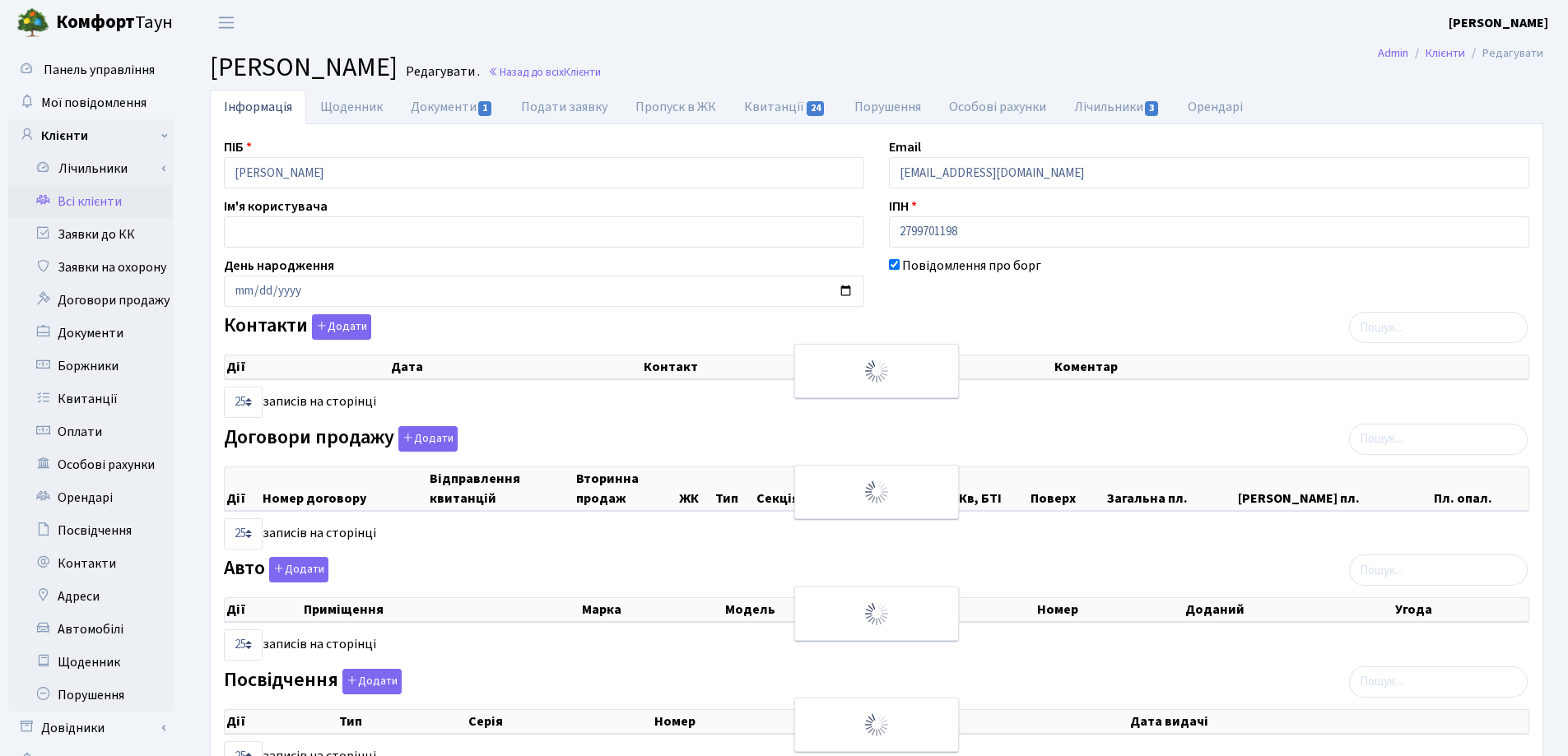
checkbox input "true"
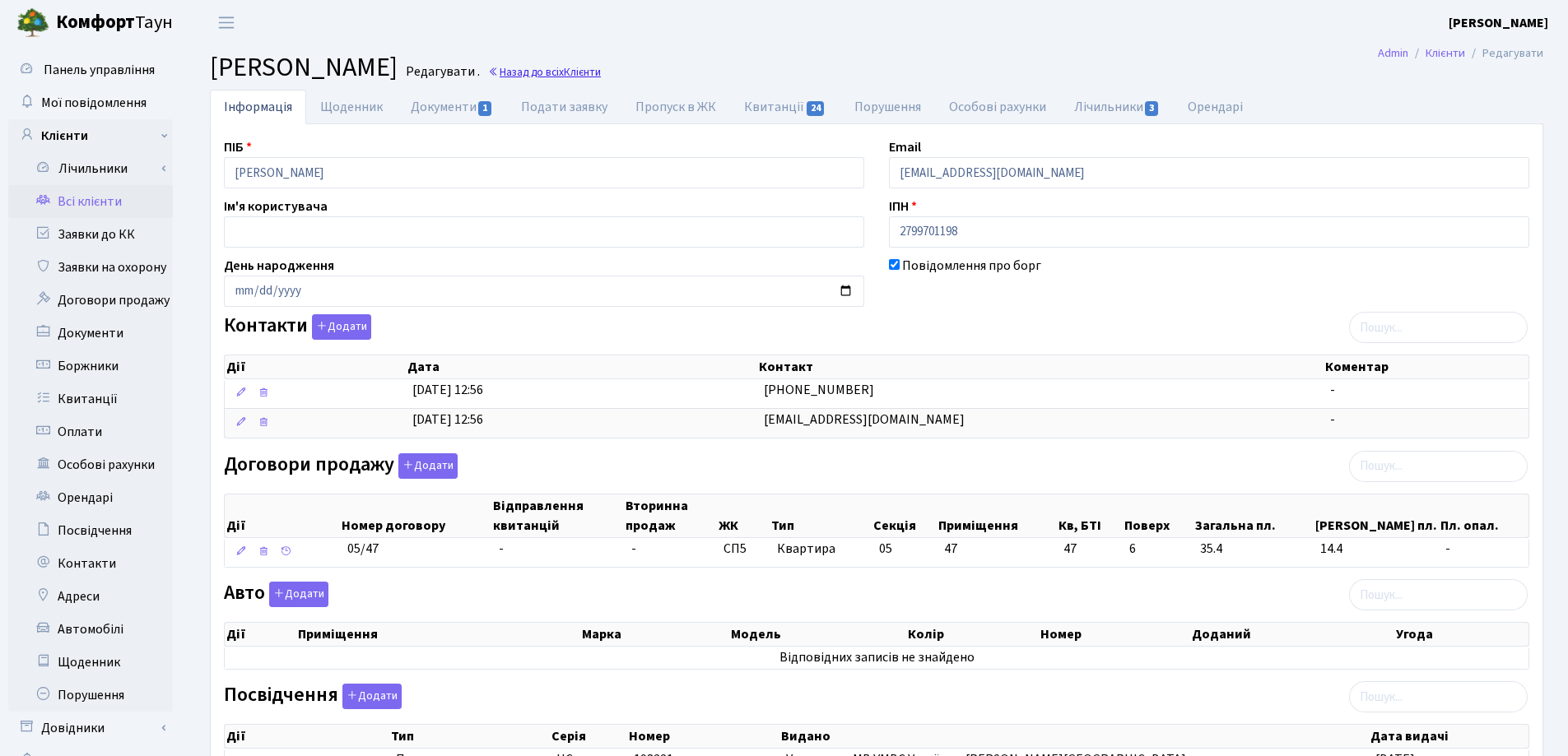
click at [601, 71] on link "Назад до всіх Клієнти" at bounding box center [544, 72] width 113 height 16
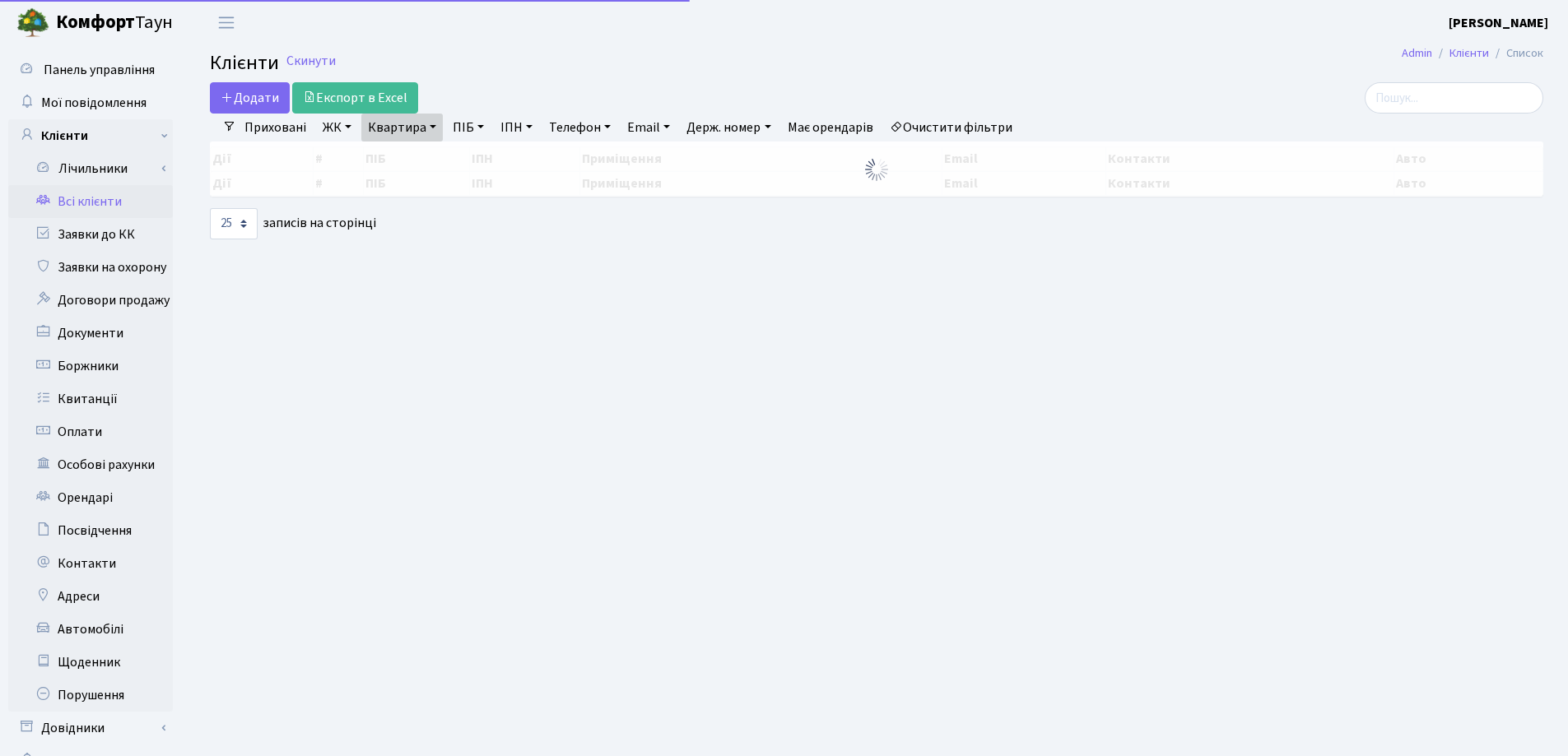
select select "25"
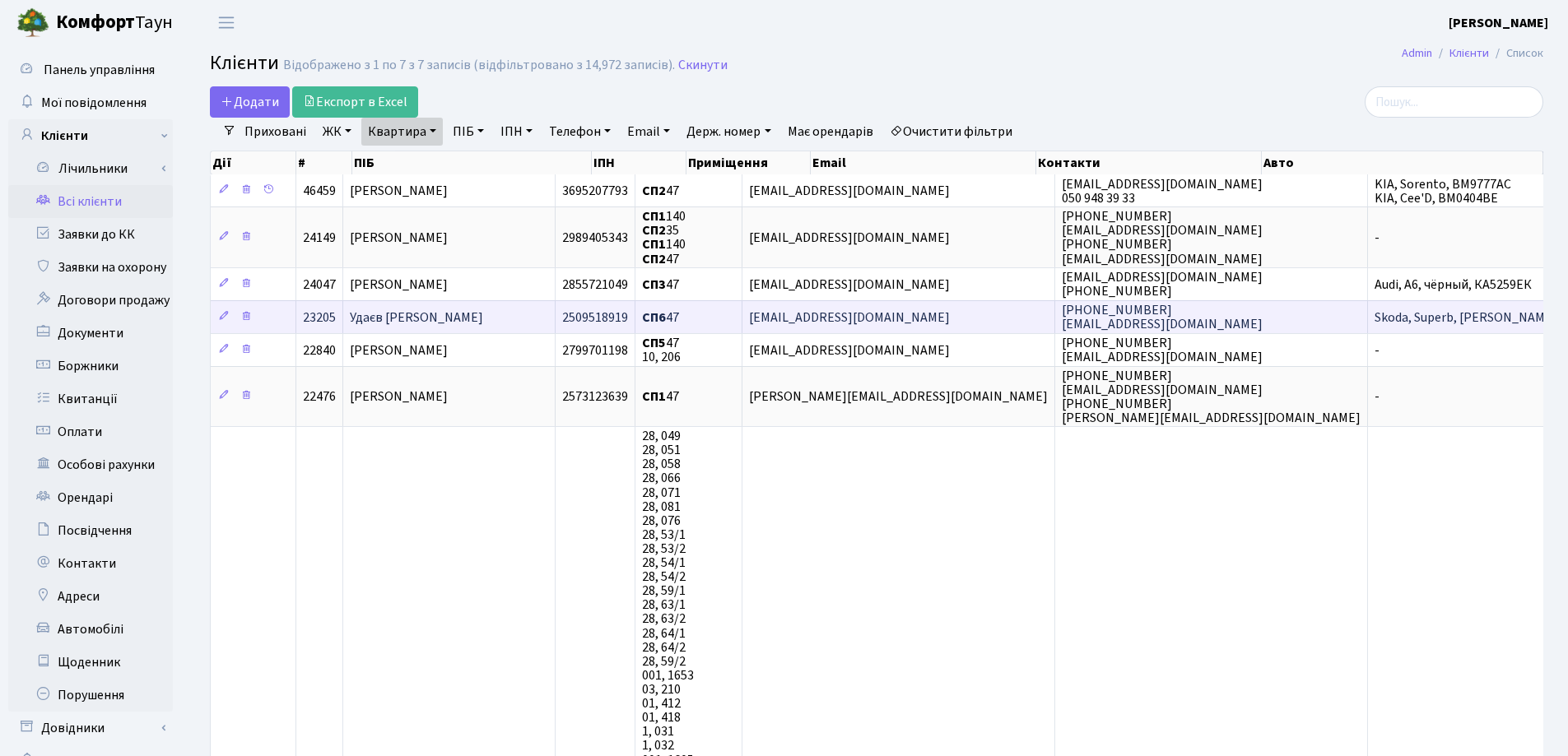
click at [548, 307] on td "Удаєв [PERSON_NAME]" at bounding box center [449, 316] width 212 height 33
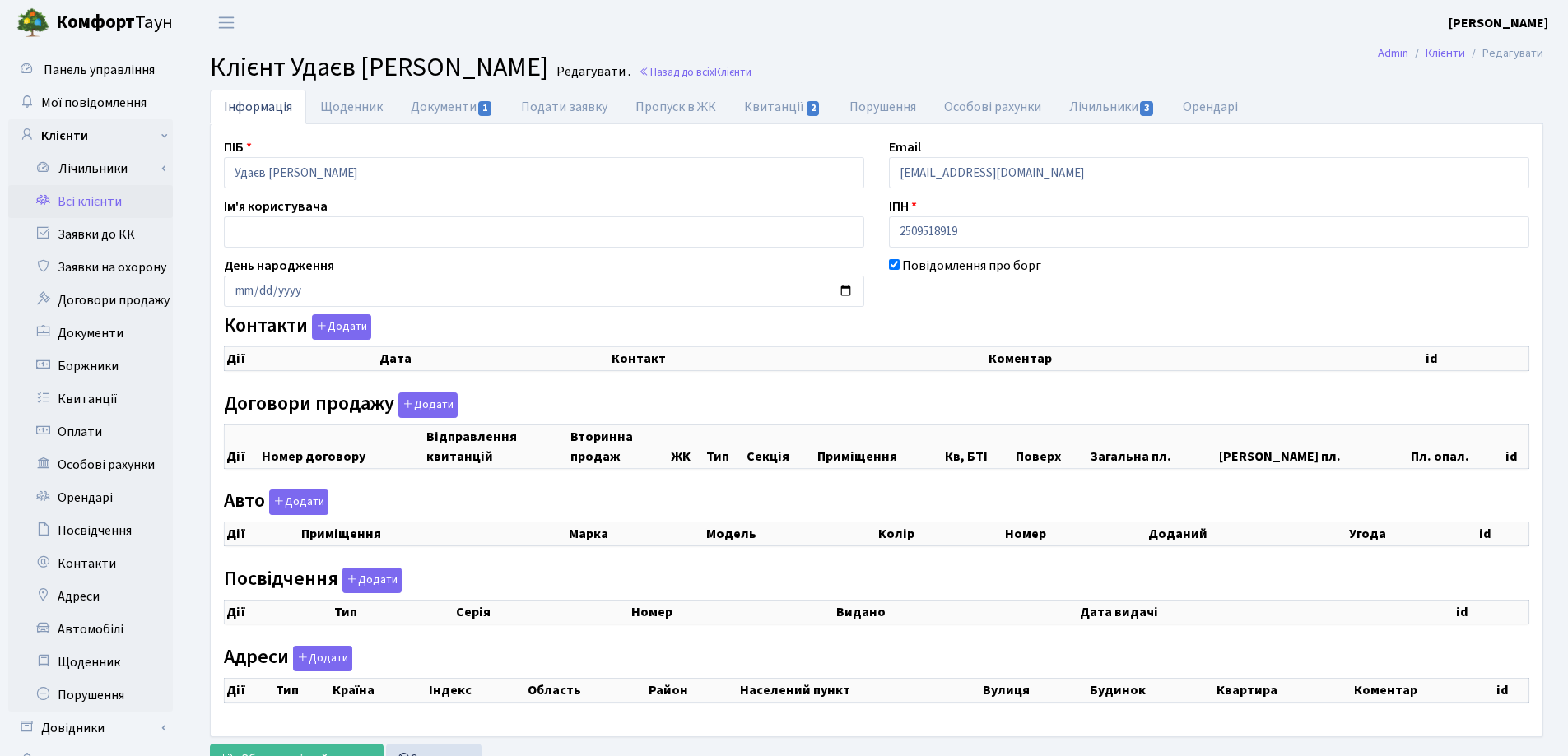
checkbox input "true"
select select "25"
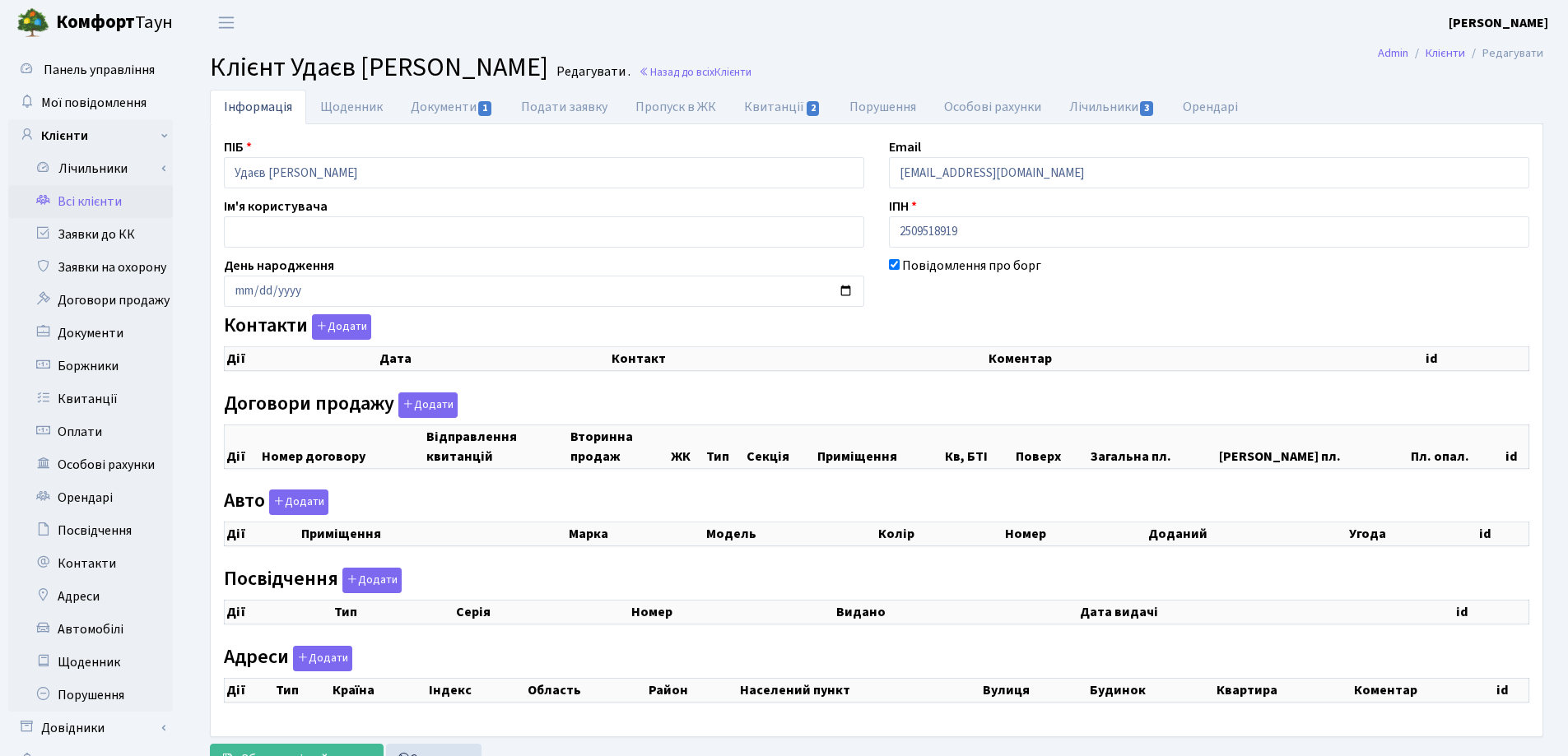
select select "25"
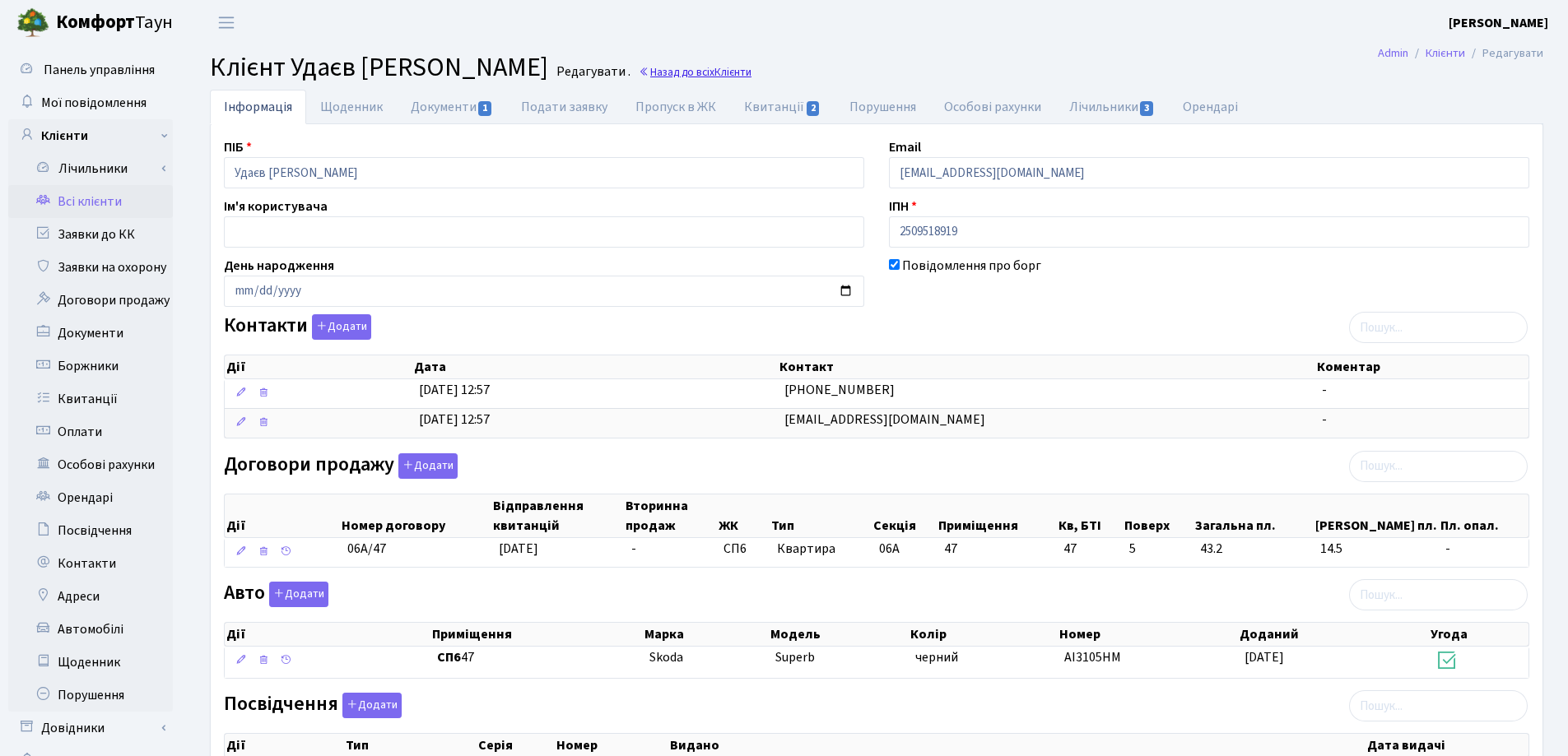
click at [719, 65] on link "Назад до всіх Клієнти" at bounding box center [695, 72] width 113 height 16
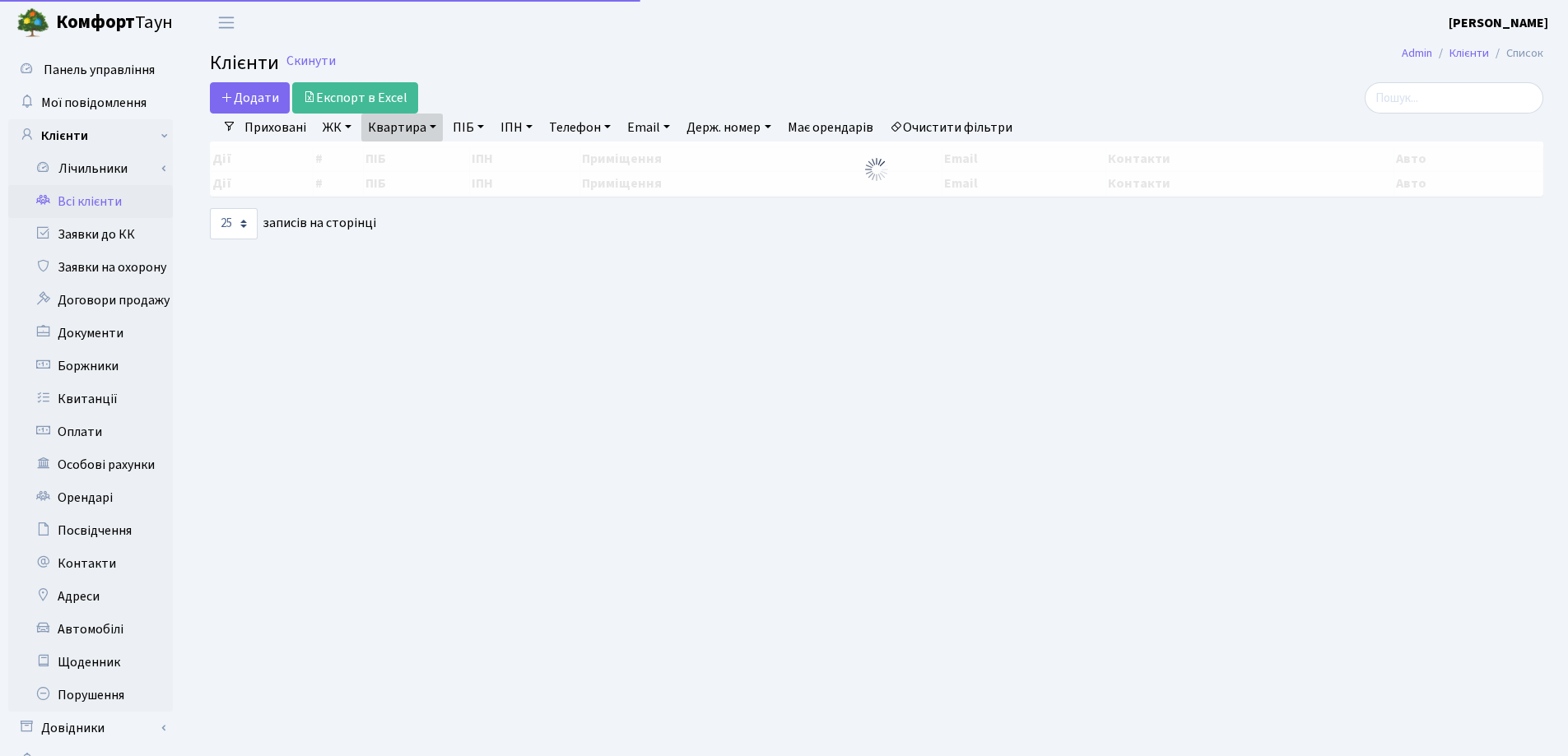
select select "25"
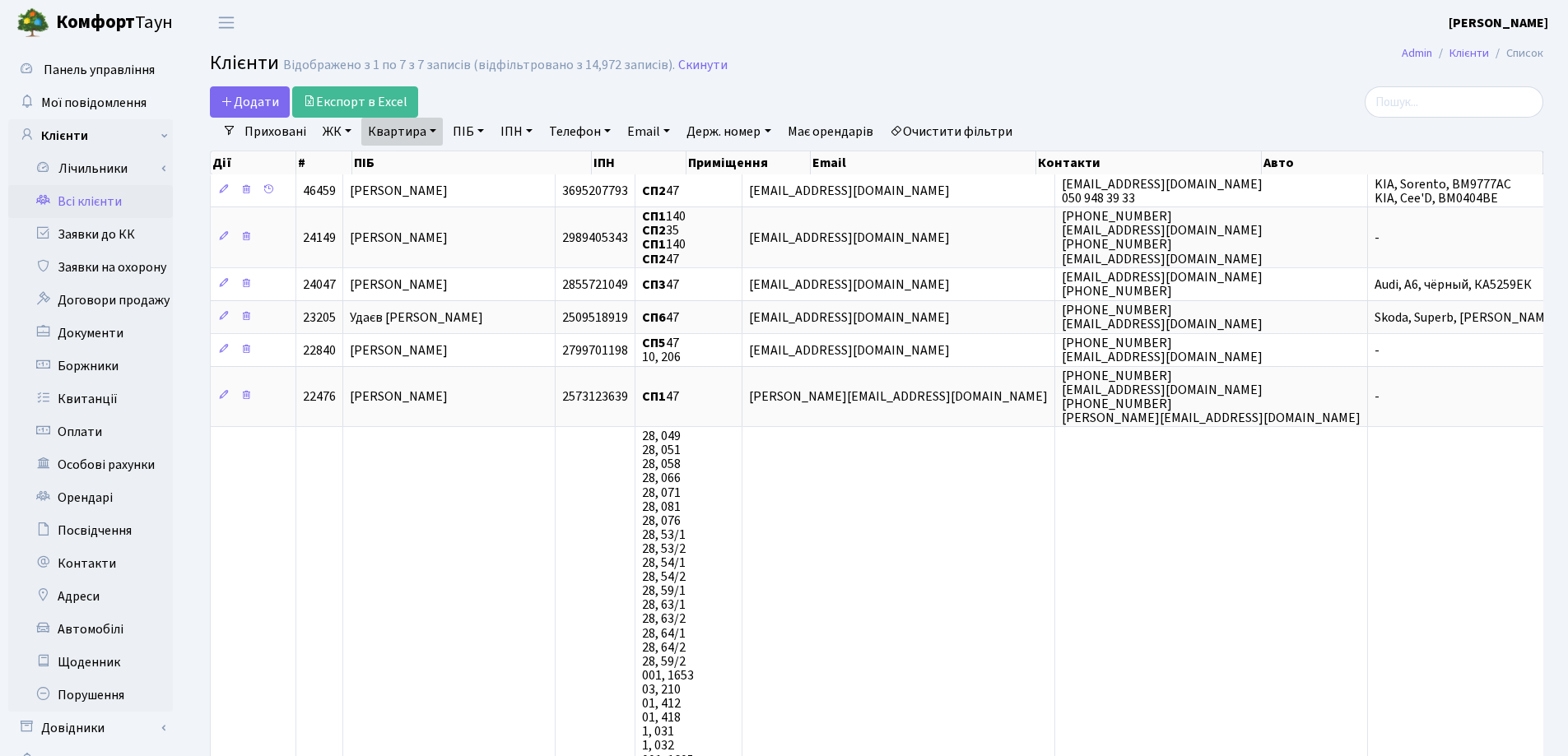
click at [429, 133] on link "Квартира" at bounding box center [402, 132] width 81 height 28
click at [410, 162] on input "147" at bounding box center [410, 163] width 96 height 31
type input "147"
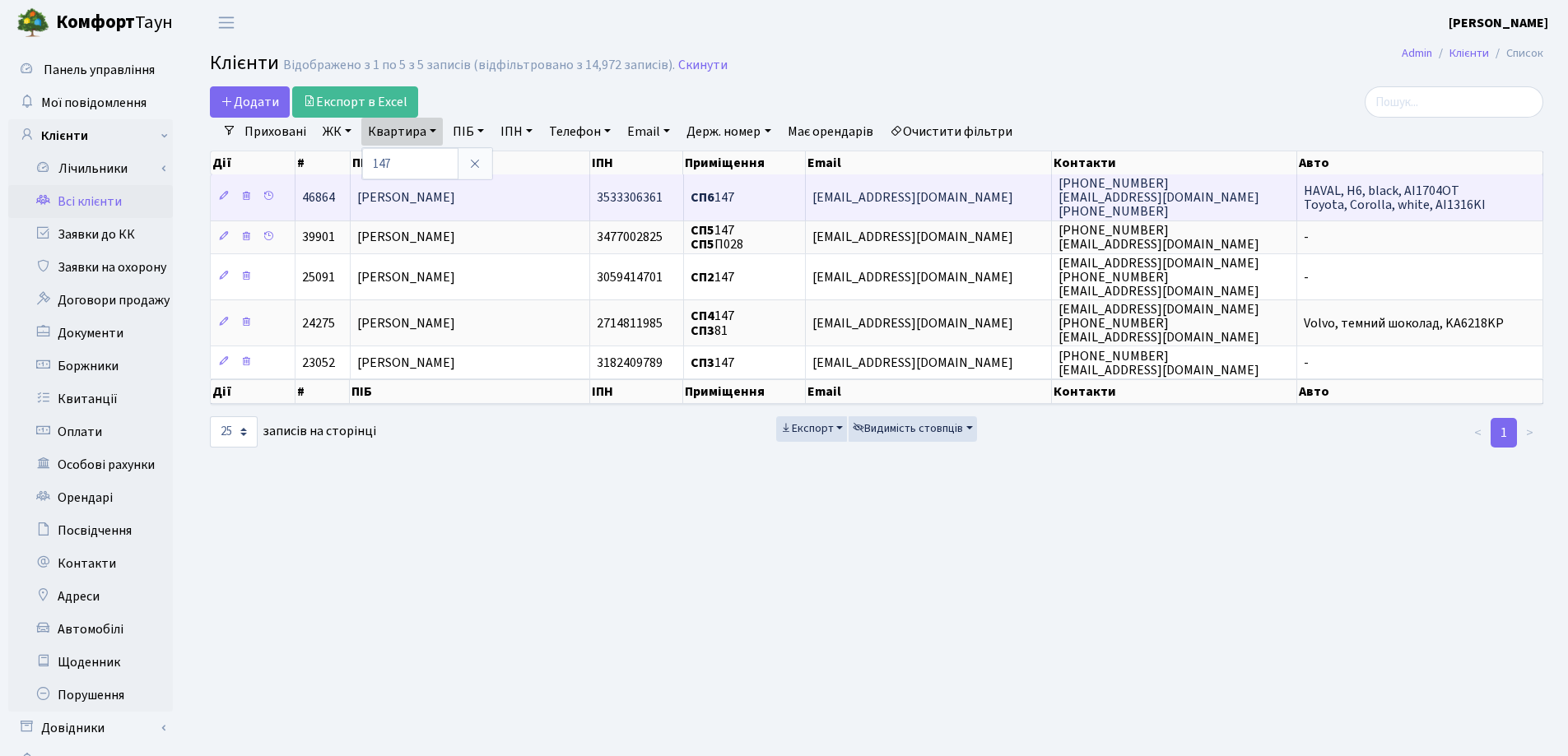
click at [455, 199] on span "[PERSON_NAME]" at bounding box center [406, 197] width 98 height 18
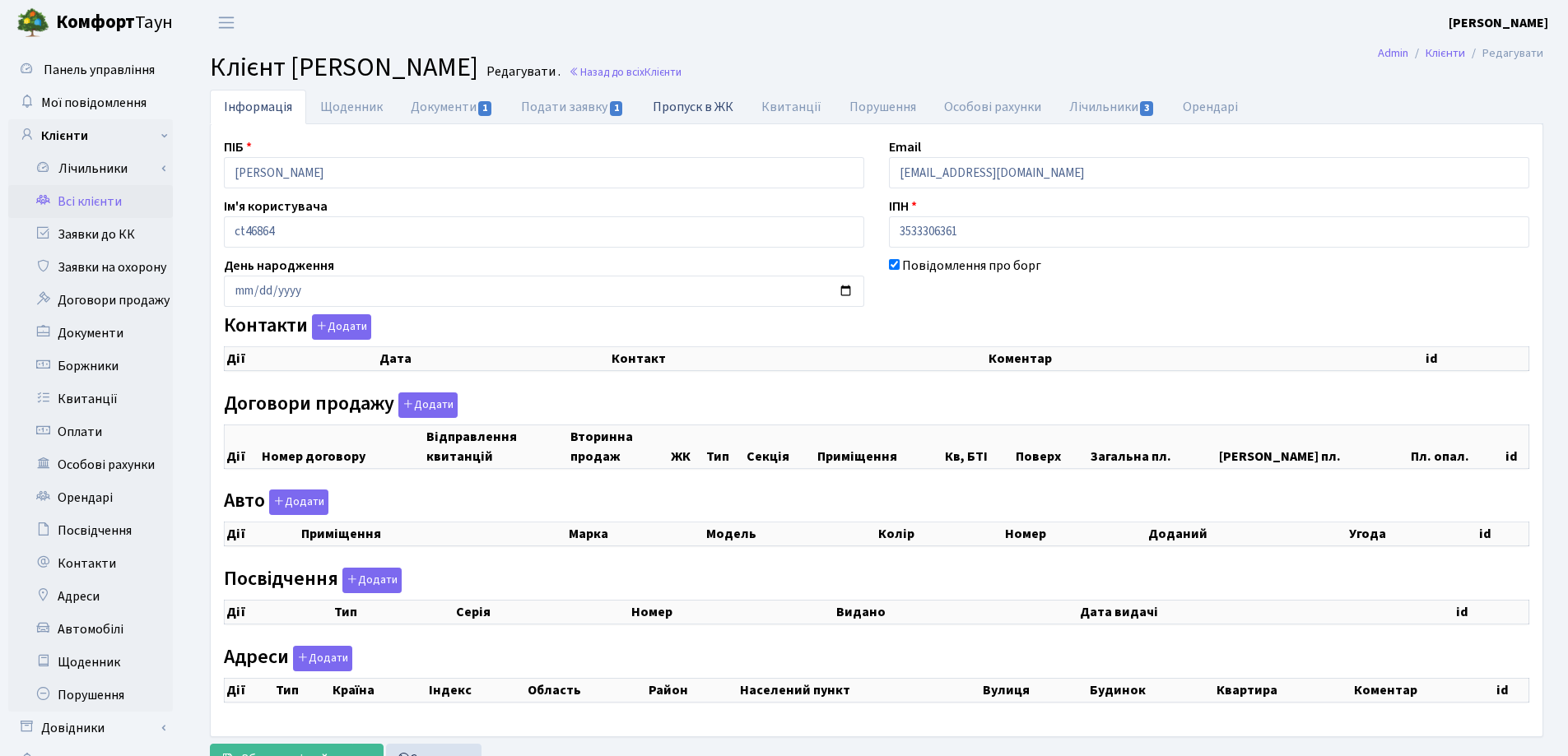
checkbox input "true"
select select "25"
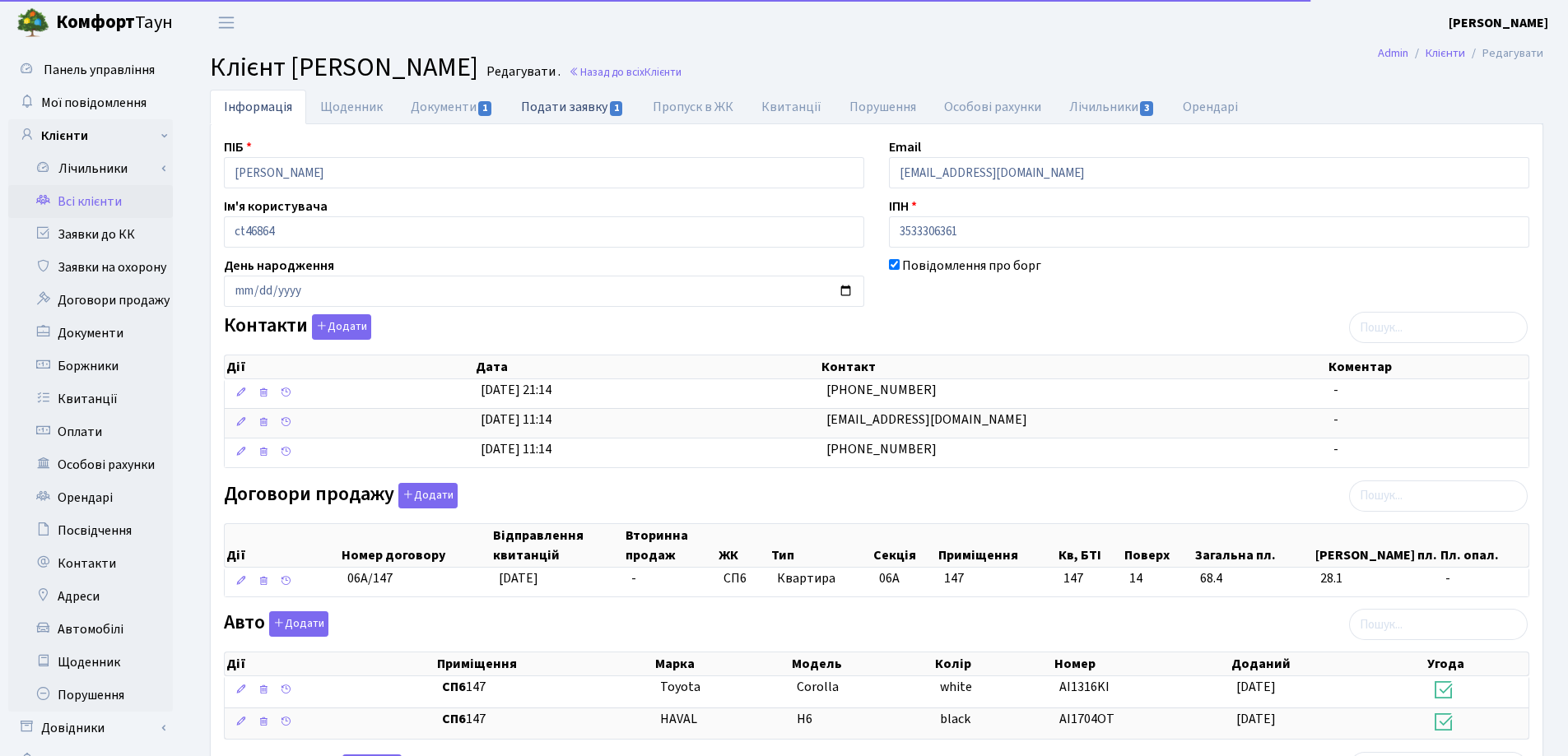
click at [562, 107] on link "Подати заявку 1" at bounding box center [572, 107] width 131 height 34
select select "25"
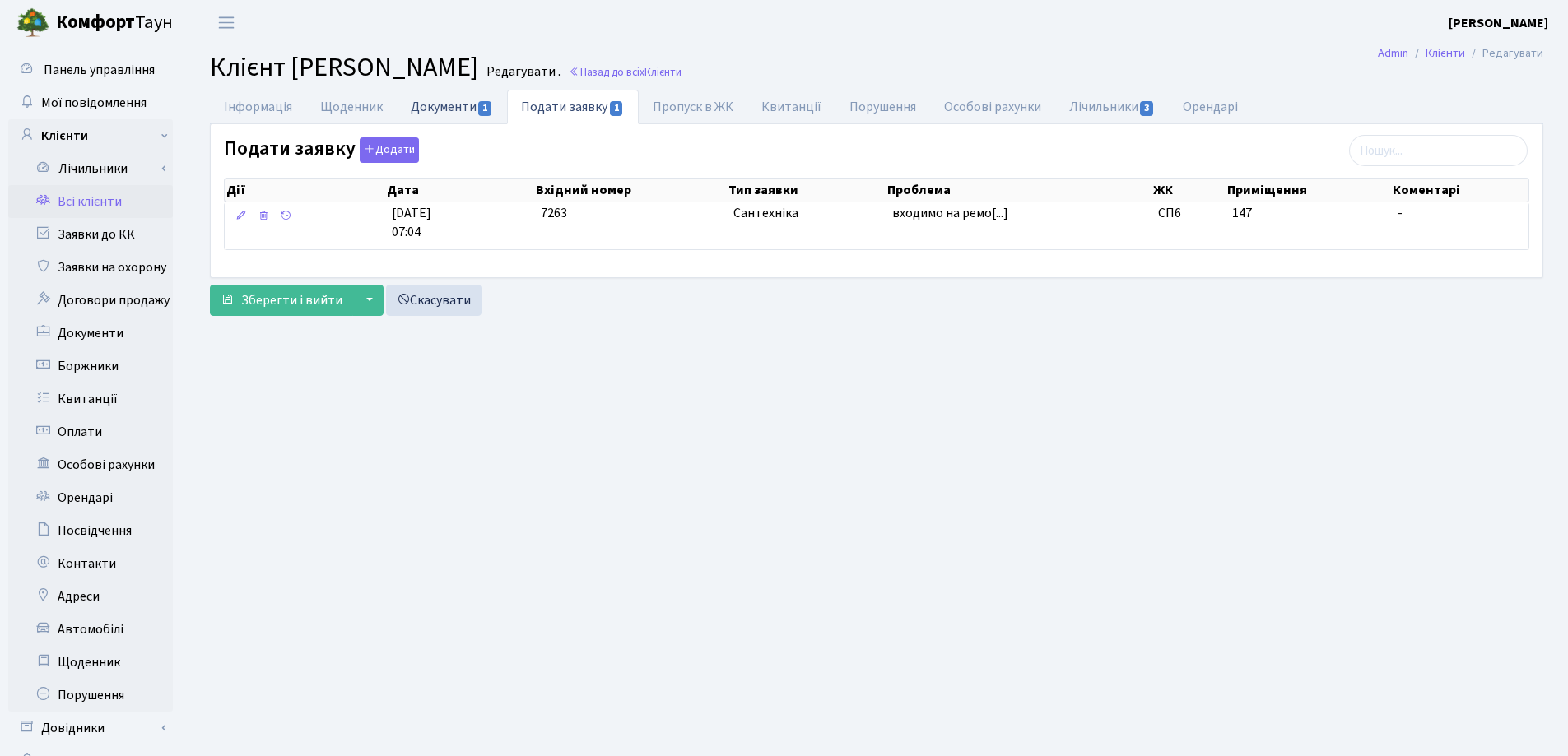
click at [442, 109] on link "Документи 1" at bounding box center [452, 107] width 110 height 34
select select "25"
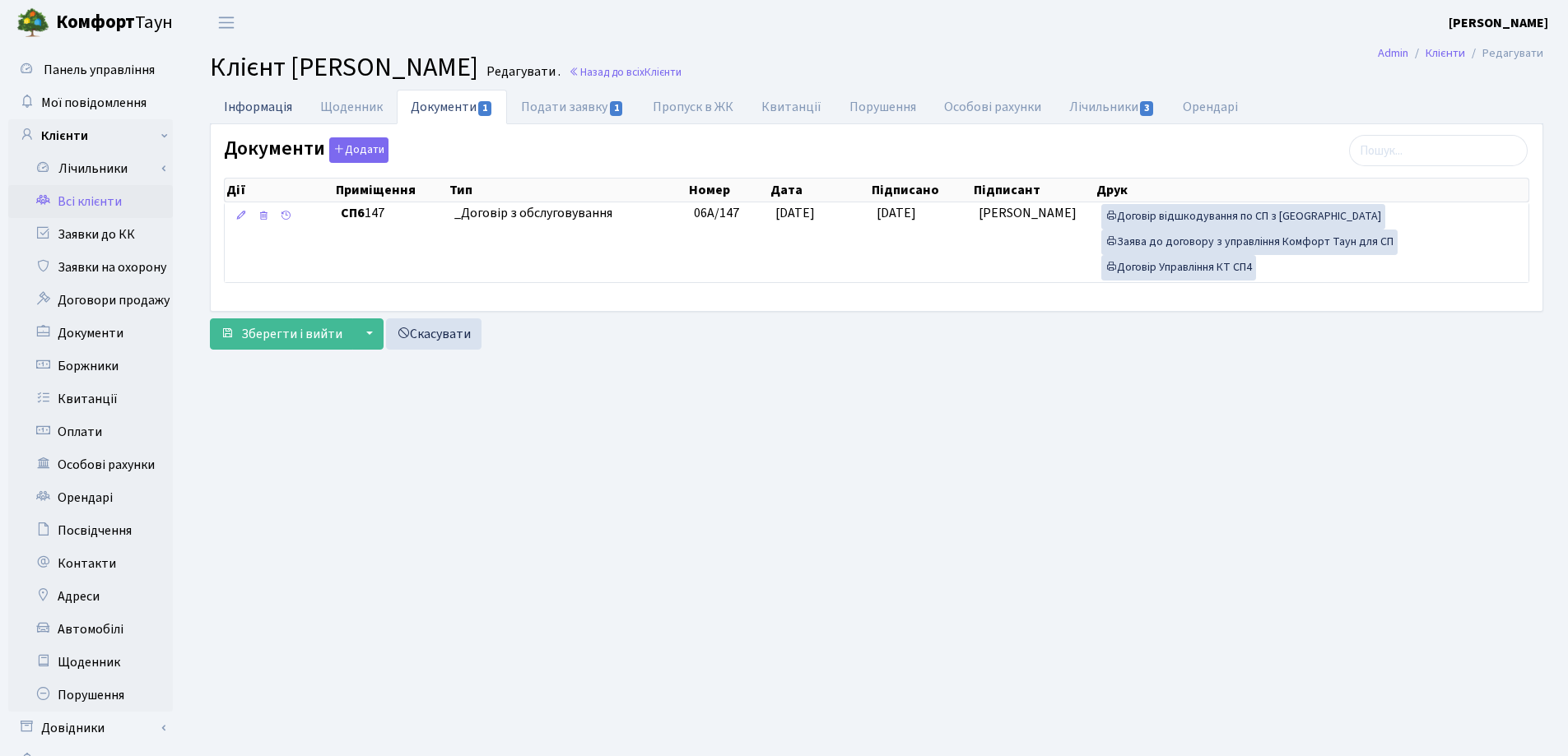
click at [282, 105] on link "Інформація" at bounding box center [258, 107] width 96 height 34
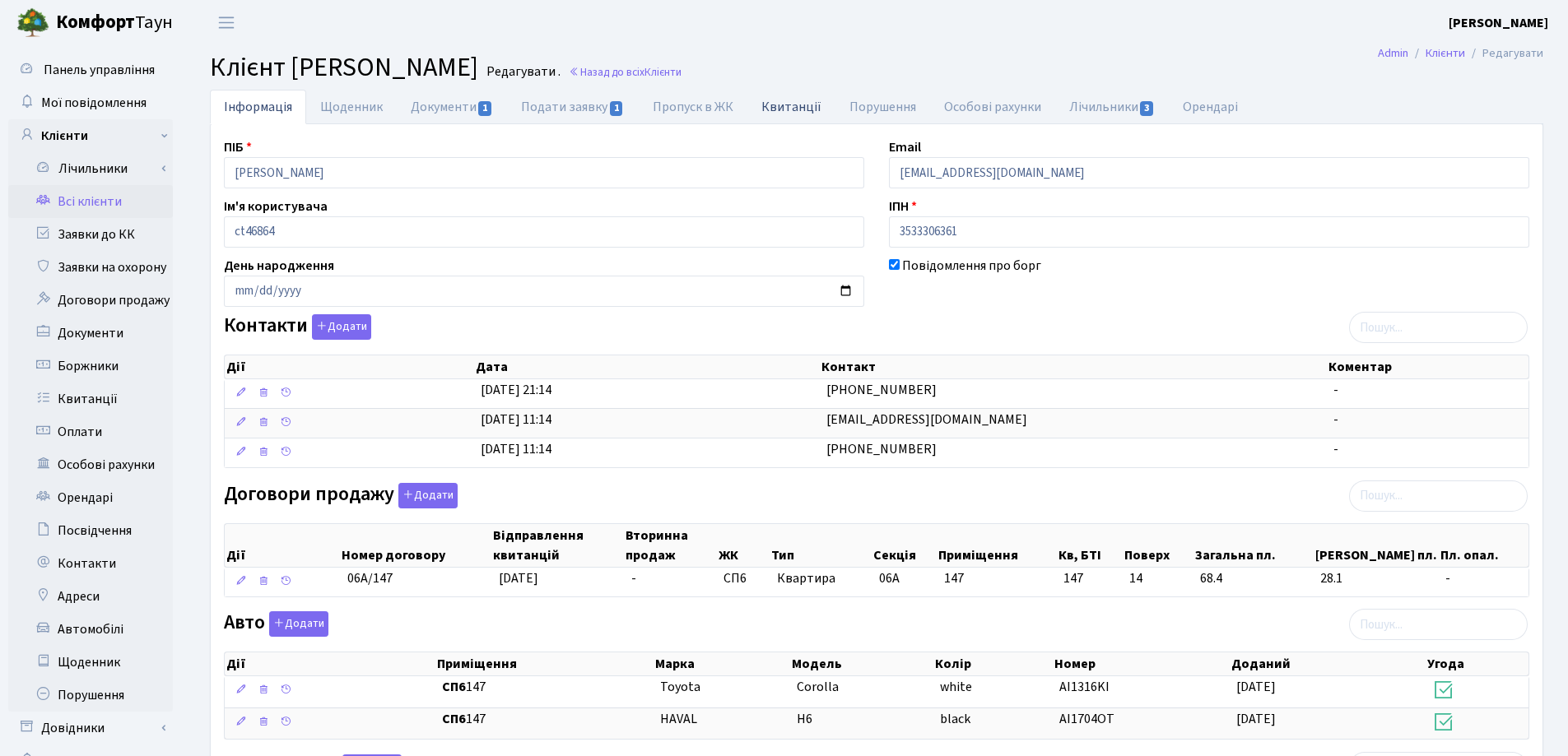
click at [773, 104] on link "Квитанції" at bounding box center [792, 107] width 88 height 34
select select "25"
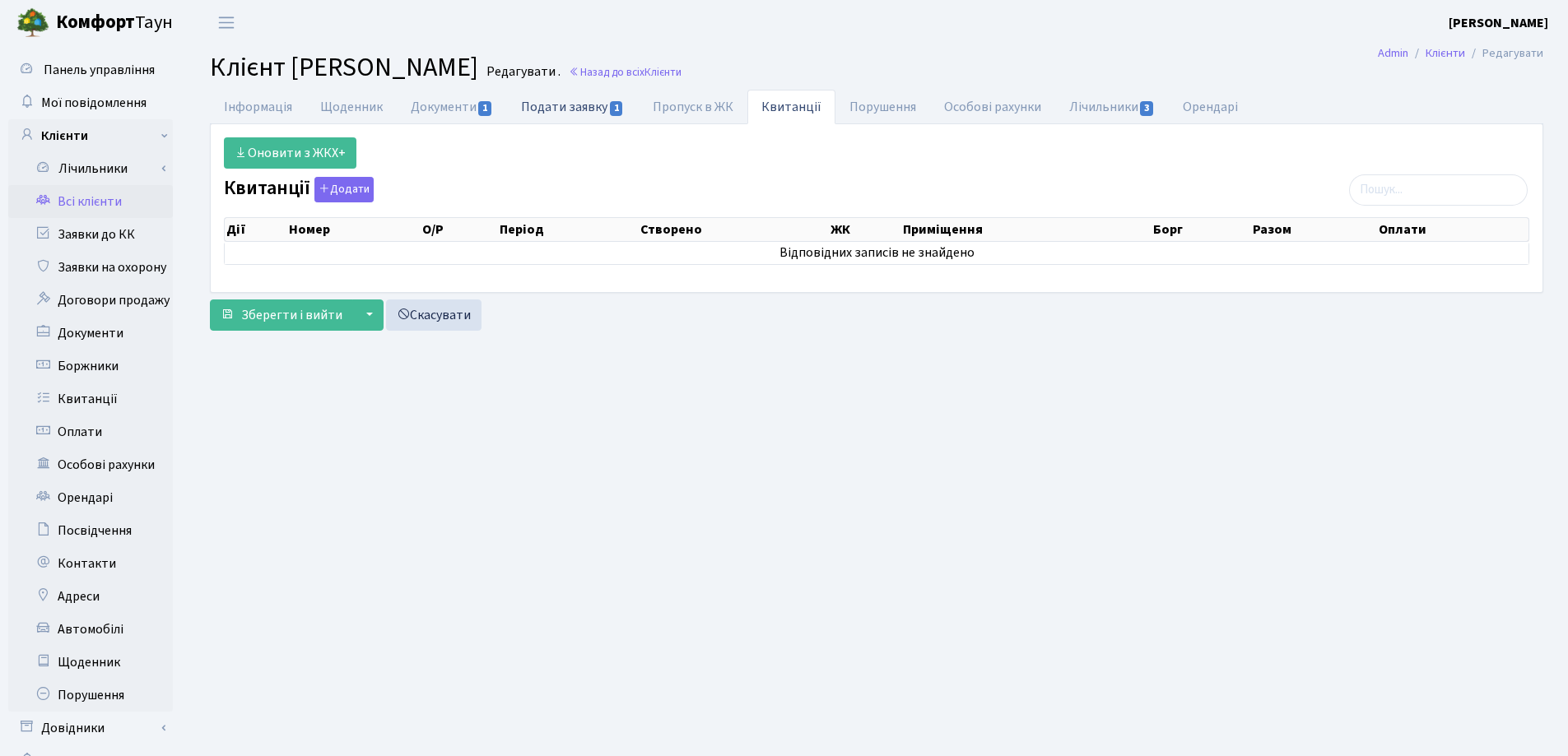
click at [572, 114] on link "Подати заявку 1" at bounding box center [572, 107] width 131 height 34
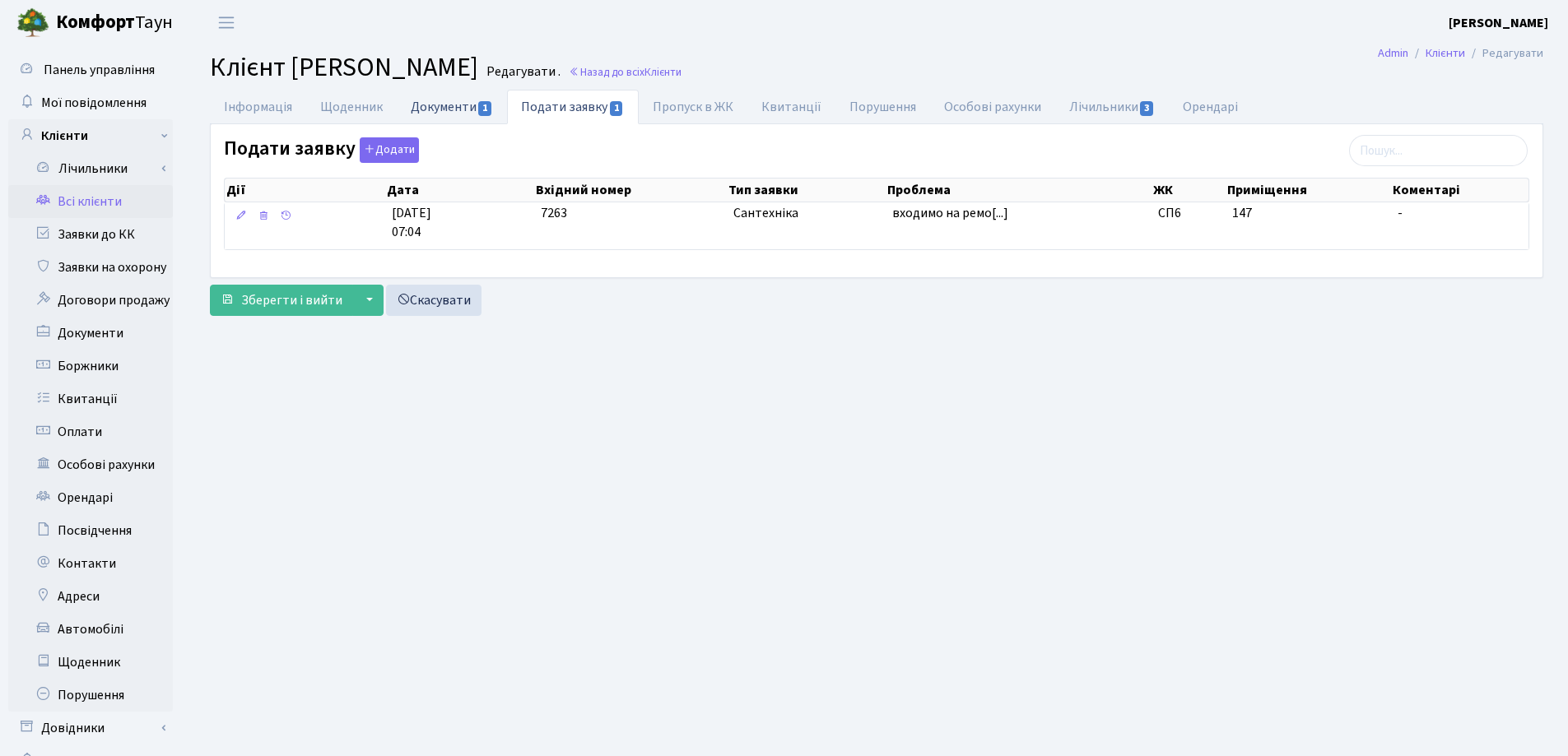
click at [439, 107] on link "Документи 1" at bounding box center [452, 107] width 110 height 34
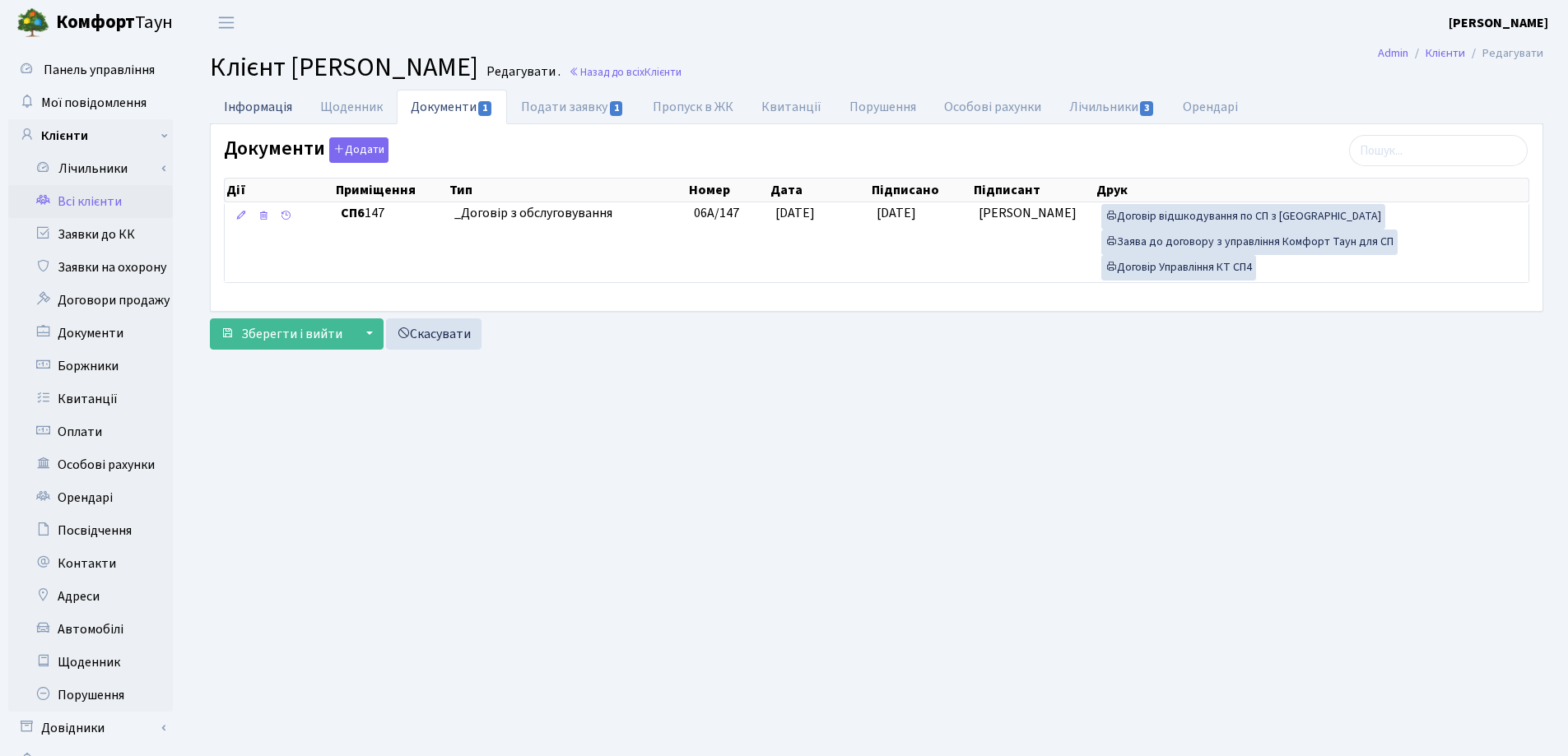
click at [243, 105] on link "Інформація" at bounding box center [258, 107] width 96 height 34
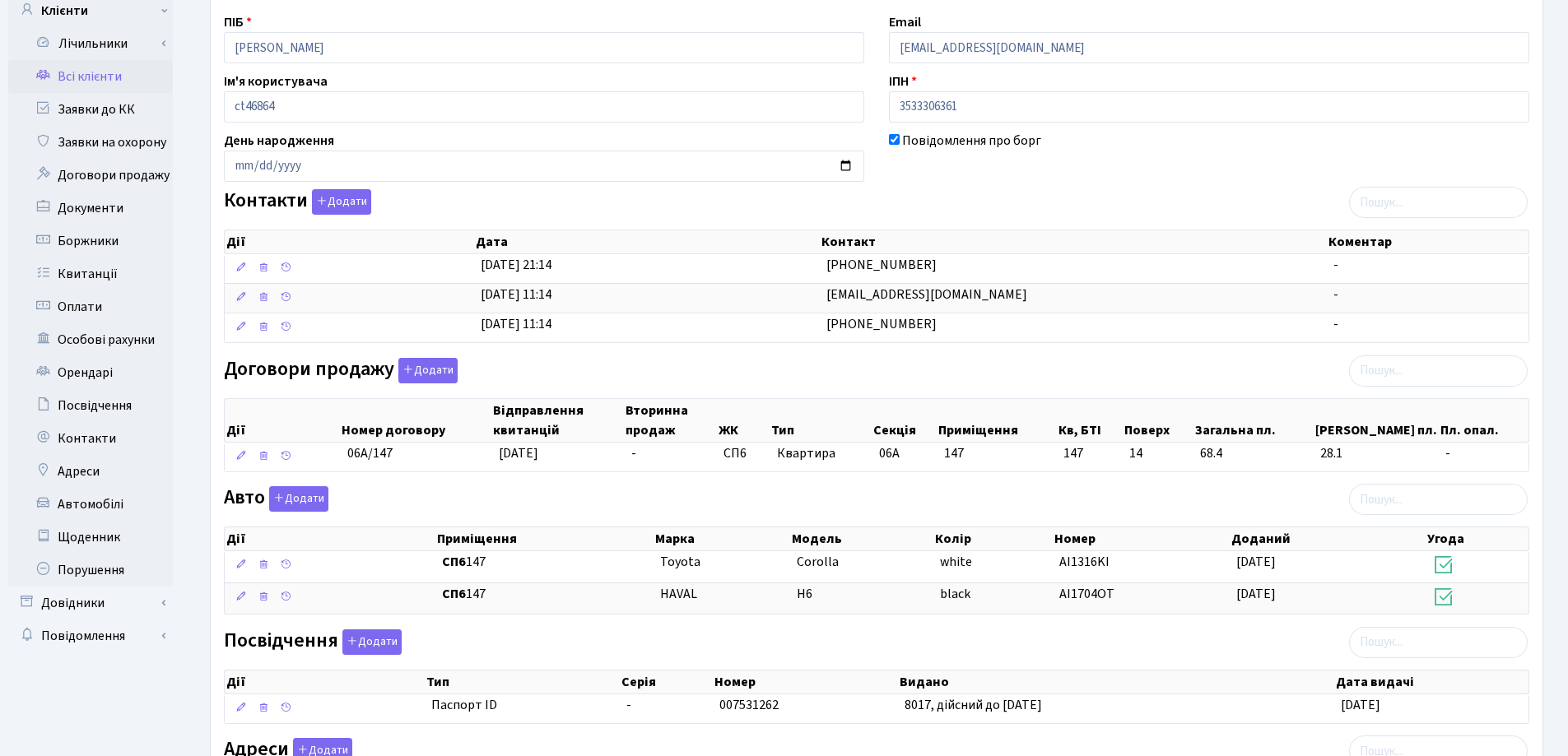
scroll to position [376, 0]
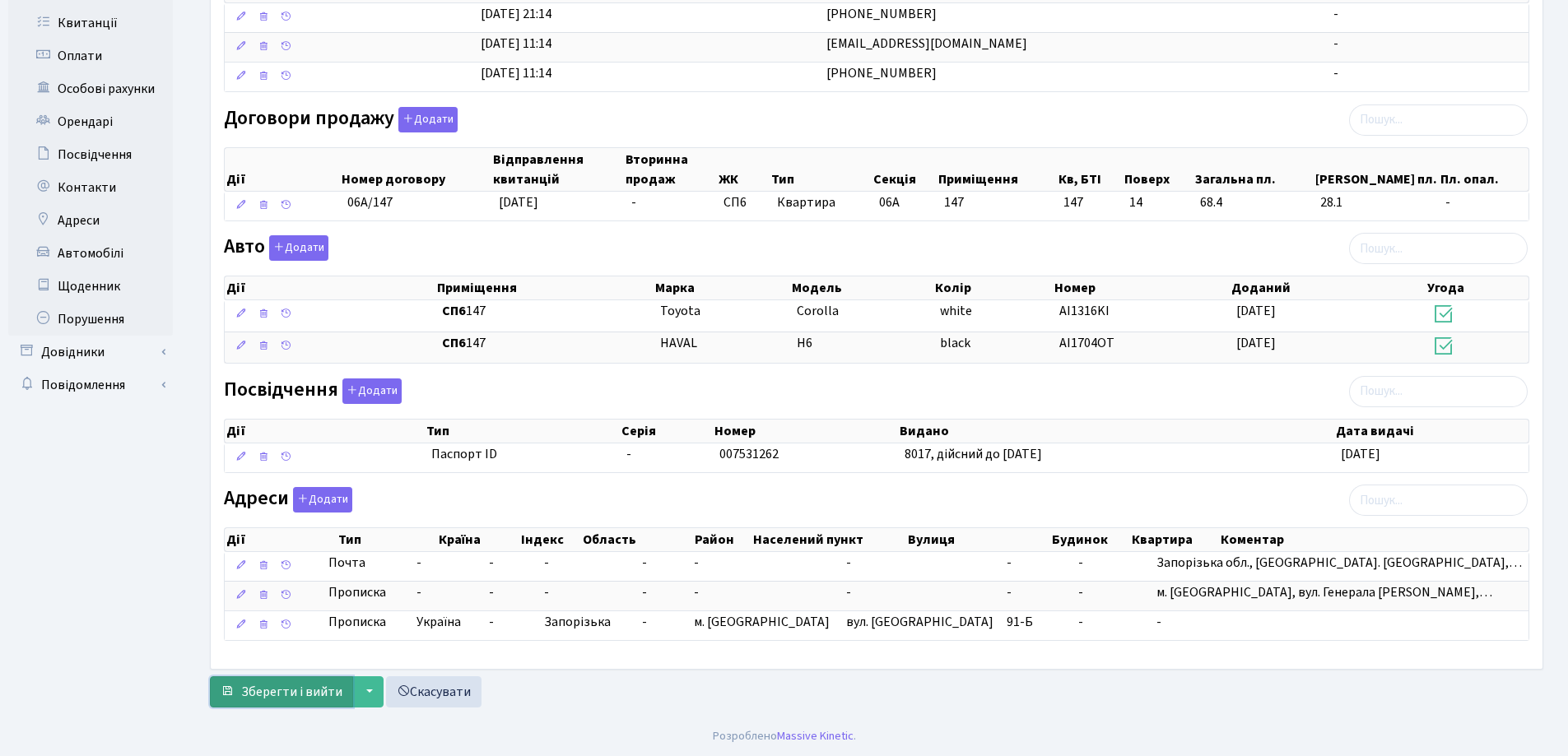
click at [279, 698] on span "Зберегти і вийти" at bounding box center [292, 692] width 101 height 18
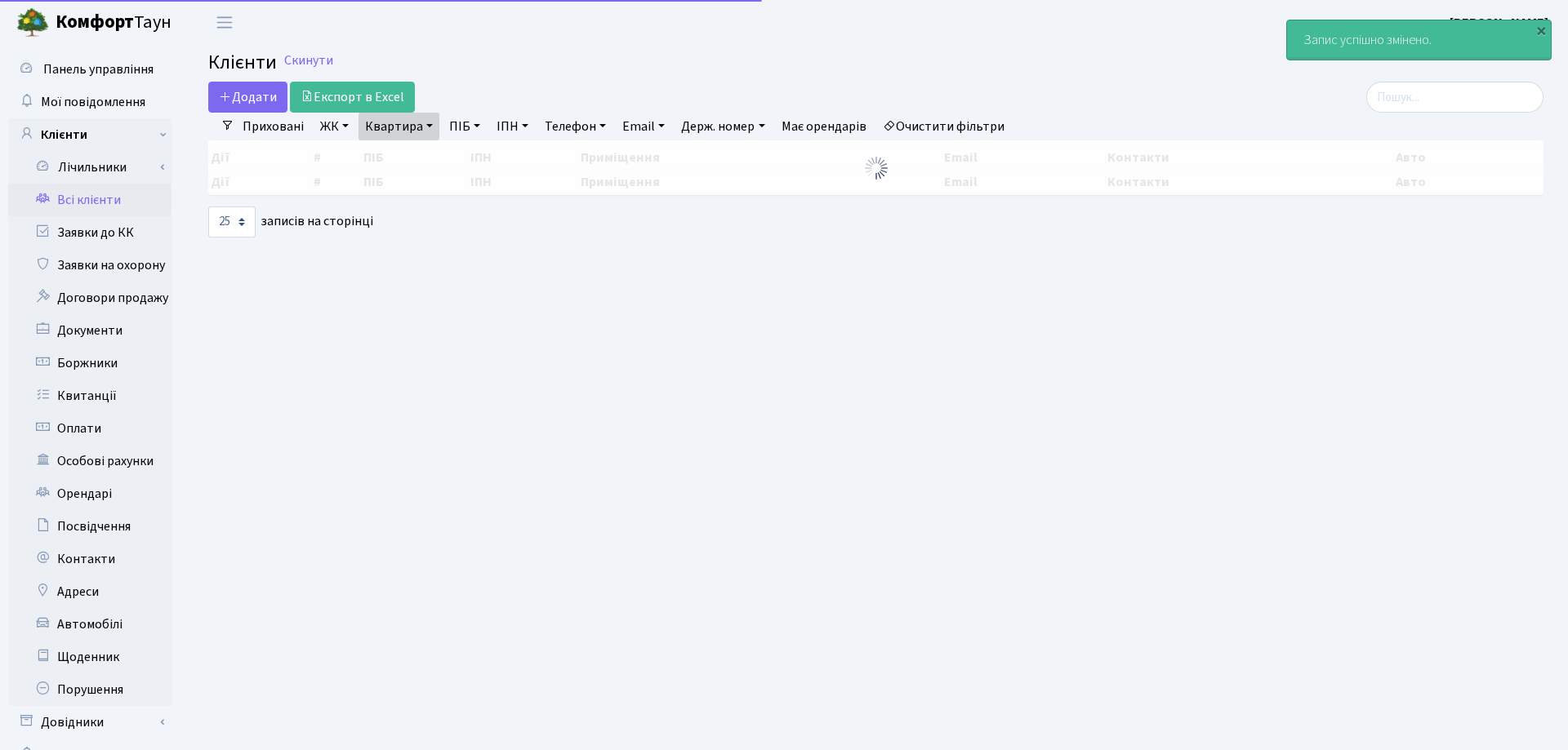
select select "25"
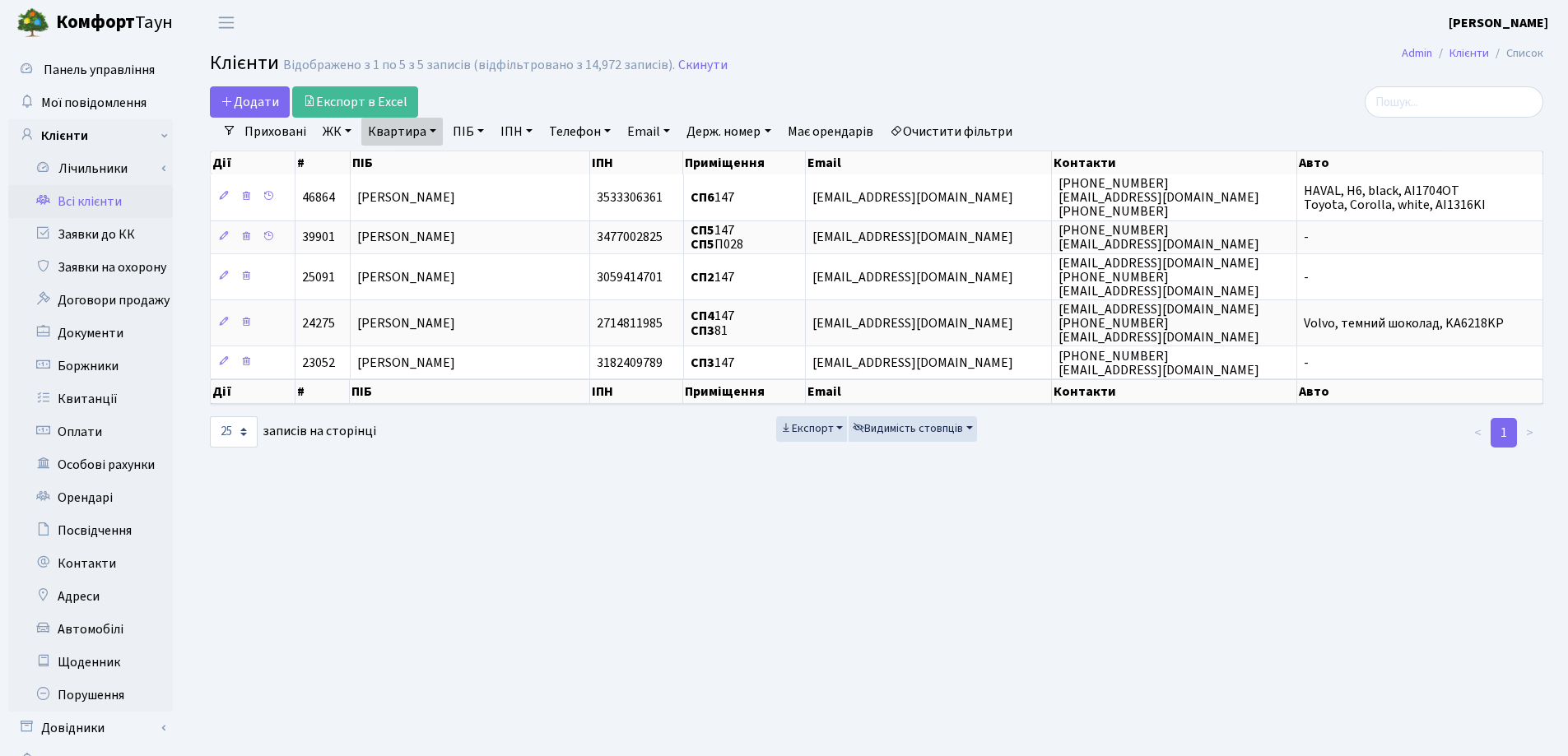
click at [434, 133] on link "Квартира" at bounding box center [402, 132] width 81 height 28
click at [480, 172] on link at bounding box center [475, 163] width 35 height 31
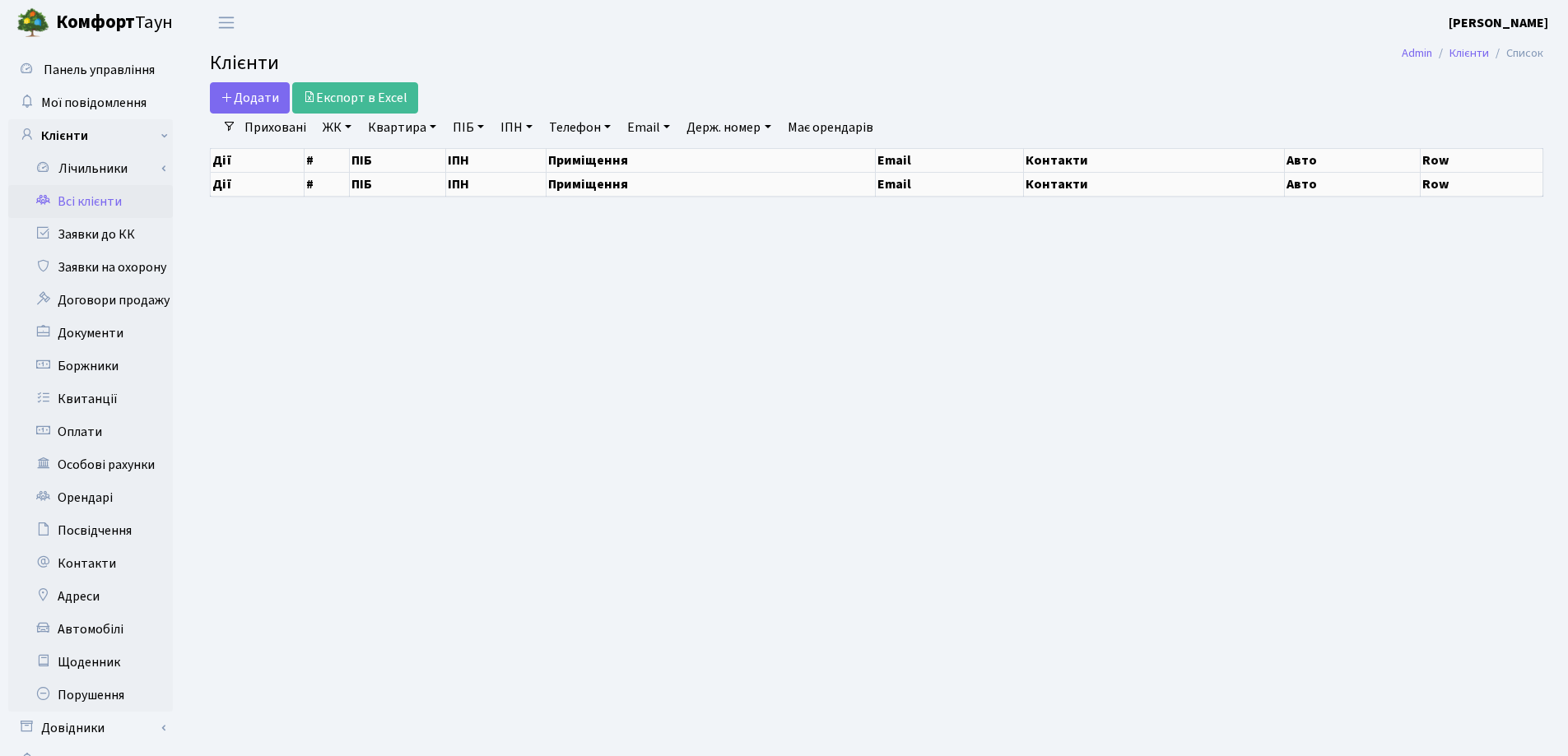
select select "25"
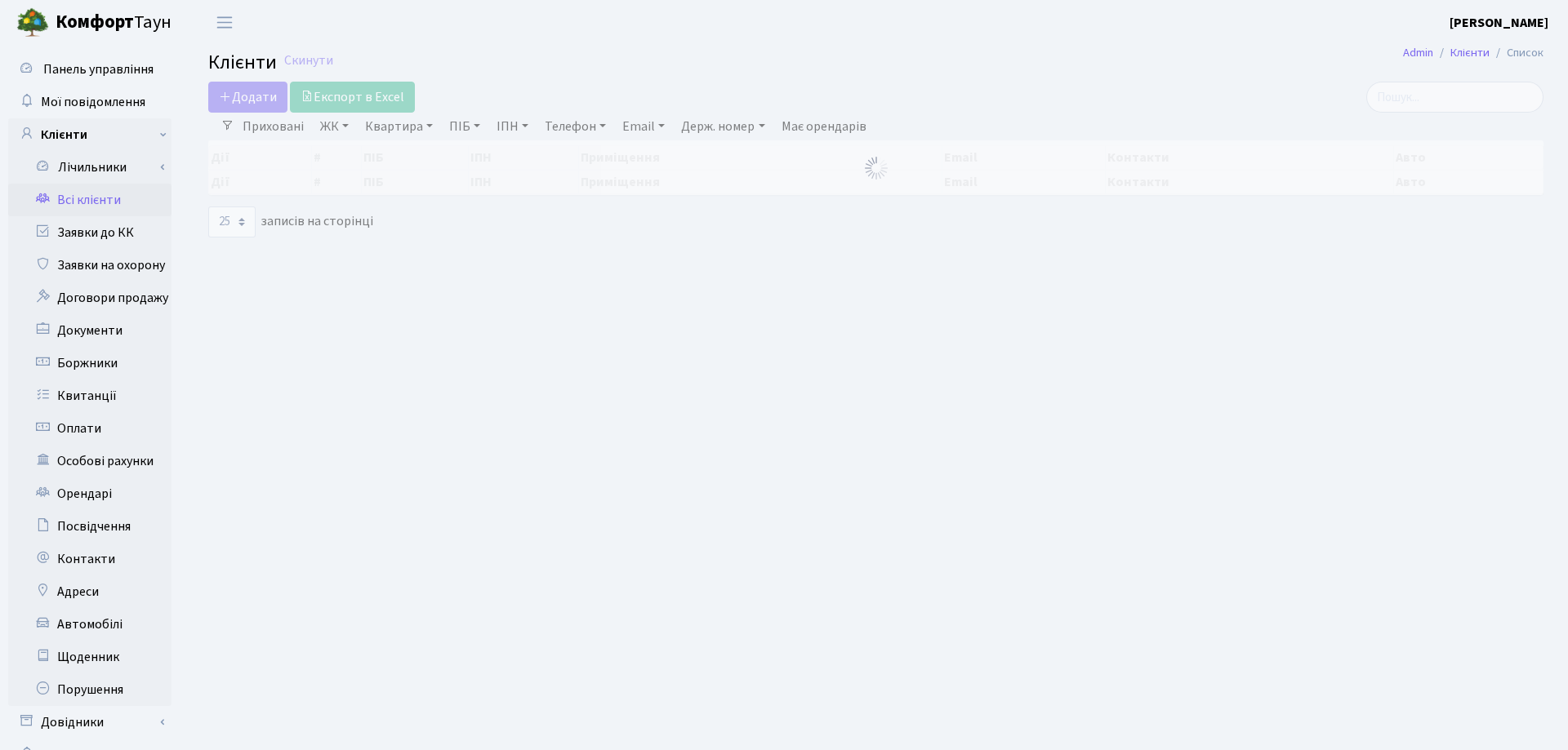
select select "25"
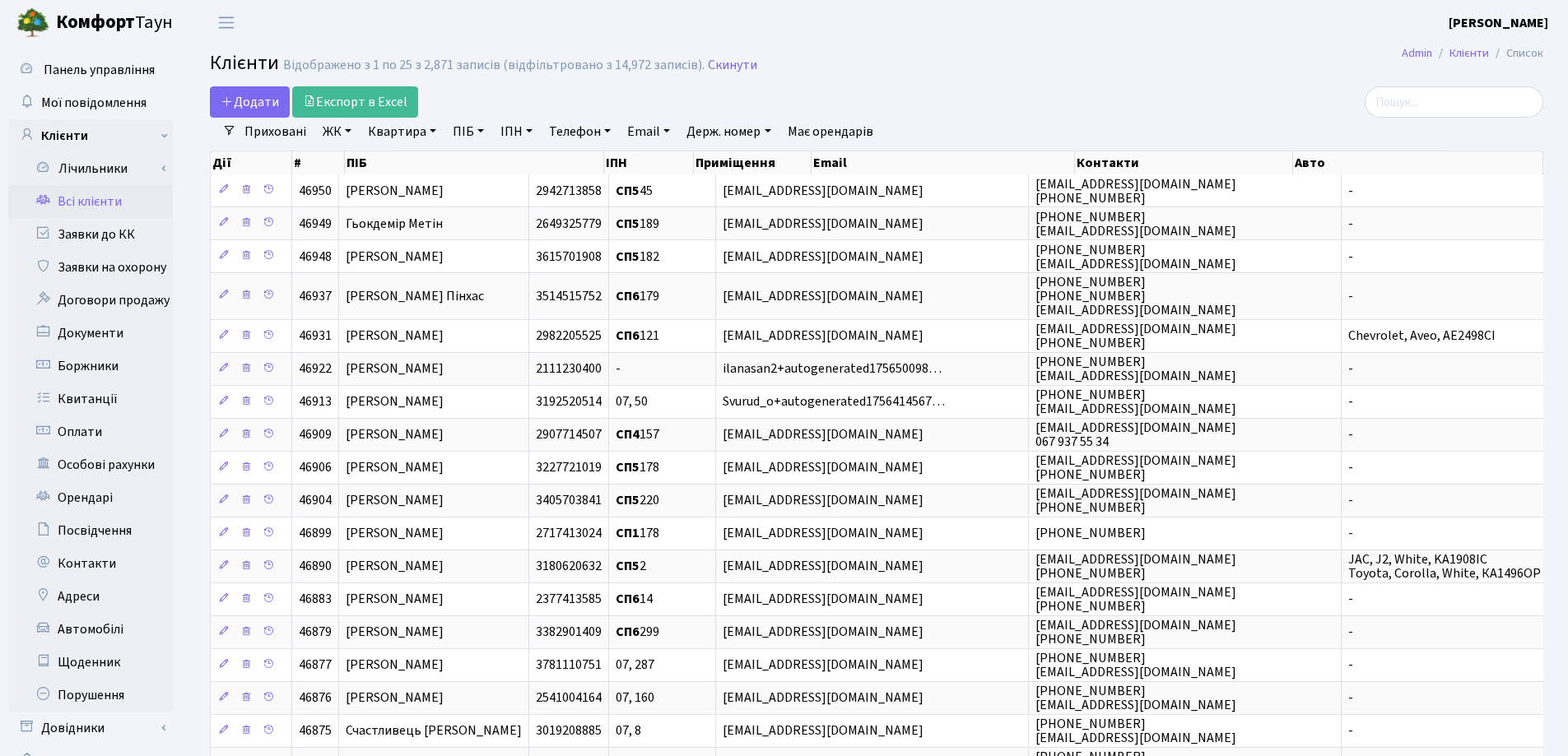
click at [1077, 121] on div "Приховані ЖК СП, [STREET_ADDRESS] [STREET_ADDRESS] [STREET_ADDRESS] [STREET_ADD…" at bounding box center [884, 132] width 1294 height 28
